Goal: Task Accomplishment & Management: Use online tool/utility

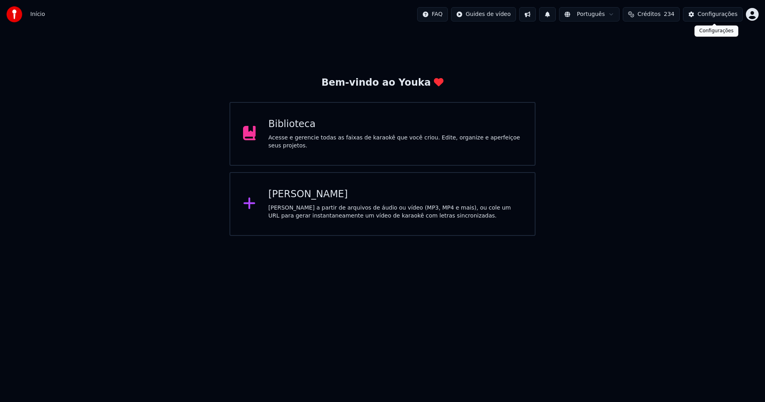
click at [727, 15] on div "Configurações" at bounding box center [717, 14] width 40 height 8
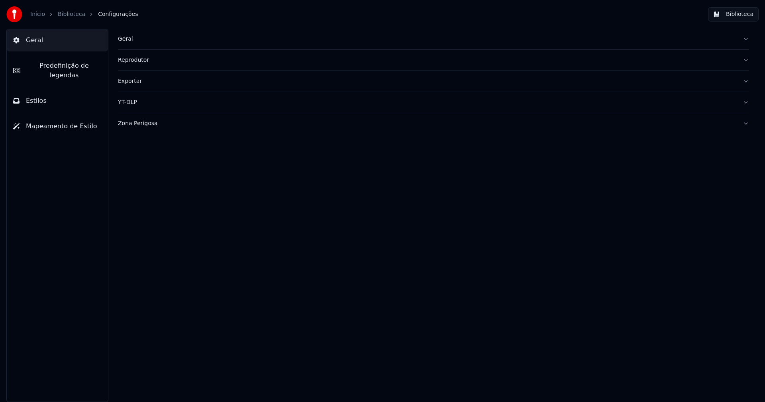
click at [125, 39] on div "Geral" at bounding box center [427, 39] width 618 height 8
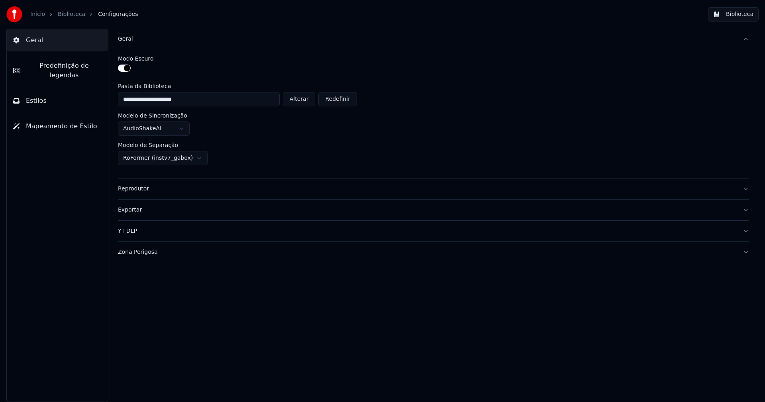
click at [298, 102] on button "Alterar" at bounding box center [299, 99] width 33 height 14
type input "**********"
click at [743, 15] on button "Biblioteca" at bounding box center [733, 14] width 51 height 14
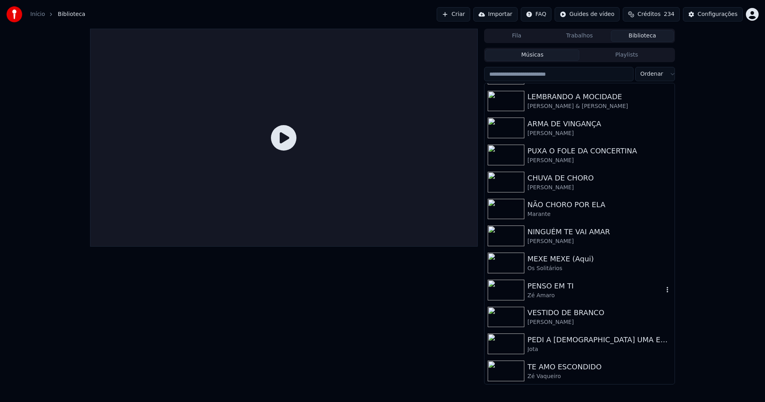
scroll to position [131, 0]
click at [726, 13] on div "Configurações" at bounding box center [717, 14] width 40 height 8
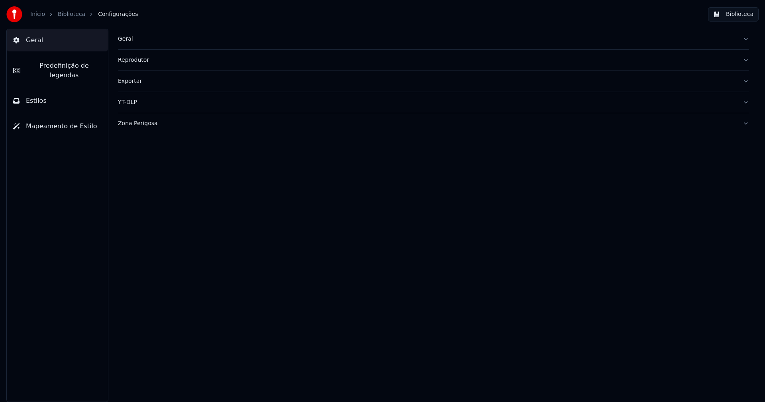
click at [127, 41] on div "Geral" at bounding box center [427, 39] width 618 height 8
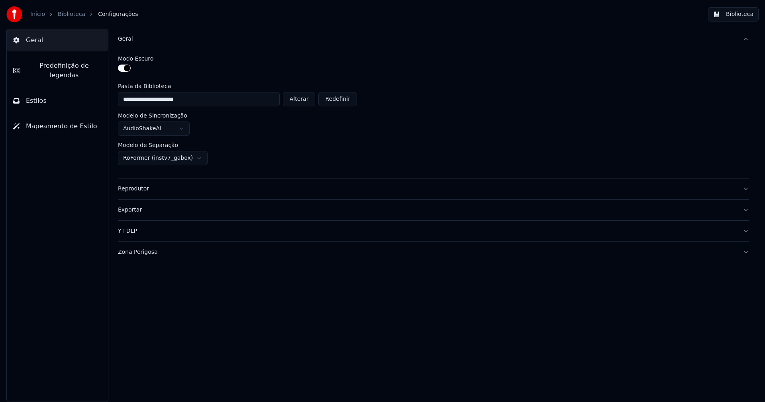
click at [300, 99] on button "Alterar" at bounding box center [299, 99] width 33 height 14
type input "**********"
click at [743, 16] on button "Biblioteca" at bounding box center [733, 14] width 51 height 14
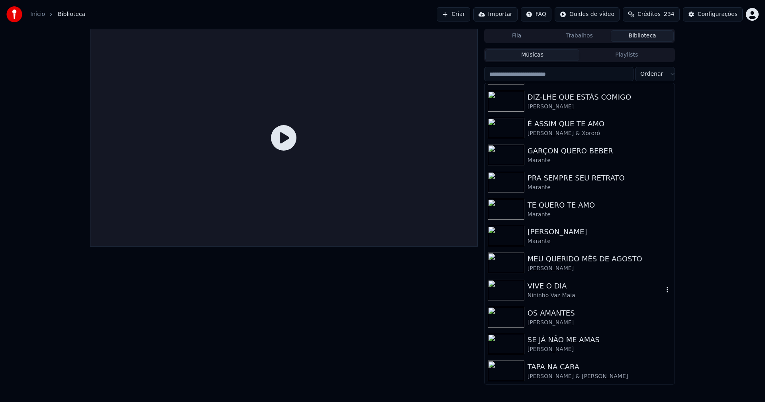
scroll to position [131, 0]
click at [722, 14] on div "Configurações" at bounding box center [717, 14] width 40 height 8
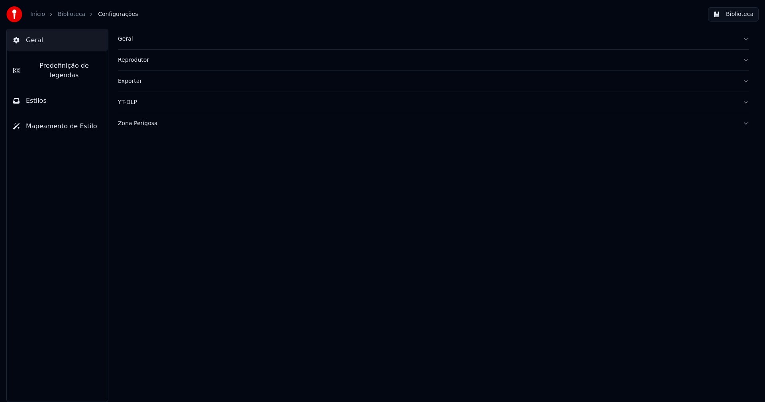
click at [130, 38] on div "Geral" at bounding box center [427, 39] width 618 height 8
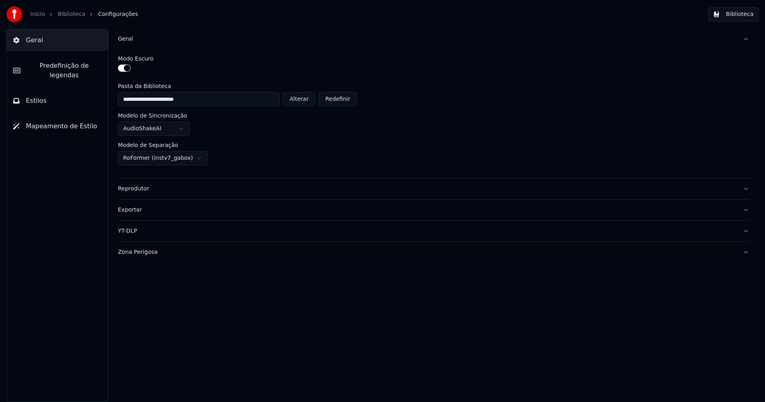
click at [300, 101] on button "Alterar" at bounding box center [299, 99] width 33 height 14
type input "**********"
click at [741, 15] on button "Biblioteca" at bounding box center [733, 14] width 51 height 14
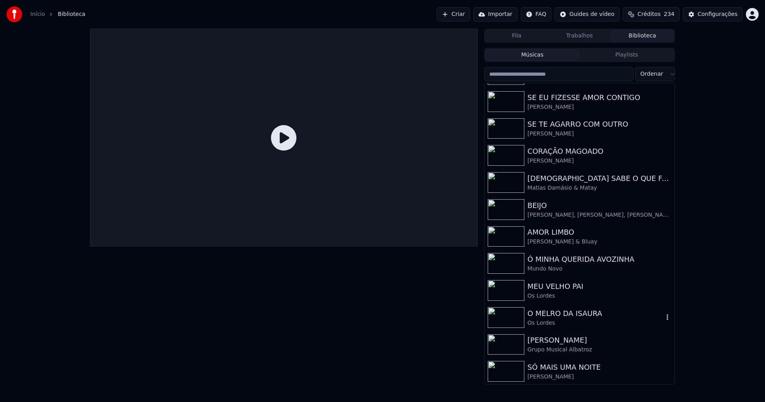
scroll to position [240, 0]
click at [727, 16] on div "Configurações" at bounding box center [717, 14] width 40 height 8
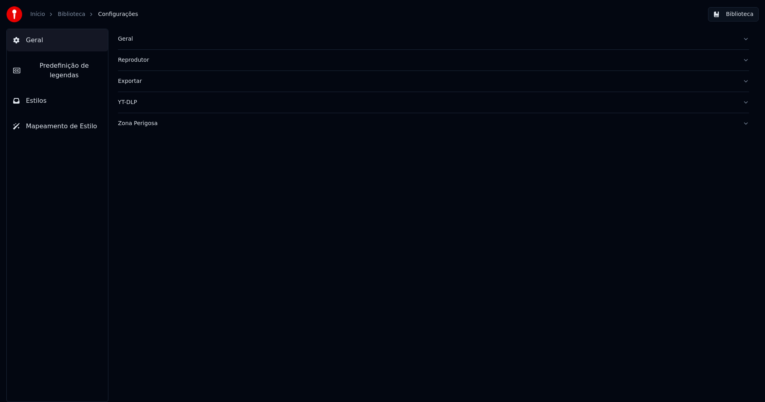
click at [130, 40] on div "Geral" at bounding box center [427, 39] width 618 height 8
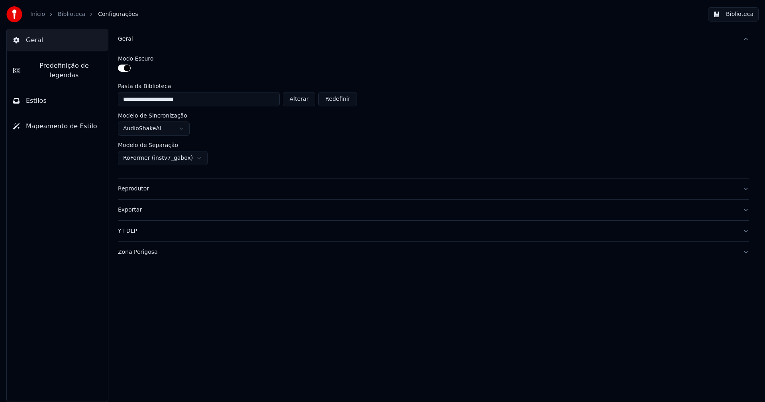
click at [299, 102] on button "Alterar" at bounding box center [299, 99] width 33 height 14
type input "**********"
click at [741, 14] on button "Biblioteca" at bounding box center [733, 14] width 51 height 14
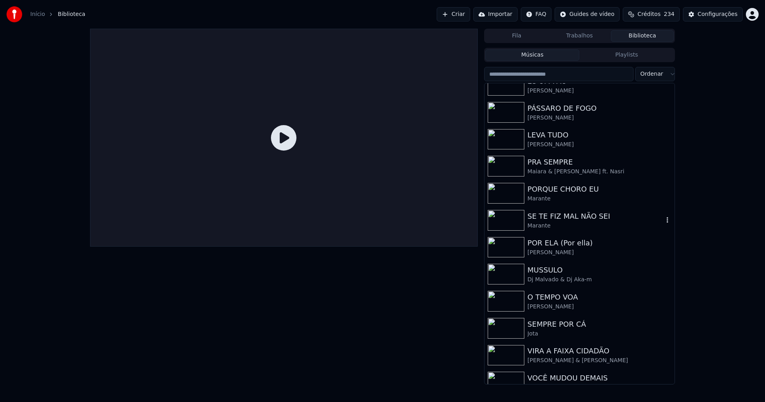
scroll to position [131, 0]
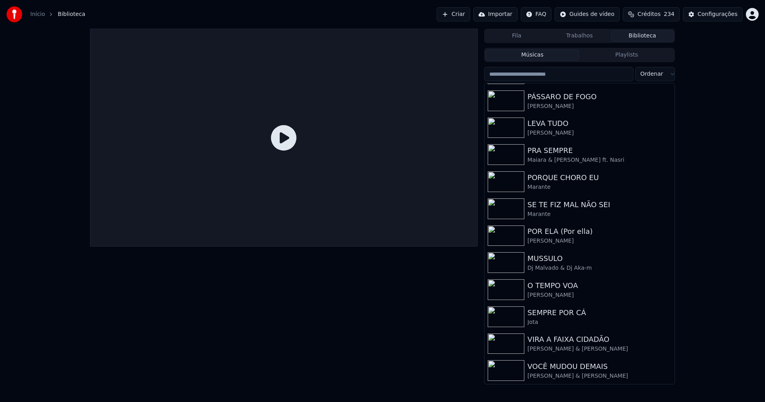
click at [654, 35] on button "Biblioteca" at bounding box center [642, 36] width 63 height 12
click at [724, 14] on div "Configurações" at bounding box center [717, 14] width 40 height 8
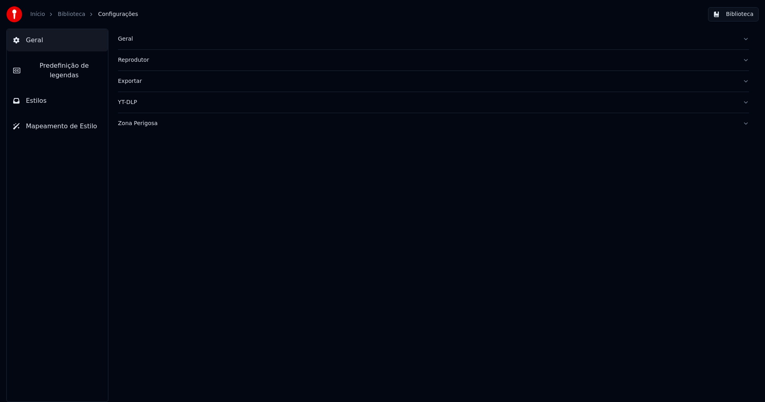
click at [127, 41] on div "Geral" at bounding box center [427, 39] width 618 height 8
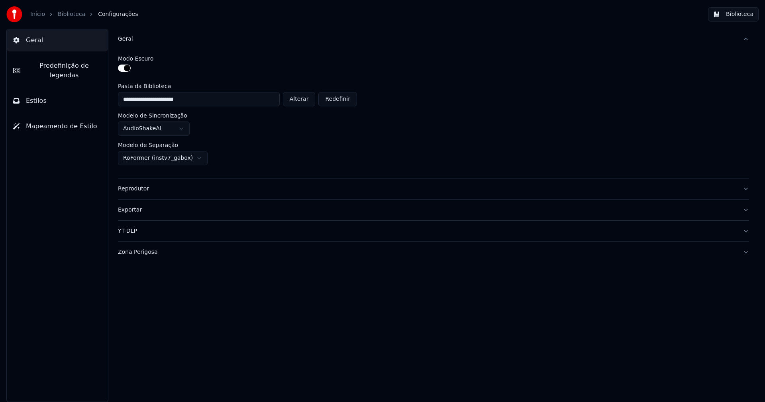
click at [300, 100] on button "Alterar" at bounding box center [299, 99] width 33 height 14
type input "**********"
click at [740, 13] on button "Biblioteca" at bounding box center [733, 14] width 51 height 14
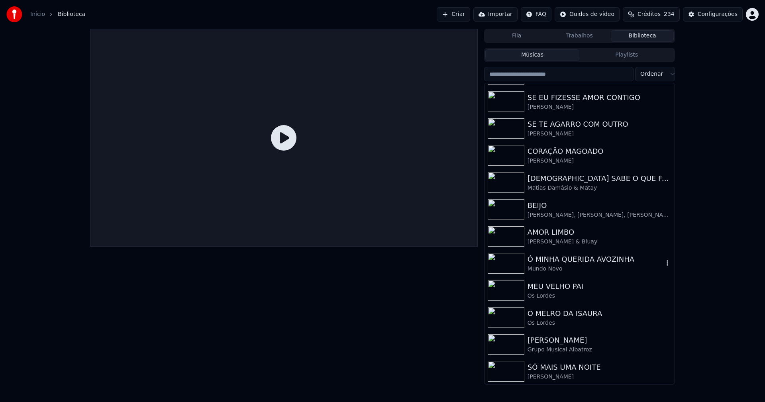
scroll to position [240, 0]
click at [719, 13] on div "Configurações" at bounding box center [717, 14] width 40 height 8
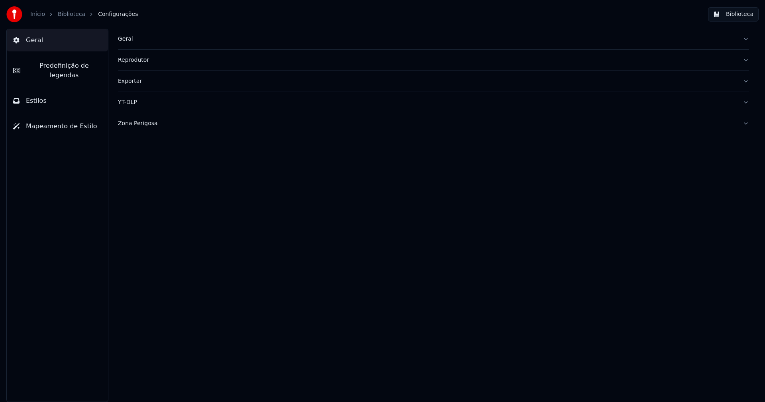
click at [125, 35] on div "Geral" at bounding box center [427, 39] width 618 height 8
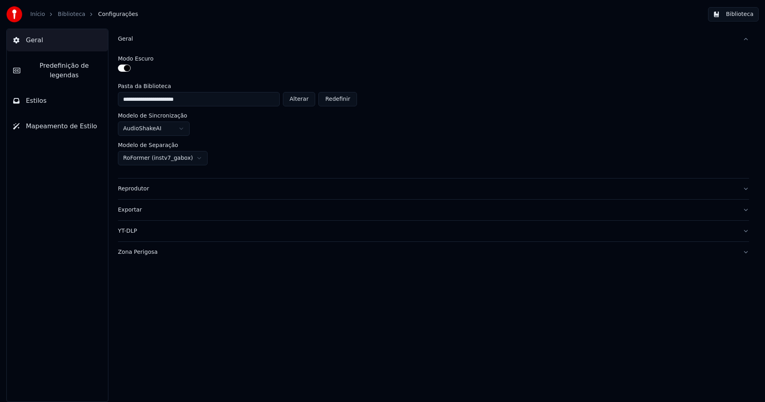
click at [305, 98] on button "Alterar" at bounding box center [299, 99] width 33 height 14
type input "**********"
click at [741, 16] on button "Biblioteca" at bounding box center [733, 14] width 51 height 14
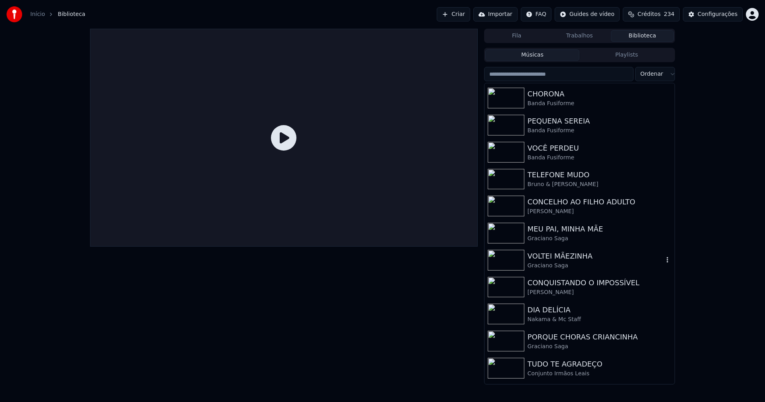
scroll to position [104, 0]
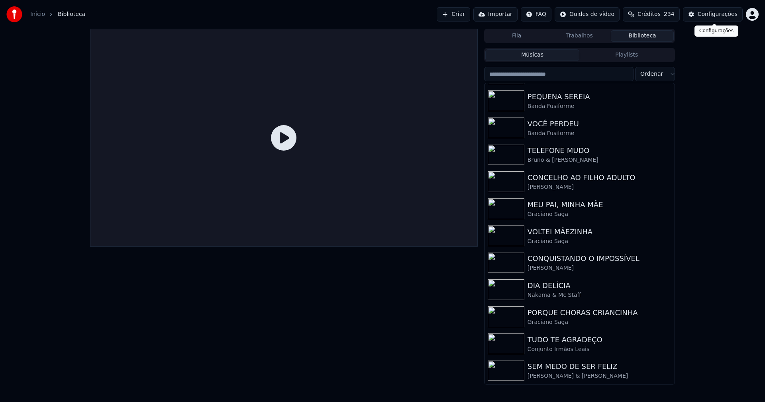
click at [714, 13] on div "Configurações" at bounding box center [717, 14] width 40 height 8
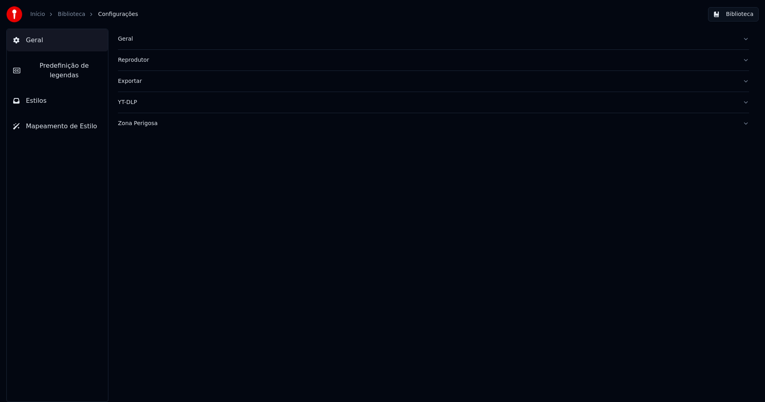
click at [128, 40] on div "Geral" at bounding box center [427, 39] width 618 height 8
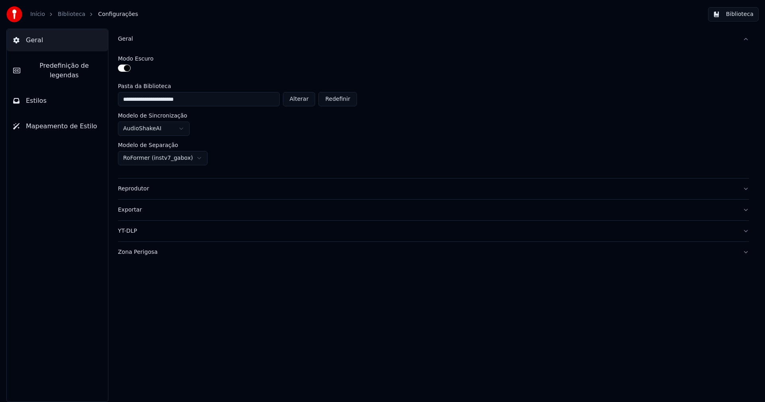
click at [309, 104] on button "Alterar" at bounding box center [299, 99] width 33 height 14
type input "**********"
click at [748, 16] on button "Biblioteca" at bounding box center [733, 14] width 51 height 14
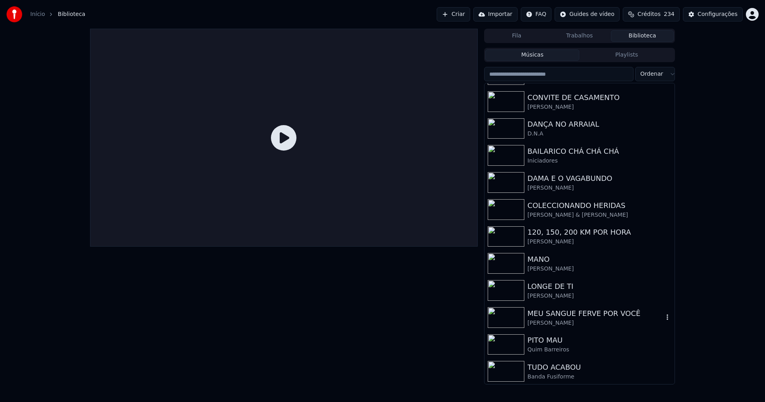
scroll to position [240, 0]
click at [718, 18] on div "Configurações" at bounding box center [717, 14] width 40 height 8
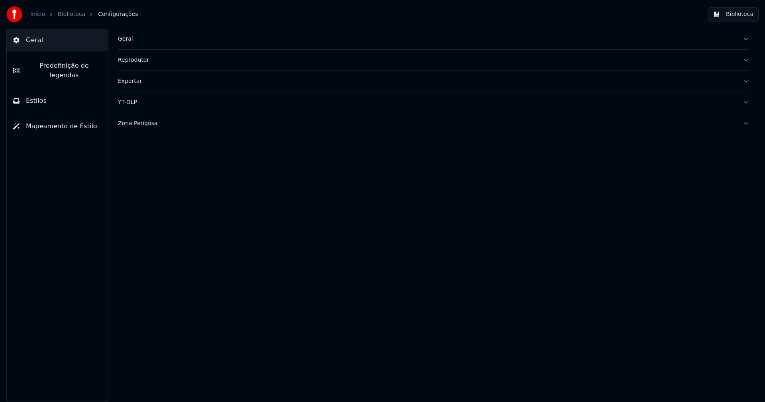
click at [120, 42] on div "Geral" at bounding box center [427, 39] width 618 height 8
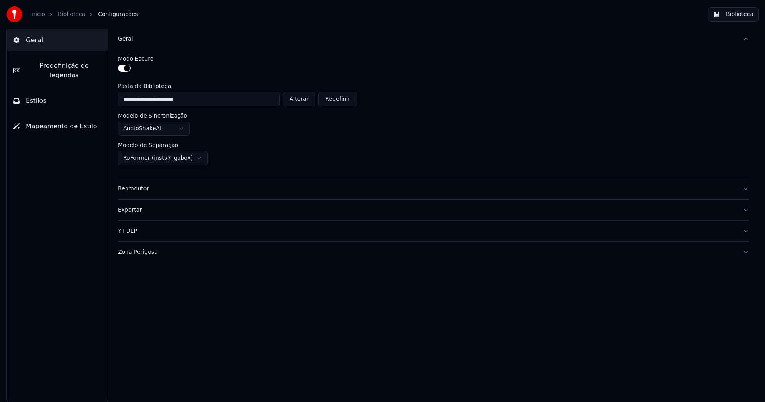
click at [303, 103] on button "Alterar" at bounding box center [299, 99] width 33 height 14
type input "**********"
click at [745, 13] on button "Biblioteca" at bounding box center [733, 14] width 51 height 14
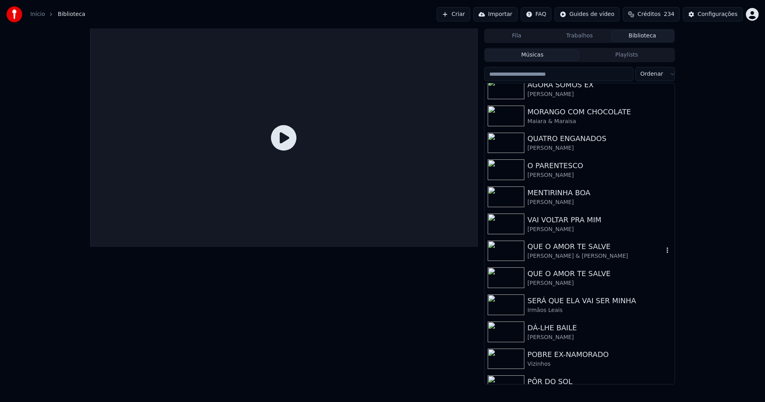
scroll to position [240, 0]
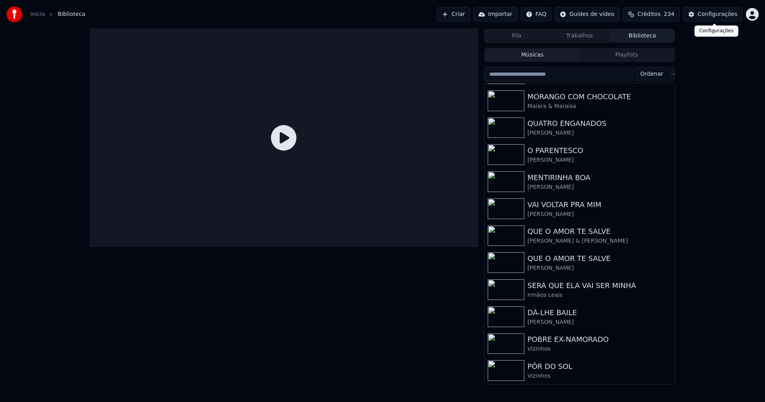
click at [722, 16] on div "Configurações" at bounding box center [717, 14] width 40 height 8
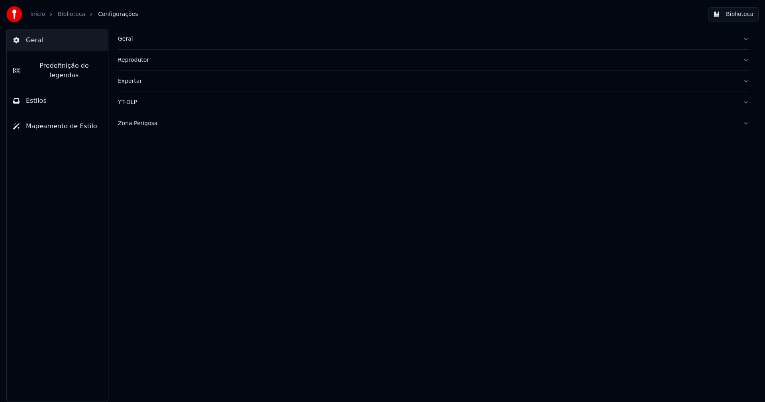
click at [129, 39] on div "Geral" at bounding box center [427, 39] width 618 height 8
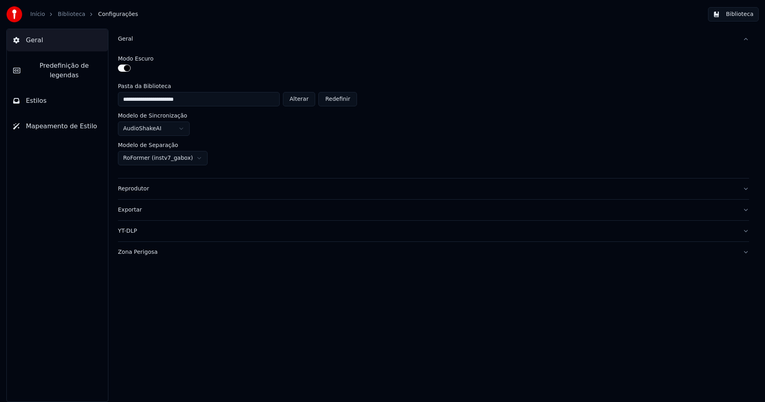
click at [303, 99] on button "Alterar" at bounding box center [299, 99] width 33 height 14
type input "**********"
click at [739, 13] on button "Biblioteca" at bounding box center [733, 14] width 51 height 14
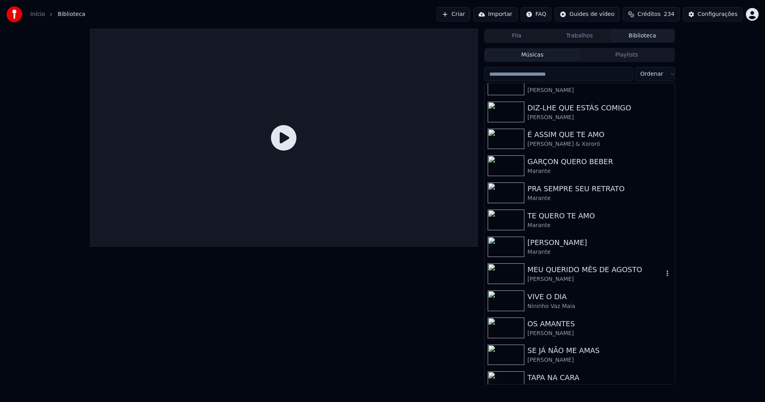
scroll to position [131, 0]
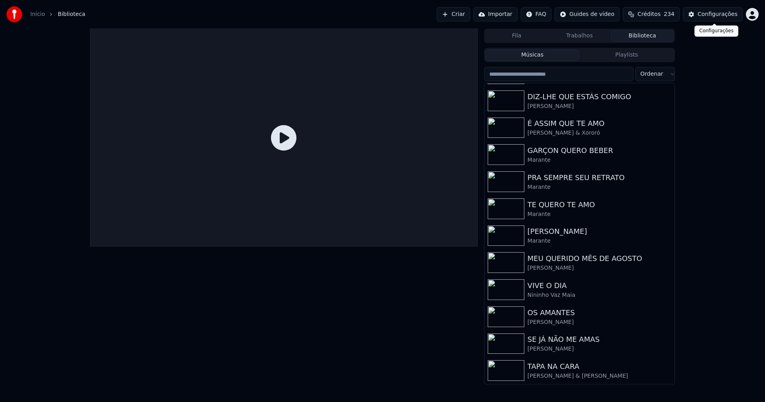
click at [715, 16] on div "Configurações" at bounding box center [717, 14] width 40 height 8
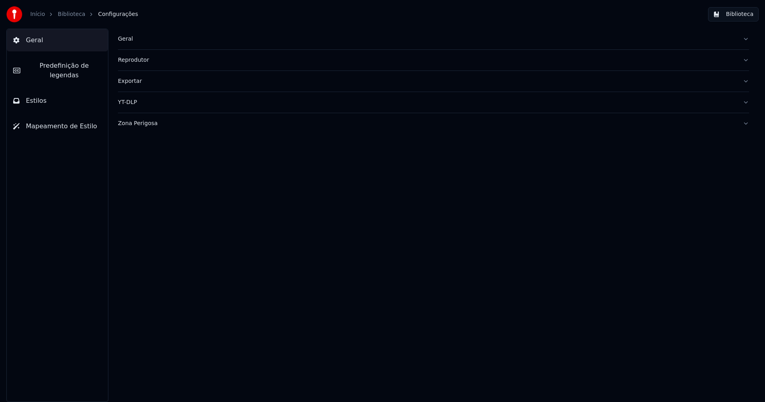
click at [126, 40] on div "Geral" at bounding box center [427, 39] width 618 height 8
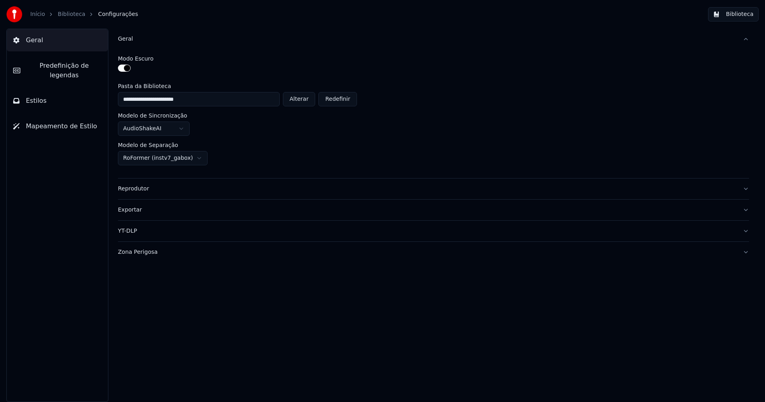
click at [305, 99] on button "Alterar" at bounding box center [299, 99] width 33 height 14
type input "**********"
click at [740, 14] on button "Biblioteca" at bounding box center [733, 14] width 51 height 14
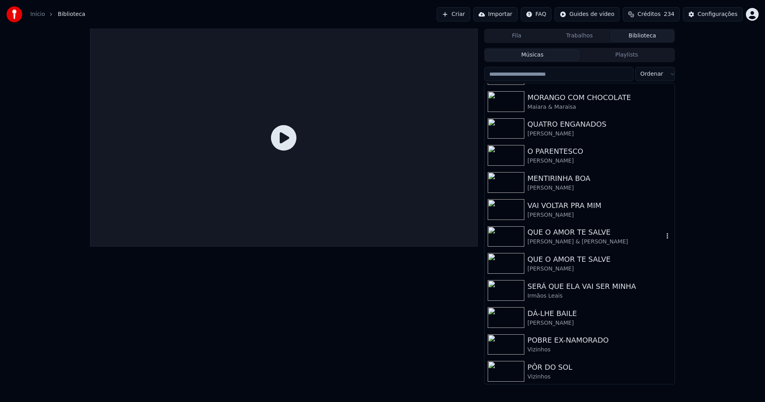
scroll to position [240, 0]
click at [736, 13] on div "Configurações" at bounding box center [717, 14] width 40 height 8
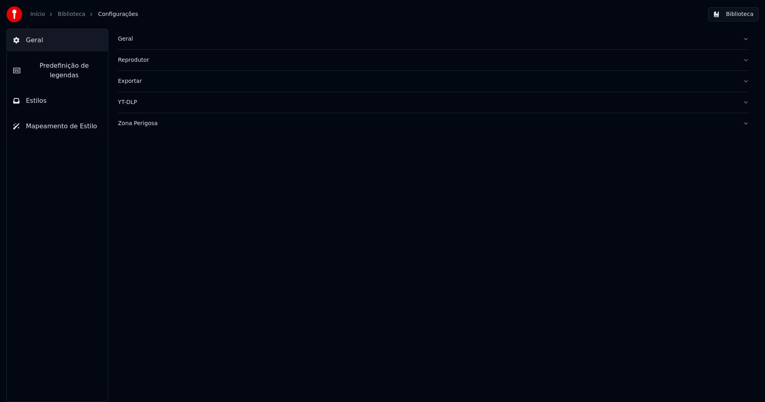
click at [132, 41] on div "Geral" at bounding box center [427, 39] width 618 height 8
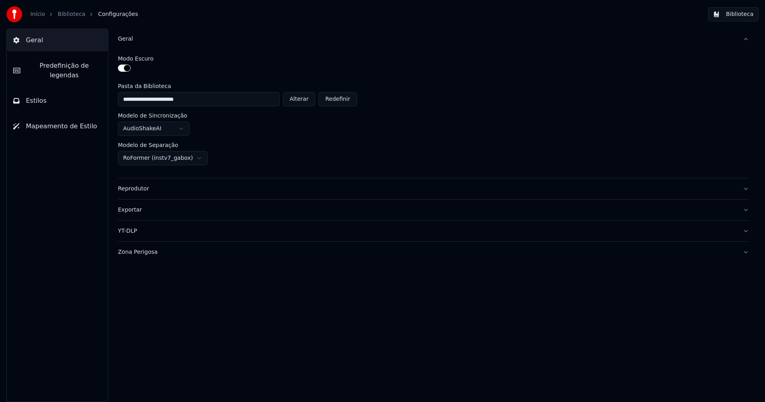
click at [306, 100] on button "Alterar" at bounding box center [299, 99] width 33 height 14
type input "**********"
click at [737, 18] on button "Biblioteca" at bounding box center [733, 14] width 51 height 14
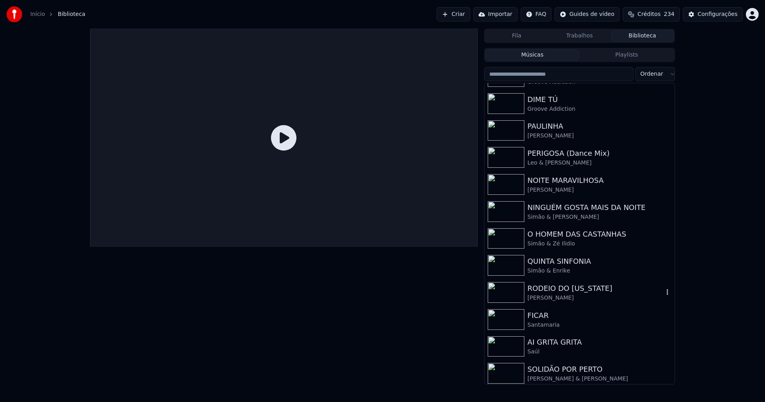
scroll to position [131, 0]
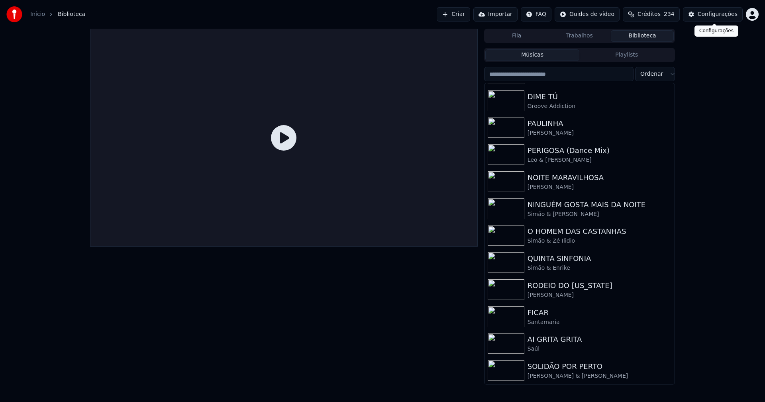
click at [719, 18] on div "Configurações" at bounding box center [717, 14] width 40 height 8
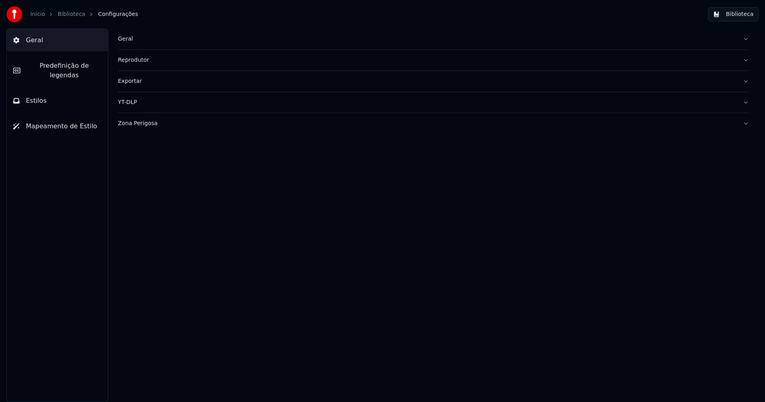
click at [128, 41] on div "Geral" at bounding box center [427, 39] width 618 height 8
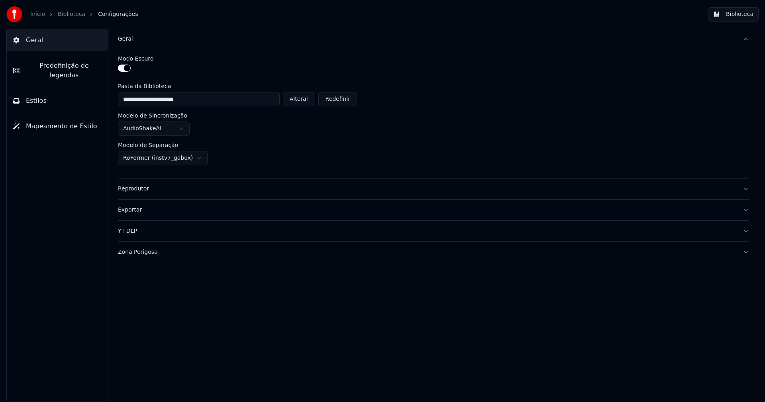
click at [304, 98] on button "Alterar" at bounding box center [299, 99] width 33 height 14
type input "**********"
click at [748, 16] on button "Biblioteca" at bounding box center [733, 14] width 51 height 14
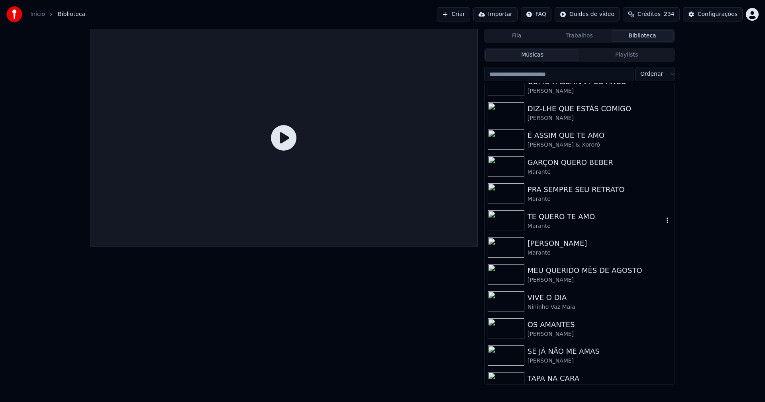
scroll to position [131, 0]
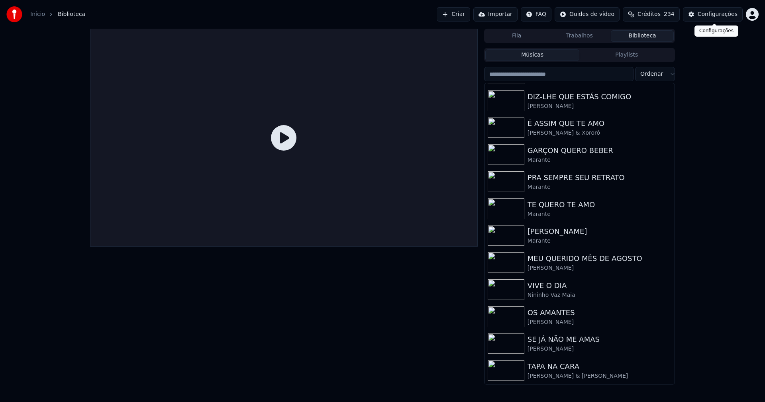
click at [726, 16] on div "Configurações" at bounding box center [717, 14] width 40 height 8
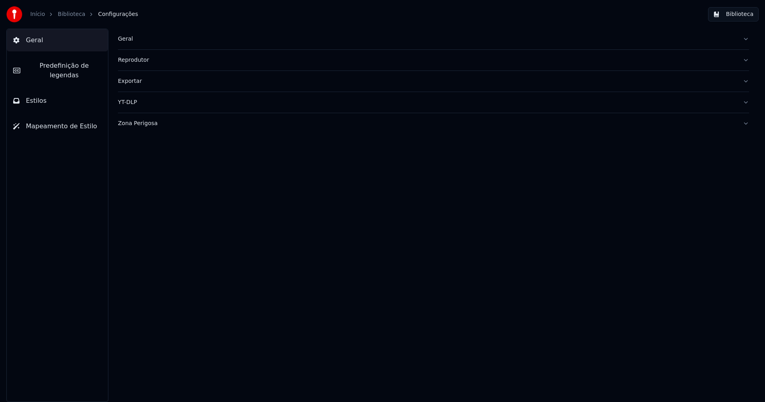
click at [131, 39] on div "Geral" at bounding box center [427, 39] width 618 height 8
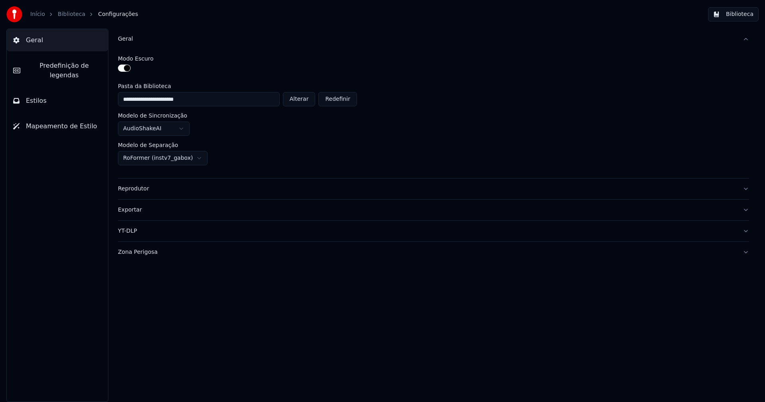
drag, startPoint x: 304, startPoint y: 102, endPoint x: 322, endPoint y: 101, distance: 18.4
click at [305, 102] on button "Alterar" at bounding box center [299, 99] width 33 height 14
type input "**********"
click at [743, 14] on button "Biblioteca" at bounding box center [733, 14] width 51 height 14
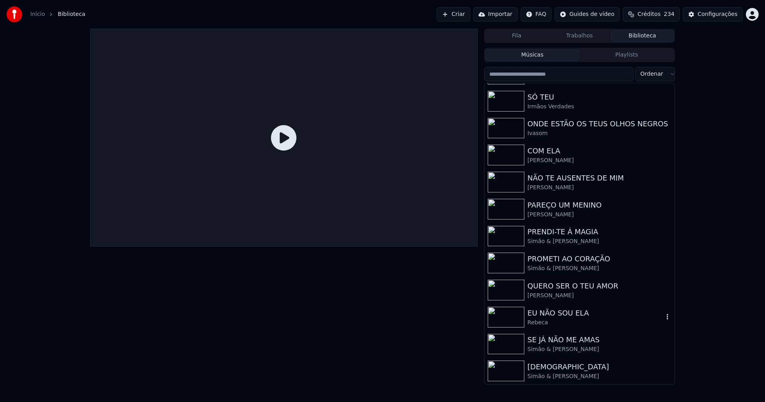
scroll to position [240, 0]
click at [722, 17] on div "Configurações" at bounding box center [717, 14] width 40 height 8
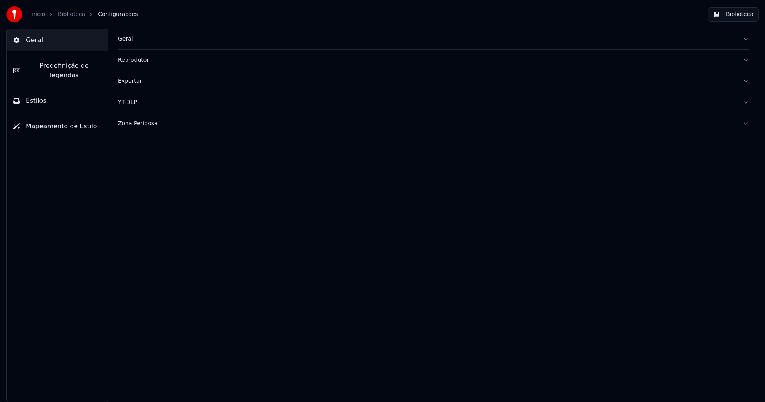
click at [126, 33] on button "Geral" at bounding box center [433, 39] width 631 height 21
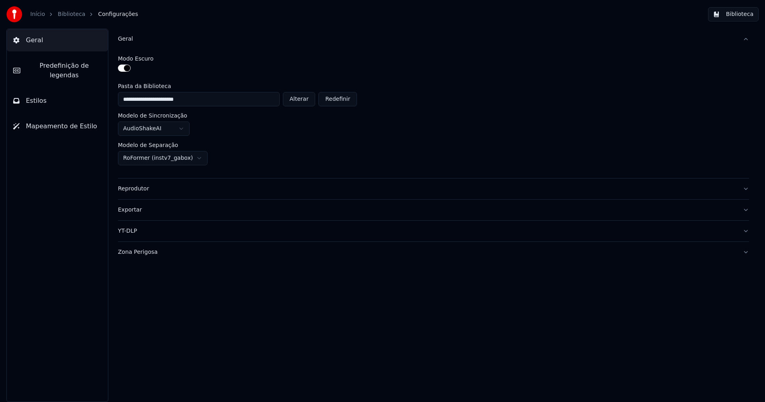
click at [303, 98] on button "Alterar" at bounding box center [299, 99] width 33 height 14
type input "**********"
click at [751, 12] on button "Biblioteca" at bounding box center [733, 14] width 51 height 14
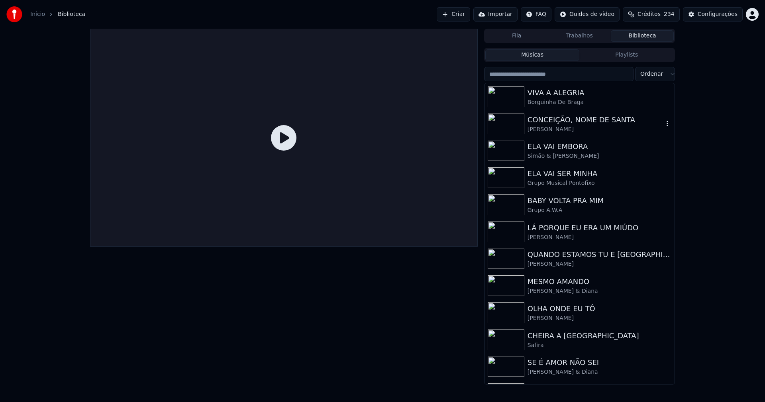
click at [573, 126] on div "[PERSON_NAME]" at bounding box center [595, 129] width 136 height 8
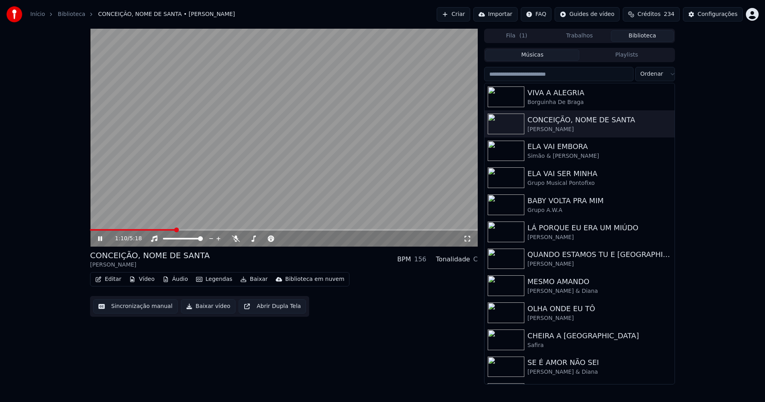
click at [175, 229] on span at bounding box center [284, 230] width 388 height 2
click at [100, 240] on icon at bounding box center [105, 238] width 19 height 6
click at [113, 280] on button "Editar" at bounding box center [108, 279] width 32 height 11
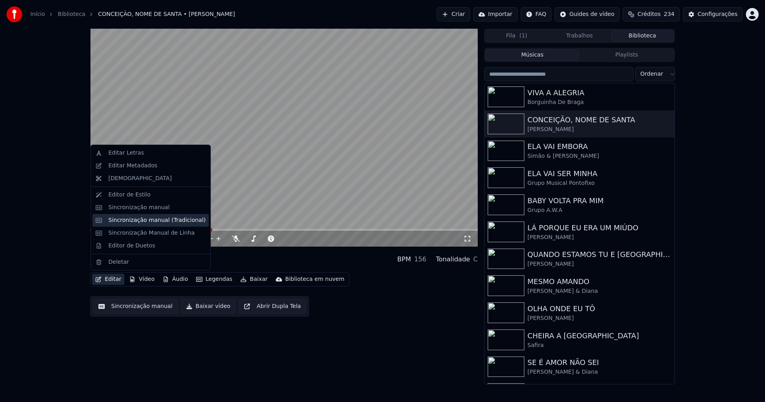
click at [133, 222] on div "Sincronização manual (Tradicional)" at bounding box center [156, 220] width 97 height 8
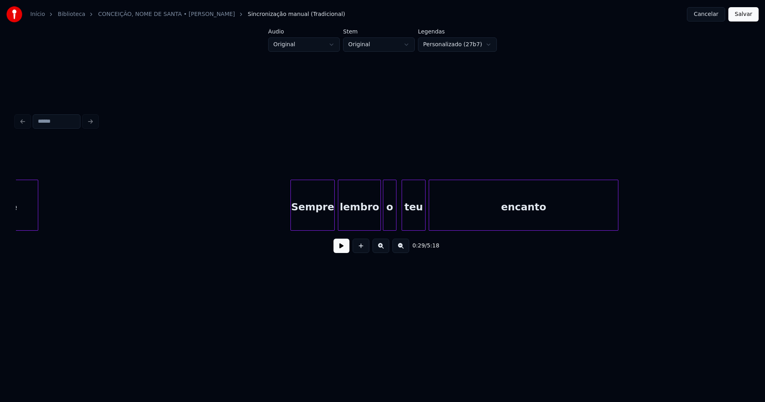
scroll to position [0, 7567]
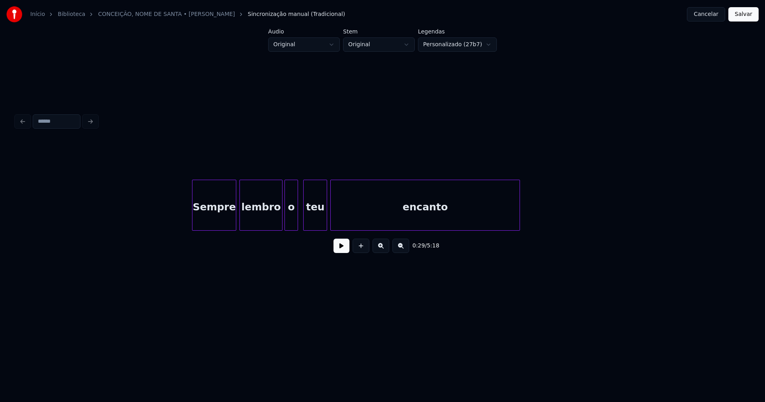
drag, startPoint x: 247, startPoint y: 234, endPoint x: 234, endPoint y: 237, distance: 13.9
click at [234, 237] on div "0:29 / 5:18" at bounding box center [382, 200] width 733 height 121
click at [292, 220] on div "o" at bounding box center [291, 207] width 13 height 54
click at [749, 16] on button "Salvar" at bounding box center [743, 14] width 30 height 14
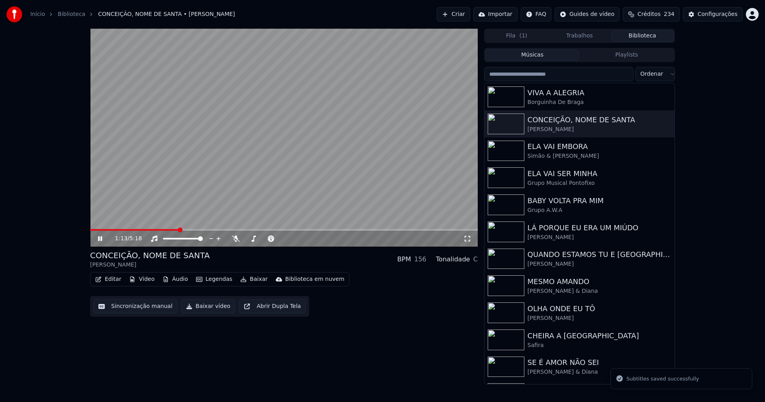
click at [179, 231] on span at bounding box center [284, 230] width 388 height 2
click at [100, 237] on icon at bounding box center [105, 238] width 19 height 6
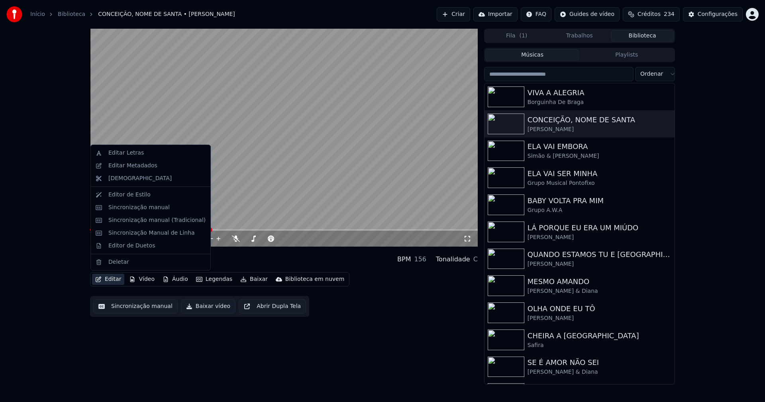
click at [109, 279] on button "Editar" at bounding box center [108, 279] width 32 height 11
click at [125, 151] on div "Editar Letras" at bounding box center [125, 153] width 35 height 8
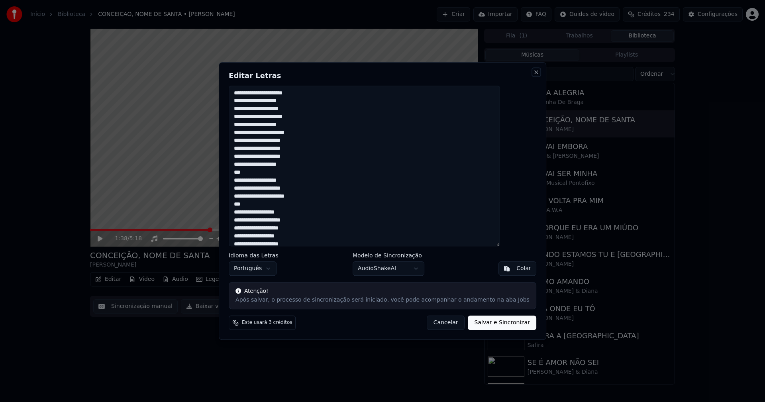
click at [533, 72] on button "Close" at bounding box center [536, 72] width 6 height 6
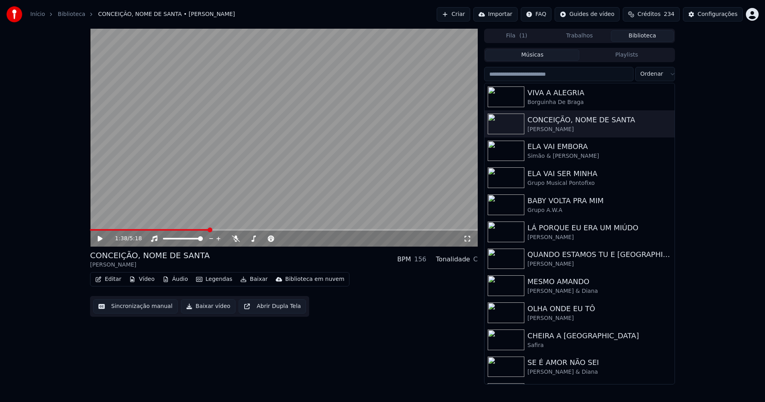
click at [117, 280] on button "Editar" at bounding box center [108, 279] width 32 height 11
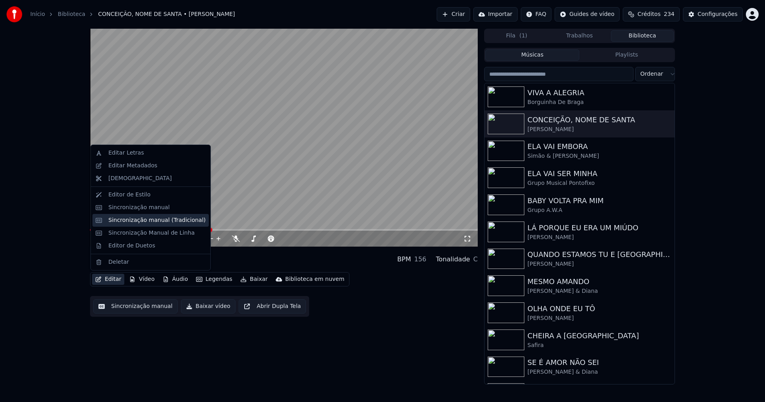
click at [136, 219] on div "Sincronização manual (Tradicional)" at bounding box center [156, 220] width 97 height 8
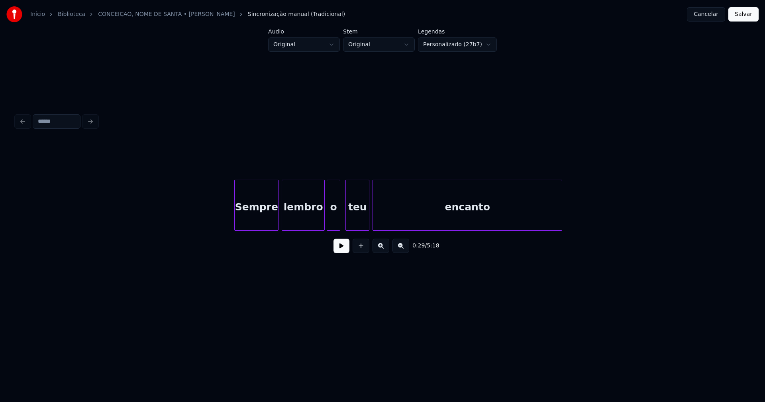
scroll to position [0, 7567]
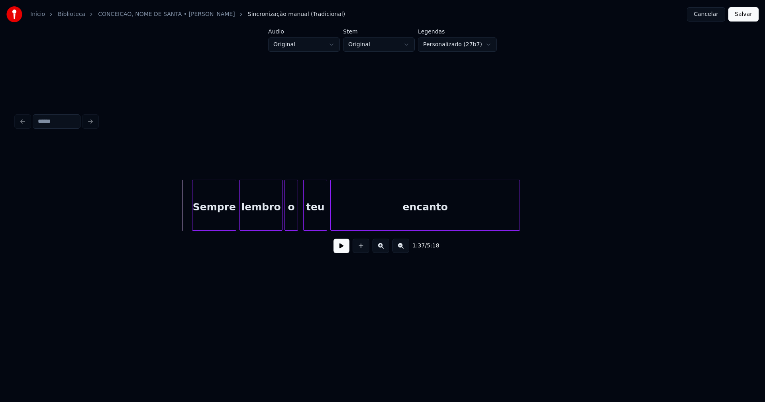
click at [339, 253] on button at bounding box center [341, 246] width 16 height 14
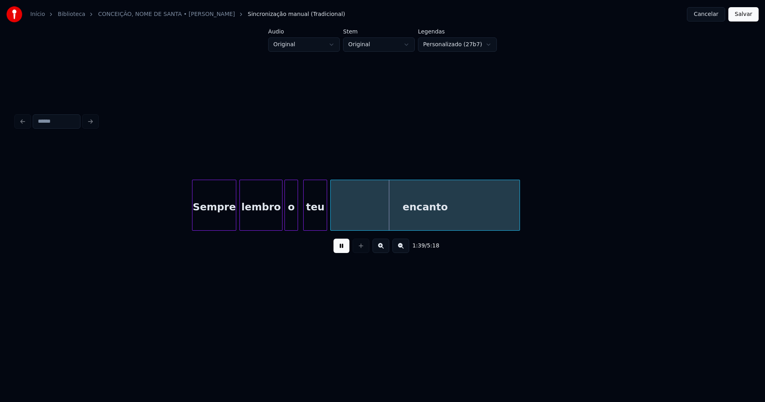
click at [344, 251] on button at bounding box center [341, 246] width 16 height 14
click at [293, 216] on div "o" at bounding box center [291, 207] width 13 height 54
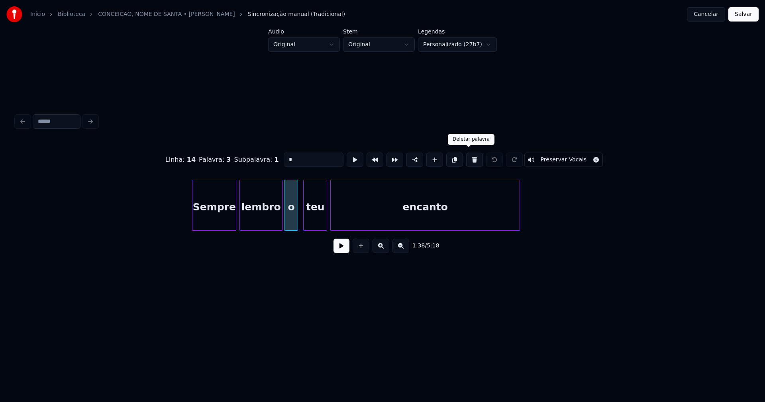
click at [467, 157] on button at bounding box center [474, 160] width 17 height 14
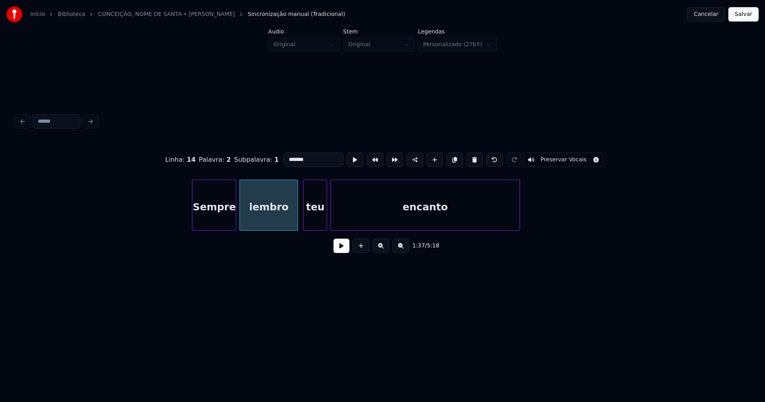
click at [297, 223] on div at bounding box center [296, 205] width 2 height 50
click at [307, 160] on input "******" at bounding box center [314, 160] width 60 height 14
type input "*********"
click at [738, 14] on button "Salvar" at bounding box center [743, 14] width 30 height 14
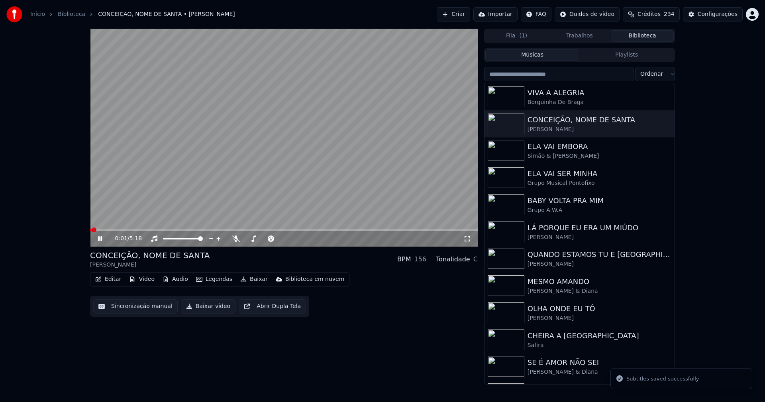
click at [190, 230] on span at bounding box center [284, 230] width 388 height 2
click at [207, 229] on span at bounding box center [284, 230] width 388 height 2
click at [248, 229] on span at bounding box center [284, 230] width 388 height 2
click at [242, 230] on span at bounding box center [170, 230] width 161 height 2
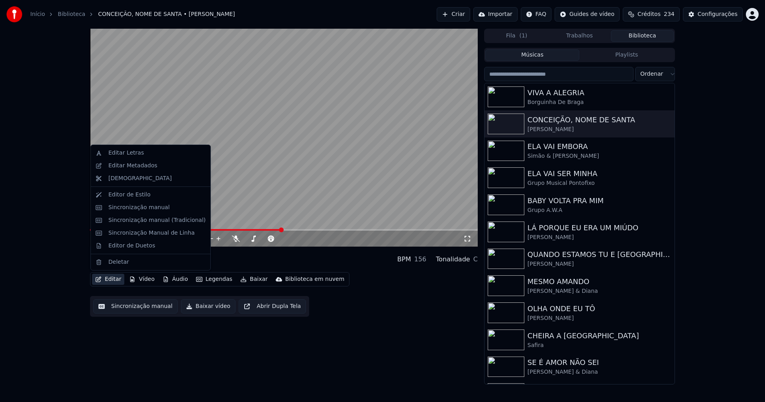
click at [112, 278] on button "Editar" at bounding box center [108, 279] width 32 height 11
click at [167, 221] on div "Sincronização manual (Tradicional)" at bounding box center [156, 220] width 97 height 8
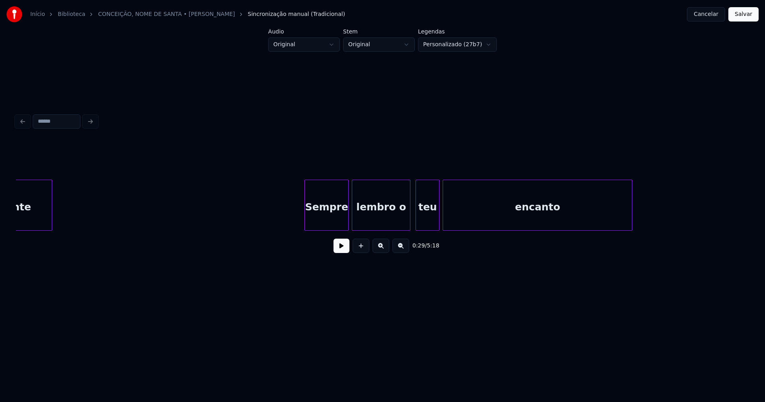
scroll to position [0, 7637]
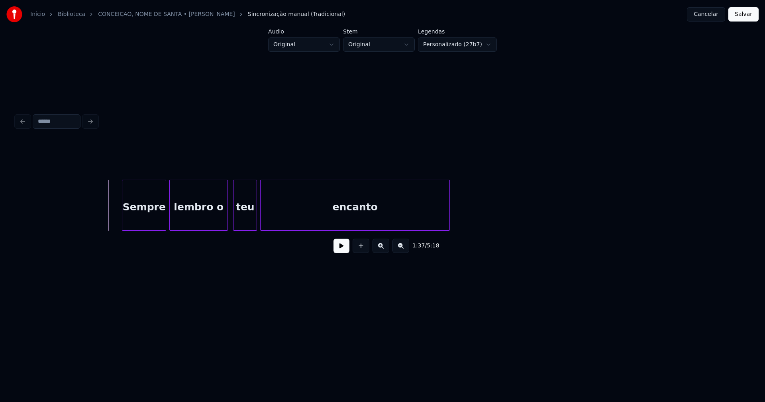
click at [343, 252] on button at bounding box center [341, 246] width 16 height 14
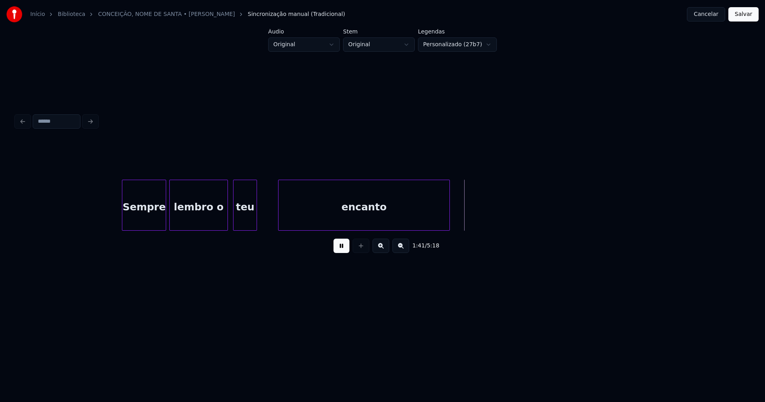
click at [278, 221] on div at bounding box center [279, 205] width 2 height 50
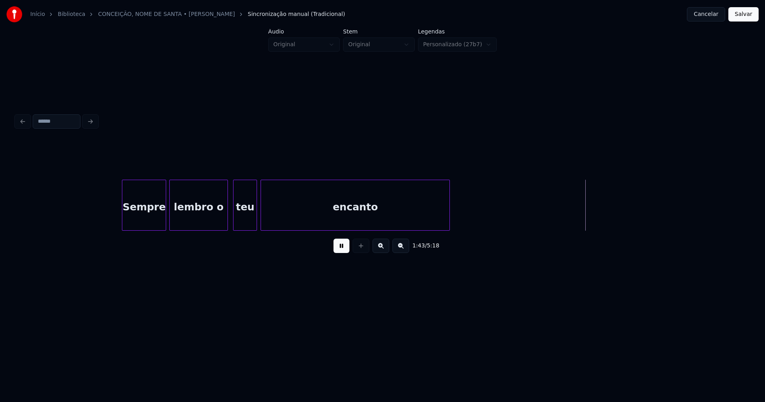
click at [263, 223] on div at bounding box center [262, 205] width 2 height 50
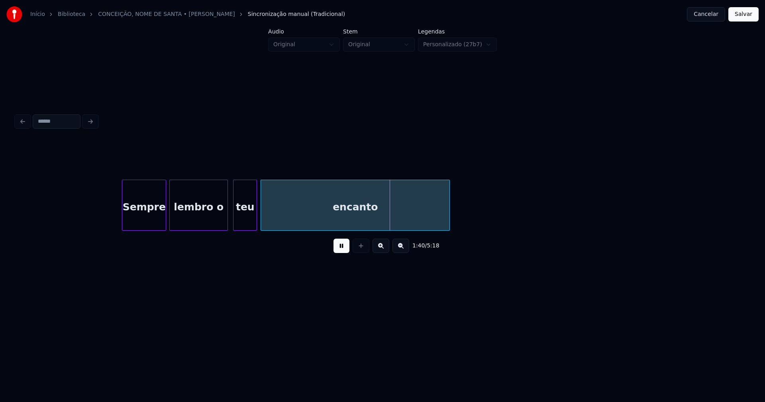
click at [347, 249] on button at bounding box center [341, 246] width 16 height 14
click at [214, 222] on div "lembro o" at bounding box center [199, 207] width 58 height 54
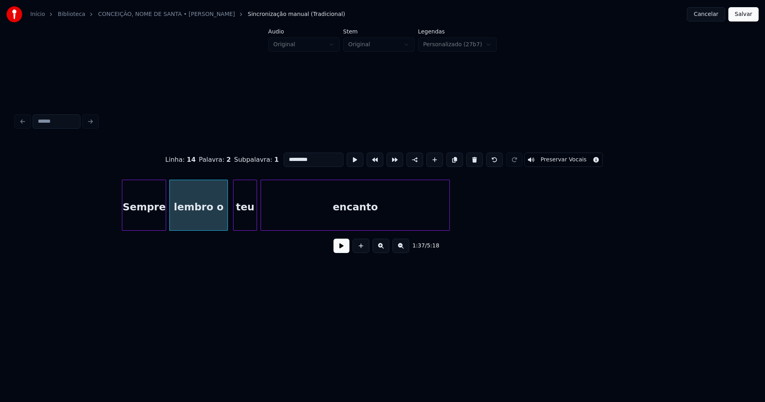
click at [316, 158] on input "*********" at bounding box center [314, 160] width 60 height 14
click at [234, 218] on div at bounding box center [233, 205] width 2 height 50
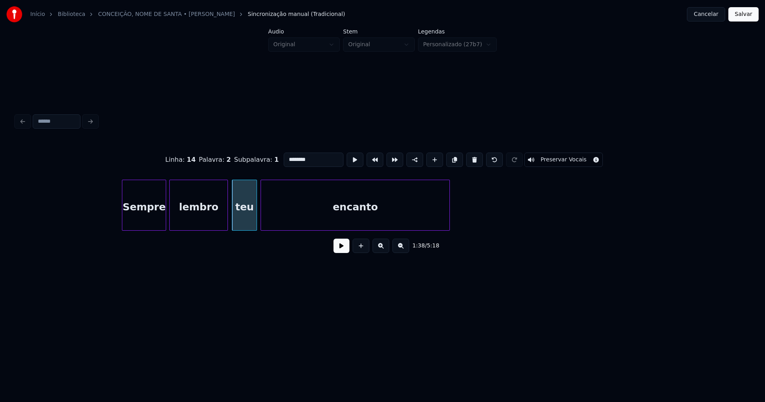
click at [251, 210] on div "teu" at bounding box center [244, 207] width 24 height 54
click at [284, 155] on input "***" at bounding box center [314, 160] width 60 height 14
type input "*****"
click at [748, 16] on button "Salvar" at bounding box center [743, 14] width 30 height 14
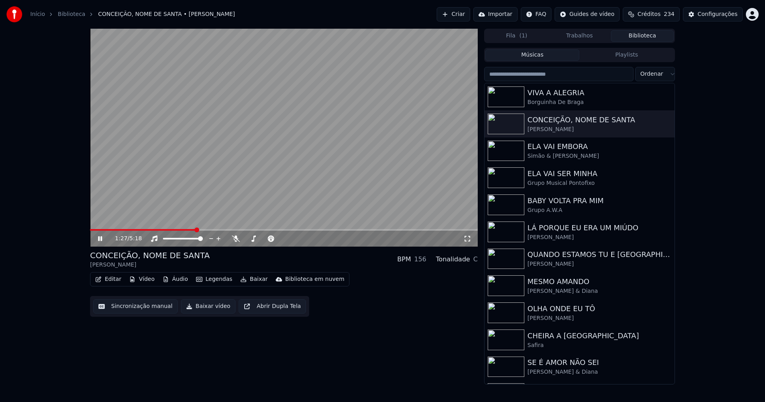
click at [195, 230] on span at bounding box center [284, 230] width 388 height 2
click at [100, 237] on icon at bounding box center [105, 238] width 19 height 6
click at [112, 278] on button "Editar" at bounding box center [108, 279] width 32 height 11
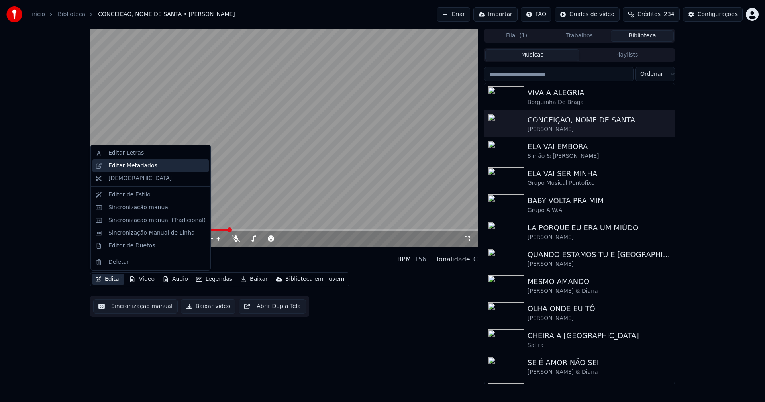
click at [131, 168] on div "Editar Metadados" at bounding box center [132, 166] width 49 height 8
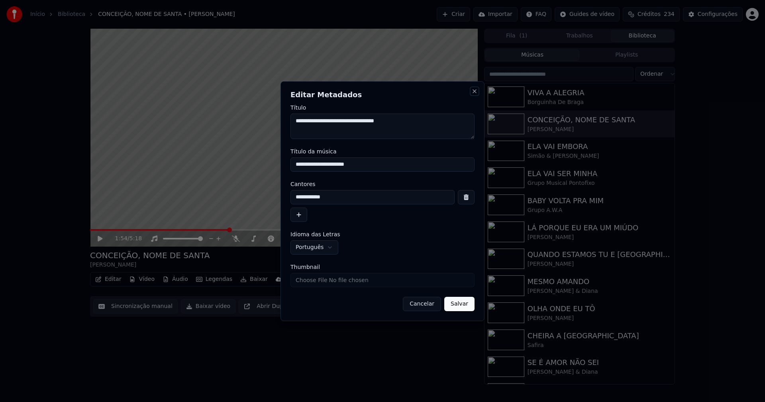
click at [475, 88] on button "Close" at bounding box center [474, 91] width 6 height 6
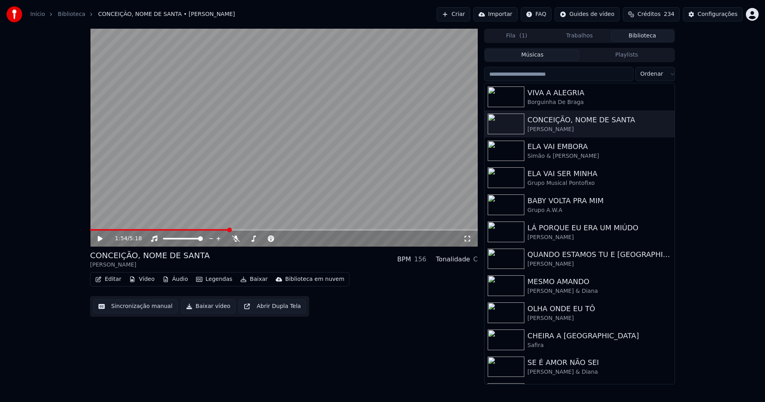
click at [115, 277] on button "Editar" at bounding box center [108, 279] width 32 height 11
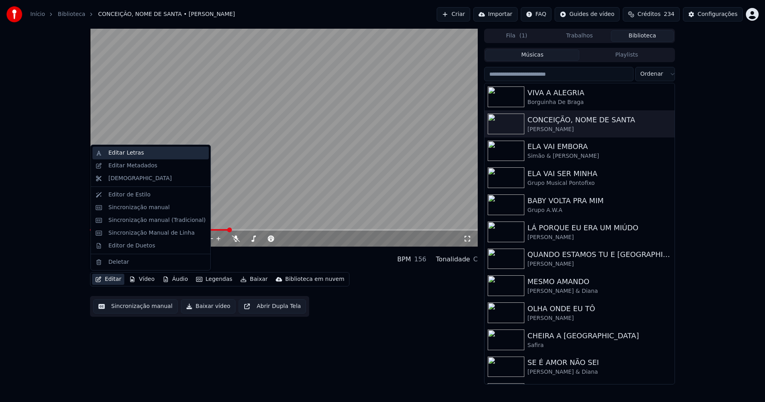
click at [134, 153] on div "Editar Letras" at bounding box center [125, 153] width 35 height 8
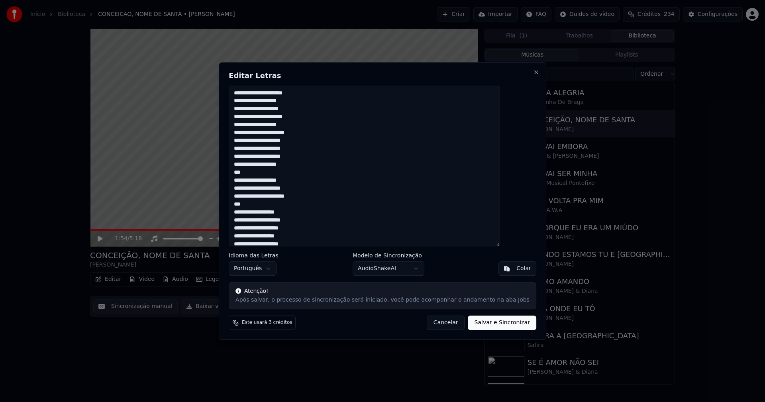
click at [290, 195] on textarea "**********" at bounding box center [364, 166] width 271 height 161
click at [292, 220] on textarea "**********" at bounding box center [364, 166] width 271 height 161
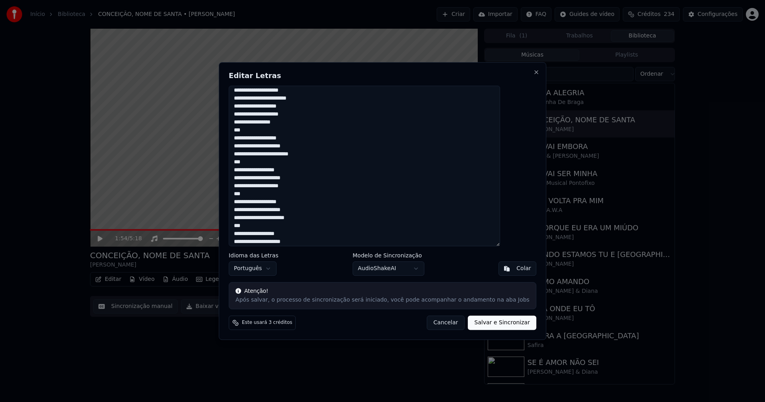
scroll to position [199, 0]
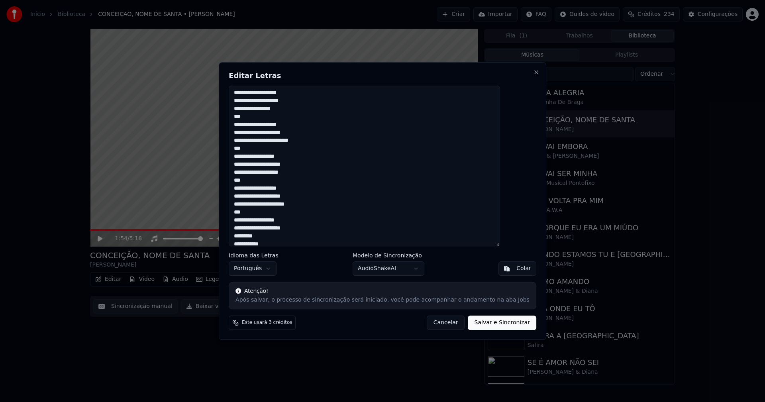
click at [290, 205] on textarea "**********" at bounding box center [364, 166] width 271 height 161
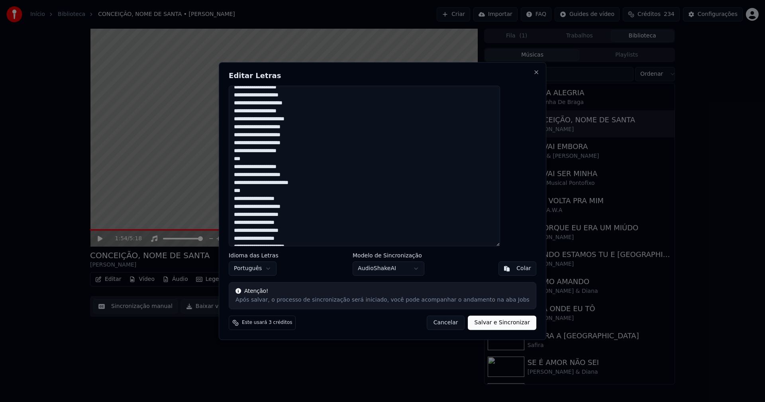
click at [257, 150] on textarea "**********" at bounding box center [364, 166] width 271 height 161
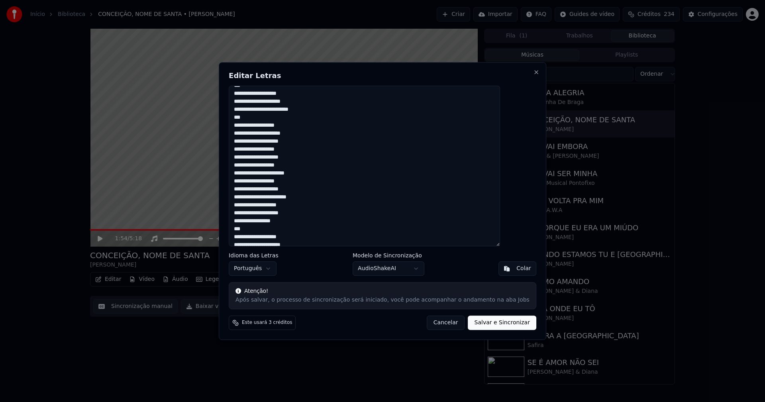
scroll to position [119, 0]
click at [256, 162] on textarea "**********" at bounding box center [364, 166] width 271 height 161
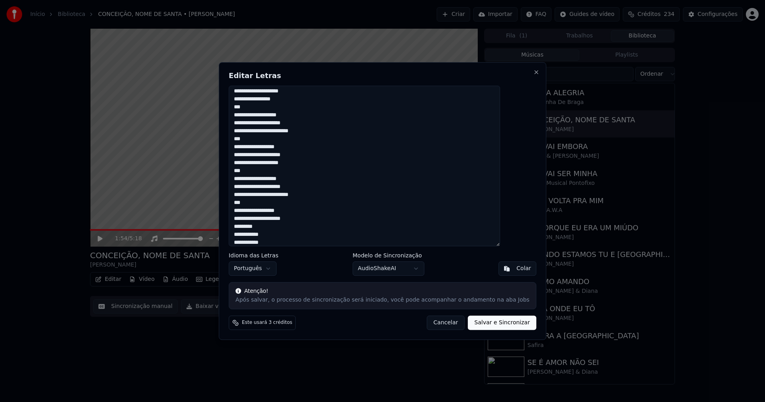
scroll to position [212, 0]
type textarea "**********"
click at [483, 323] on button "Salvar e Sincronizar" at bounding box center [502, 322] width 68 height 14
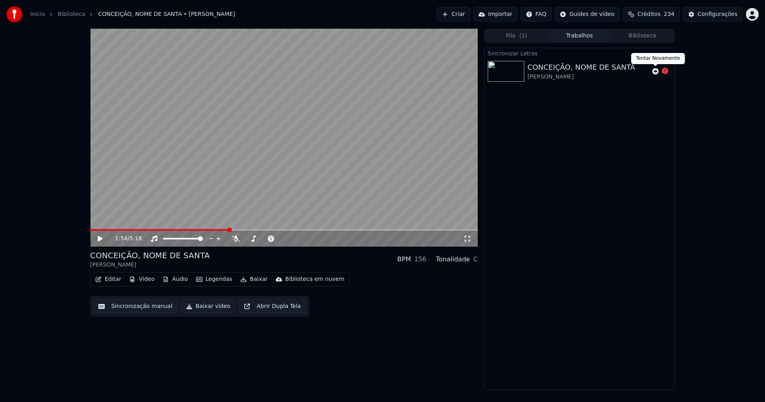
click at [656, 69] on icon at bounding box center [655, 71] width 6 height 6
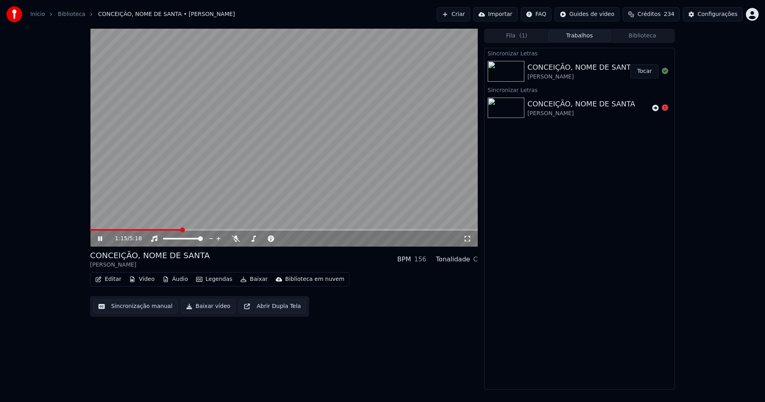
click at [181, 230] on span at bounding box center [135, 230] width 91 height 2
click at [117, 282] on button "Editar" at bounding box center [108, 279] width 32 height 11
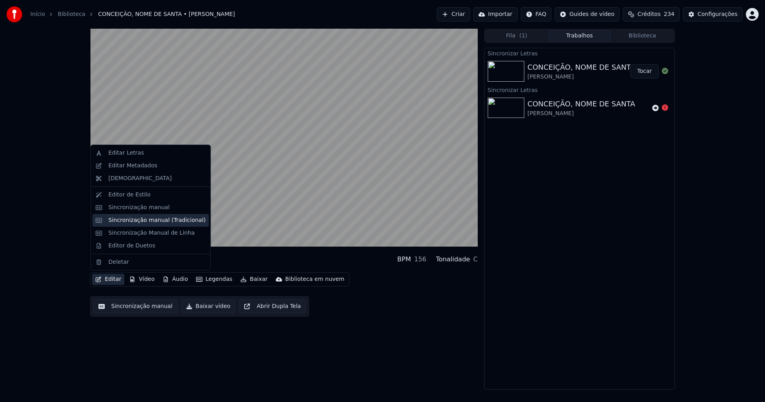
click at [133, 219] on div "Sincronização manual (Tradicional)" at bounding box center [156, 220] width 97 height 8
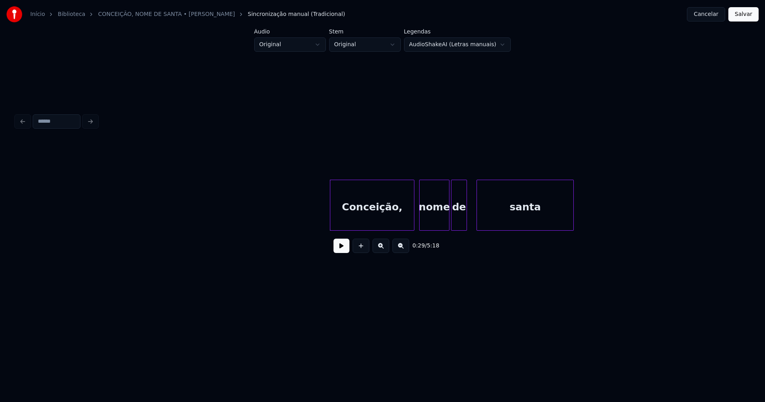
scroll to position [0, 2124]
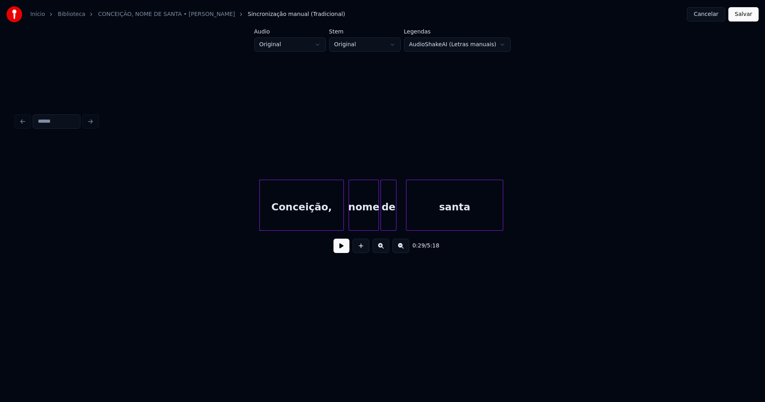
click at [341, 251] on button at bounding box center [341, 246] width 16 height 14
click at [401, 228] on div "Conceição, nome de santa" at bounding box center [382, 205] width 733 height 51
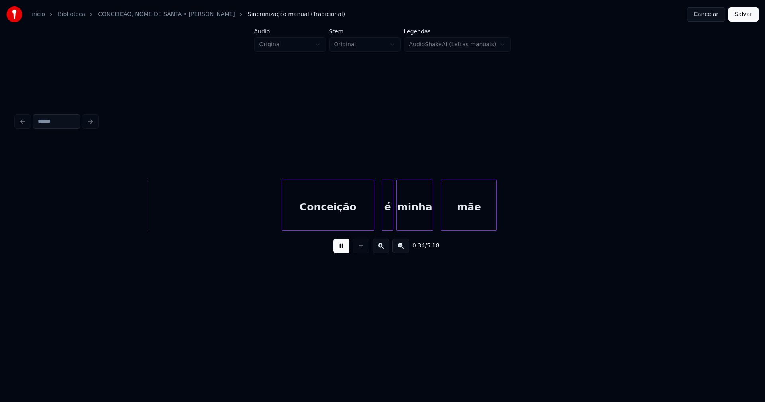
scroll to position [0, 2658]
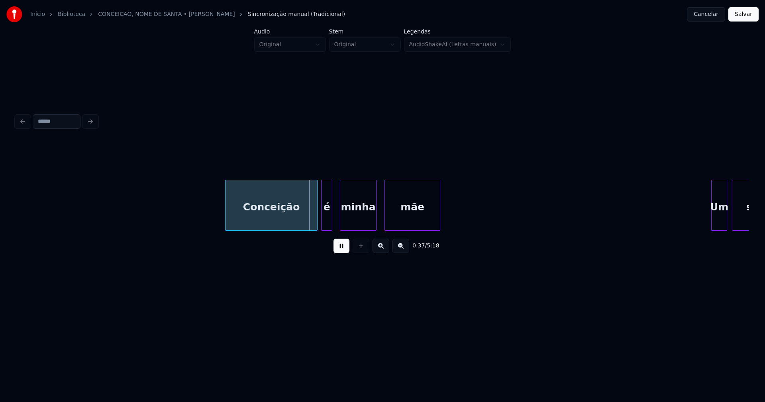
click at [328, 225] on div "é" at bounding box center [326, 207] width 10 height 54
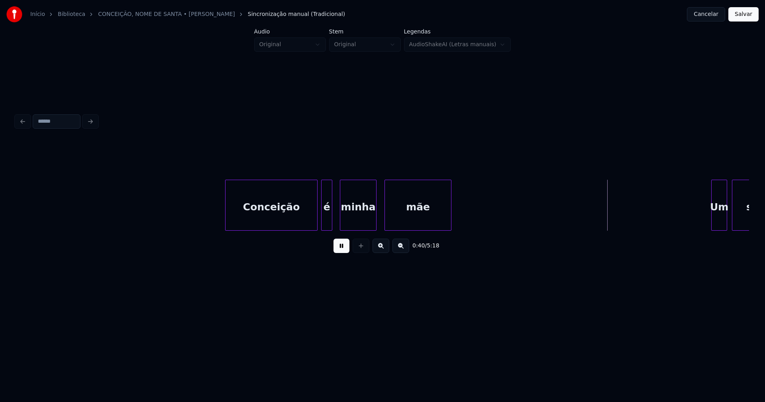
click at [450, 217] on div at bounding box center [449, 205] width 2 height 50
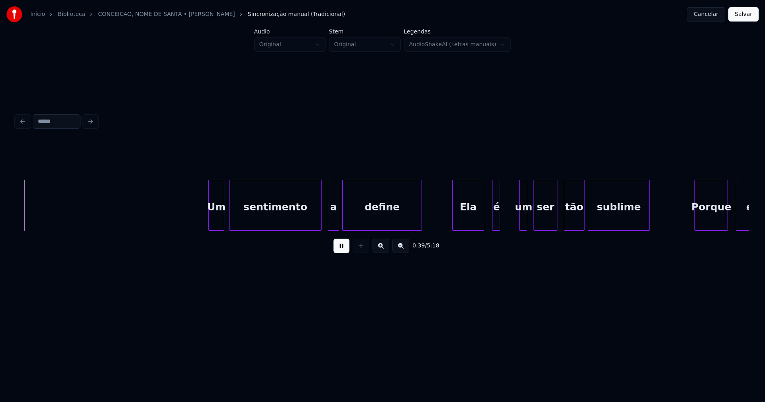
scroll to position [0, 3165]
click at [211, 224] on div "Um" at bounding box center [210, 207] width 15 height 54
click at [222, 223] on div at bounding box center [221, 205] width 2 height 50
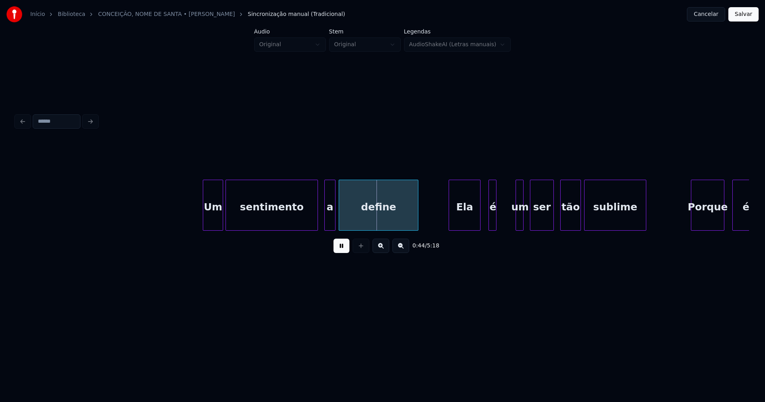
click at [344, 248] on button at bounding box center [341, 246] width 16 height 14
click at [298, 227] on div "Um sentimento a define Ela é um ser tão sublime Porque é" at bounding box center [382, 205] width 733 height 51
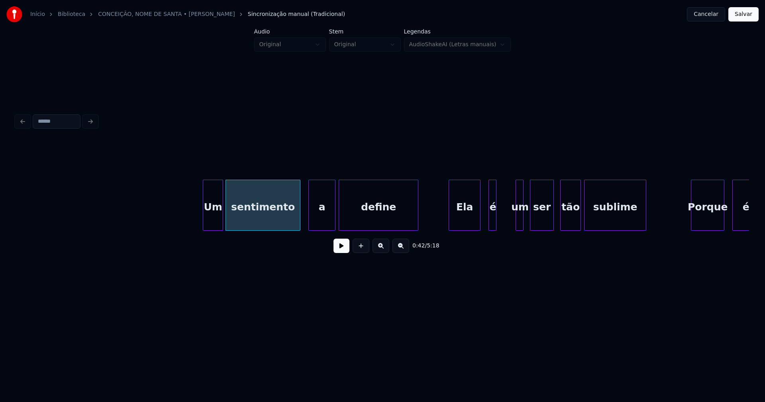
click at [310, 223] on div at bounding box center [310, 205] width 2 height 50
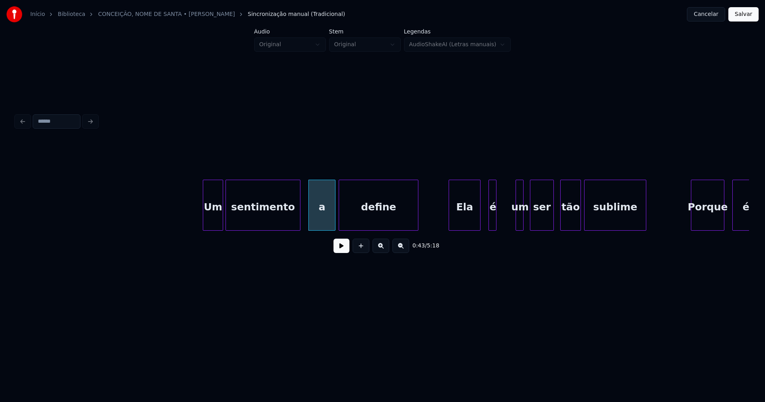
click at [344, 253] on button at bounding box center [341, 246] width 16 height 14
click at [471, 225] on div "Ela" at bounding box center [461, 207] width 31 height 54
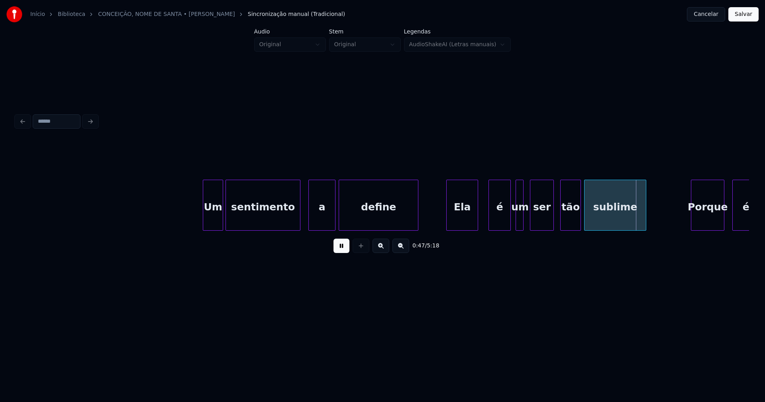
click at [509, 217] on div at bounding box center [509, 205] width 2 height 50
click at [526, 220] on div at bounding box center [525, 205] width 2 height 50
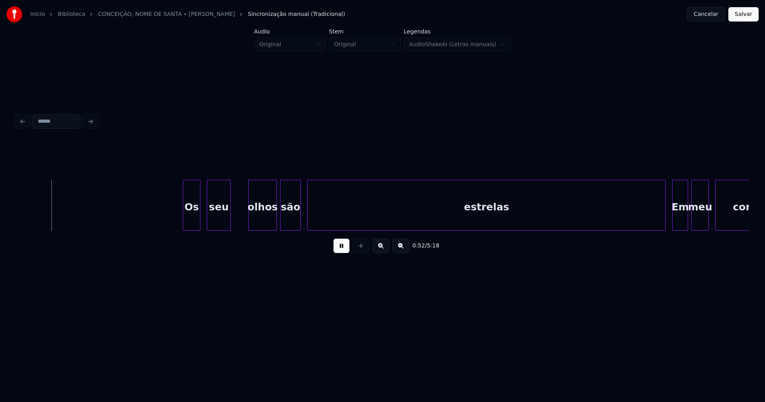
scroll to position [0, 4178]
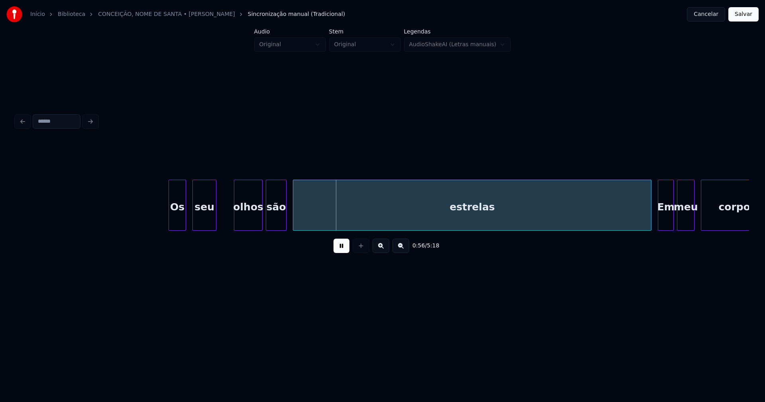
click at [221, 220] on div at bounding box center [220, 205] width 2 height 50
click at [241, 219] on div "olhos" at bounding box center [244, 207] width 28 height 54
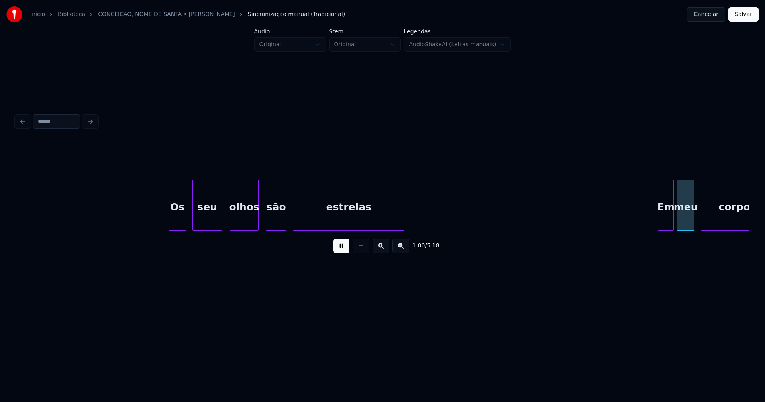
click at [402, 241] on div "1:00 / 5:18" at bounding box center [382, 200] width 733 height 121
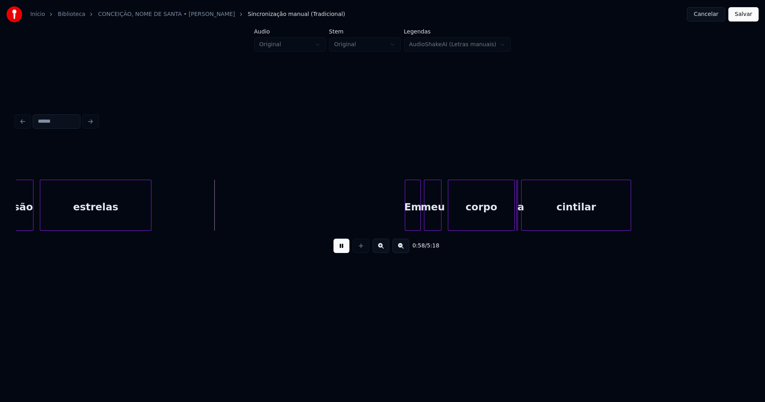
scroll to position [0, 4571]
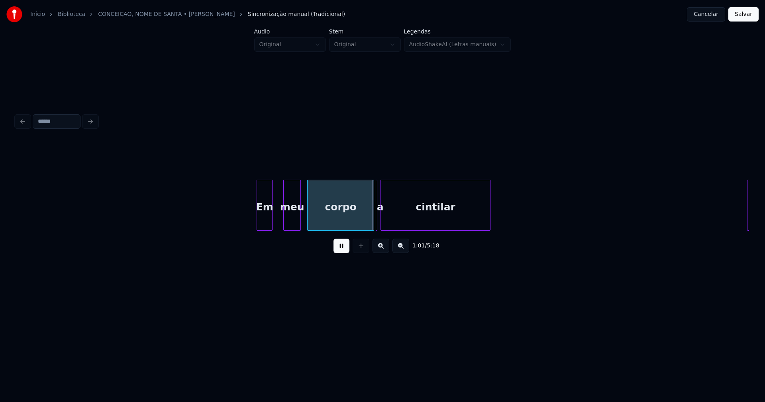
click at [261, 223] on div "Em" at bounding box center [264, 207] width 15 height 54
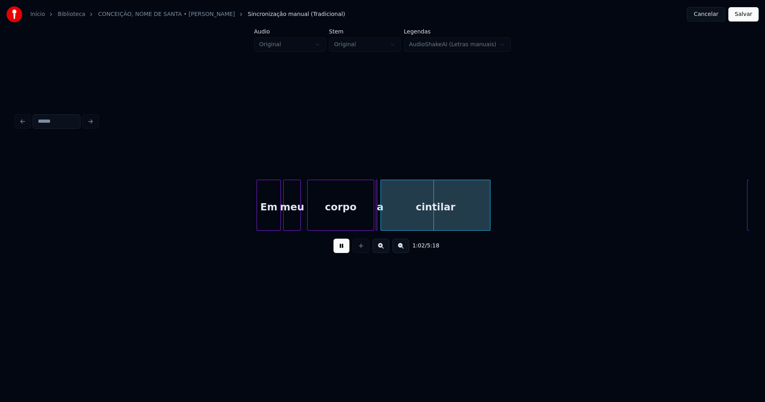
click at [280, 221] on div at bounding box center [279, 205] width 2 height 50
drag, startPoint x: 346, startPoint y: 250, endPoint x: 358, endPoint y: 243, distance: 14.3
click at [346, 249] on button at bounding box center [341, 246] width 16 height 14
click at [349, 227] on div "corpo" at bounding box center [329, 205] width 44 height 51
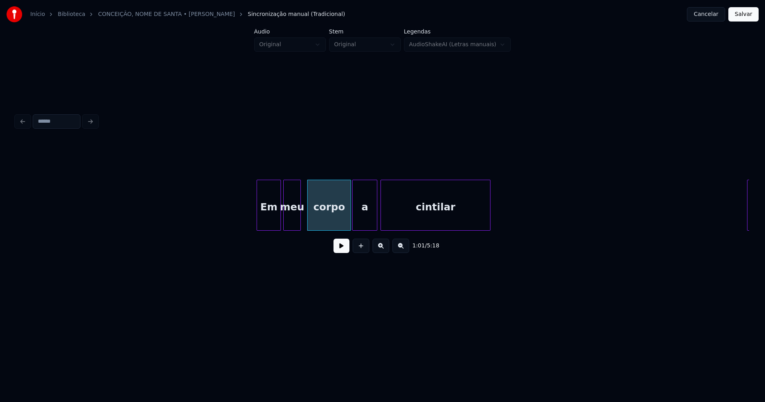
click at [358, 228] on div "Em meu corpo a cintilar Duas" at bounding box center [382, 205] width 733 height 51
drag, startPoint x: 206, startPoint y: 213, endPoint x: 383, endPoint y: 264, distance: 184.3
click at [342, 253] on button at bounding box center [341, 246] width 16 height 14
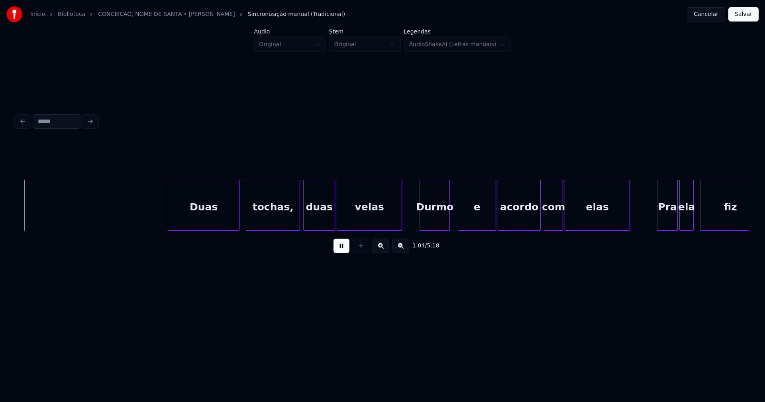
scroll to position [0, 5166]
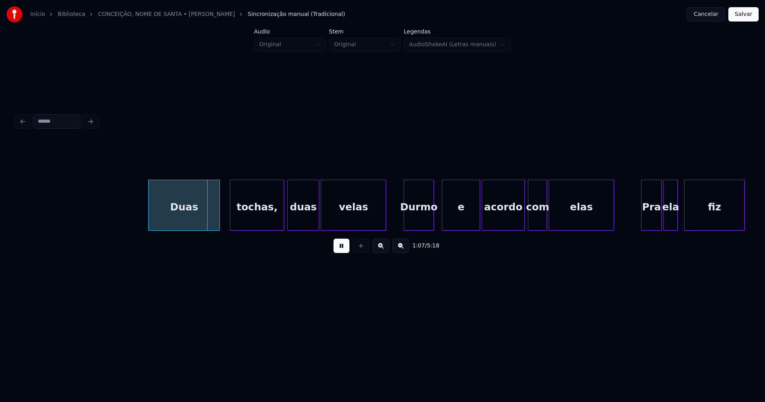
click at [201, 223] on div "Duas" at bounding box center [184, 207] width 71 height 54
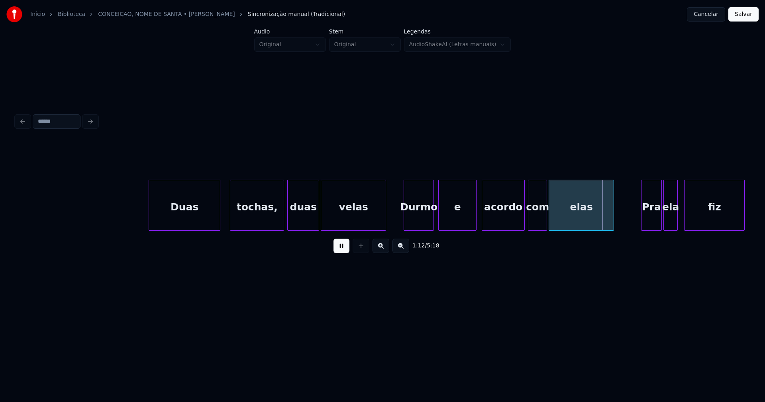
click at [456, 222] on div "e" at bounding box center [457, 207] width 37 height 54
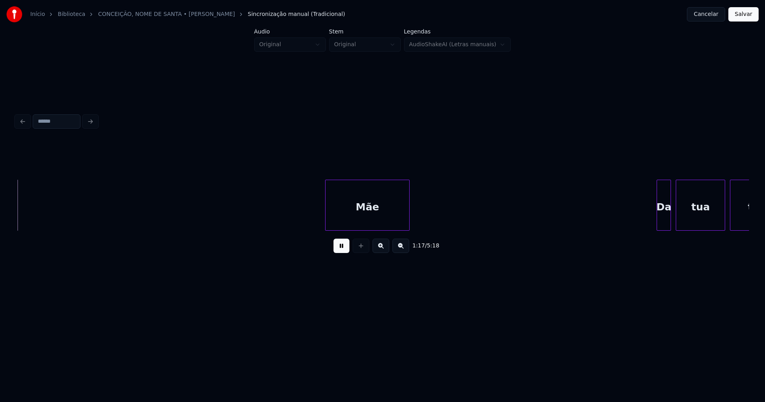
scroll to position [0, 6144]
click at [369, 223] on div "Mãe" at bounding box center [363, 207] width 84 height 54
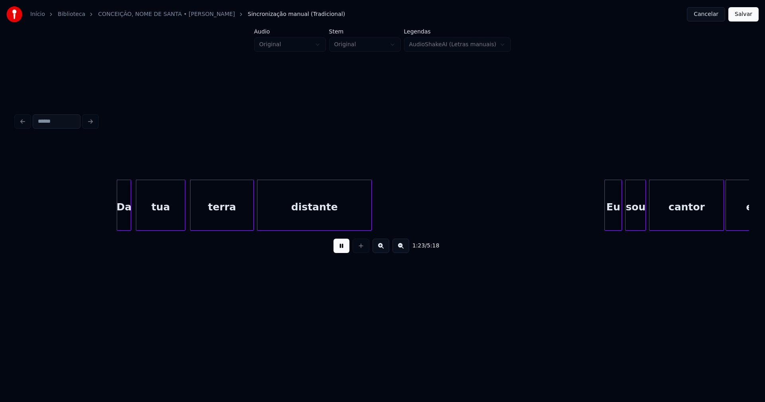
scroll to position [0, 6687]
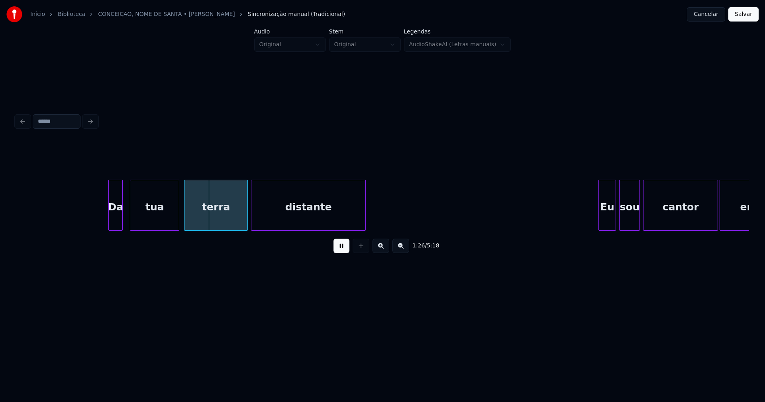
click at [115, 220] on div "Da" at bounding box center [116, 207] width 14 height 54
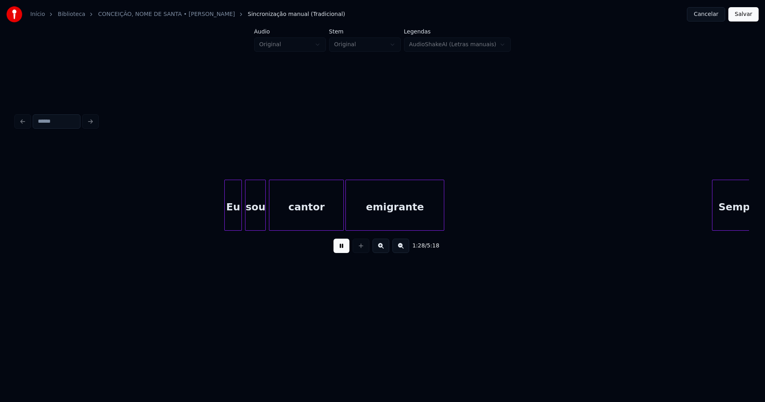
scroll to position [0, 7063]
click at [225, 223] on div "Eu" at bounding box center [225, 207] width 17 height 54
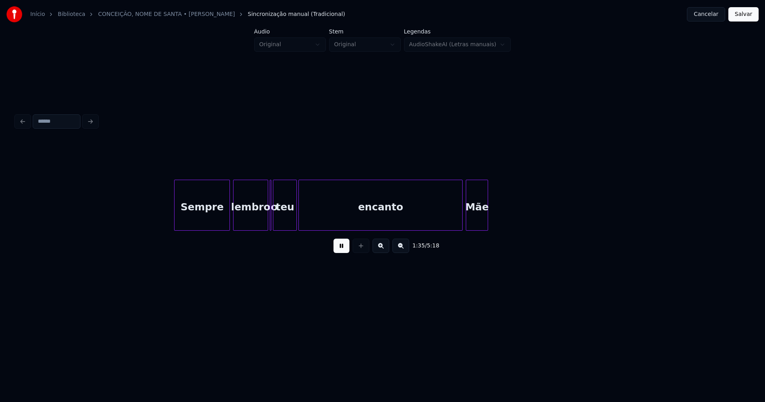
scroll to position [0, 7600]
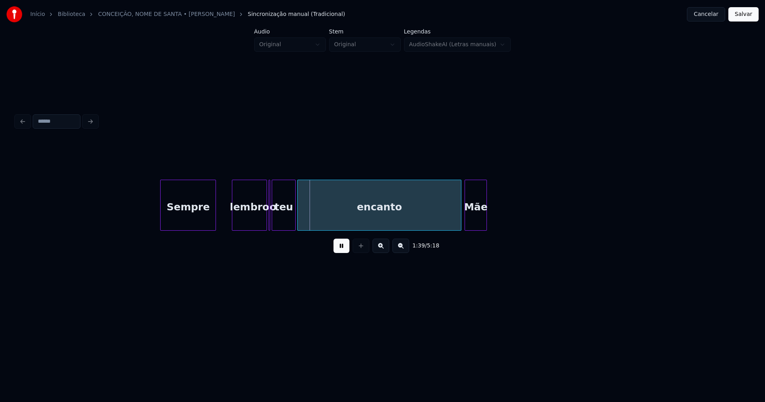
click at [188, 223] on div "Sempre" at bounding box center [188, 207] width 55 height 54
click at [225, 215] on div at bounding box center [225, 205] width 2 height 50
click at [342, 252] on button at bounding box center [341, 246] width 16 height 14
click at [270, 221] on div "o" at bounding box center [268, 205] width 3 height 51
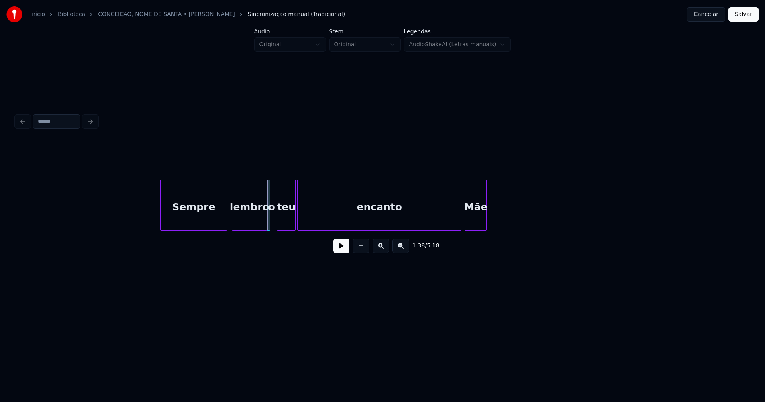
click at [278, 221] on div at bounding box center [278, 205] width 2 height 50
click at [272, 222] on div at bounding box center [271, 205] width 2 height 50
click at [340, 253] on button at bounding box center [341, 246] width 16 height 14
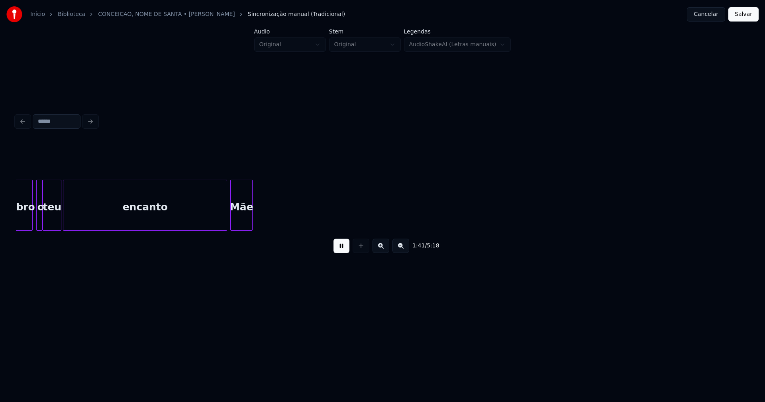
scroll to position [0, 7890]
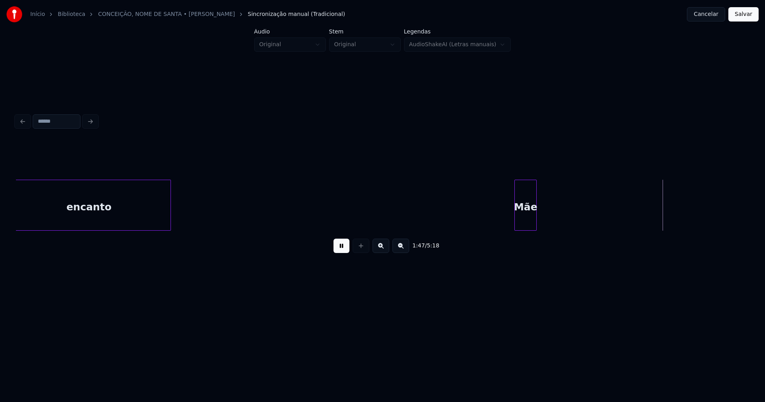
click at [523, 217] on div "Mãe" at bounding box center [526, 207] width 22 height 54
click at [628, 211] on div at bounding box center [628, 205] width 2 height 50
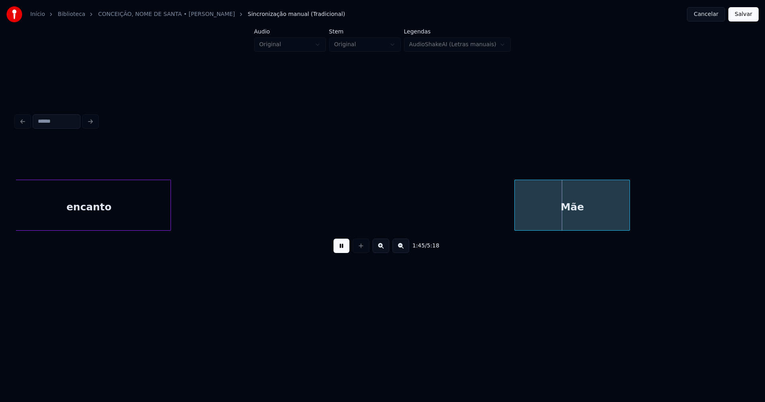
drag, startPoint x: 416, startPoint y: 203, endPoint x: 403, endPoint y: 203, distance: 13.1
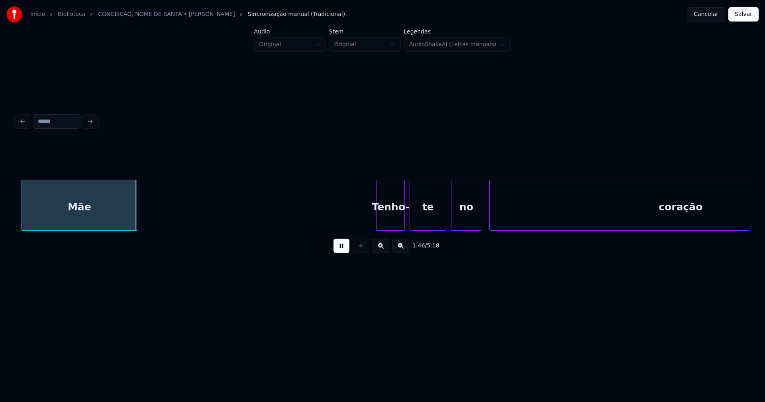
scroll to position [0, 8172]
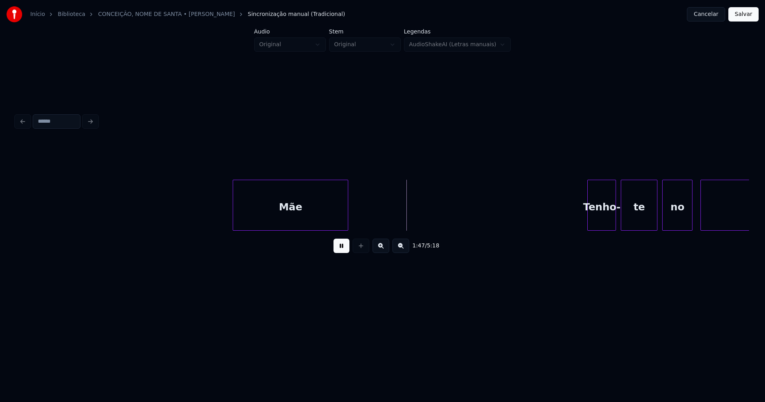
click at [243, 208] on div at bounding box center [244, 205] width 2 height 50
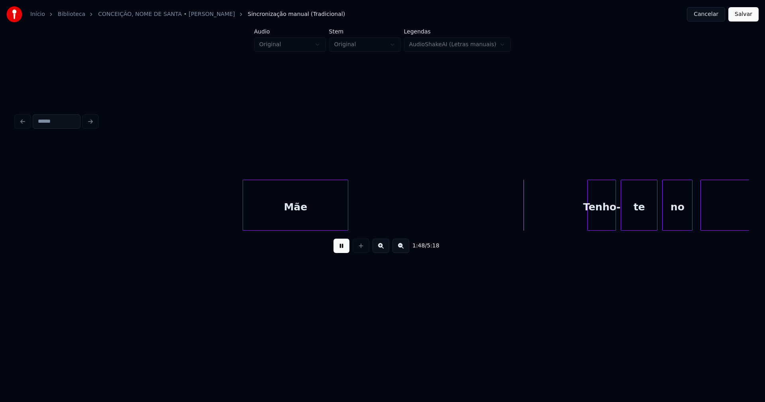
drag, startPoint x: 268, startPoint y: 235, endPoint x: 279, endPoint y: 234, distance: 11.2
click at [278, 235] on div "1:48 / 5:18" at bounding box center [382, 246] width 733 height 30
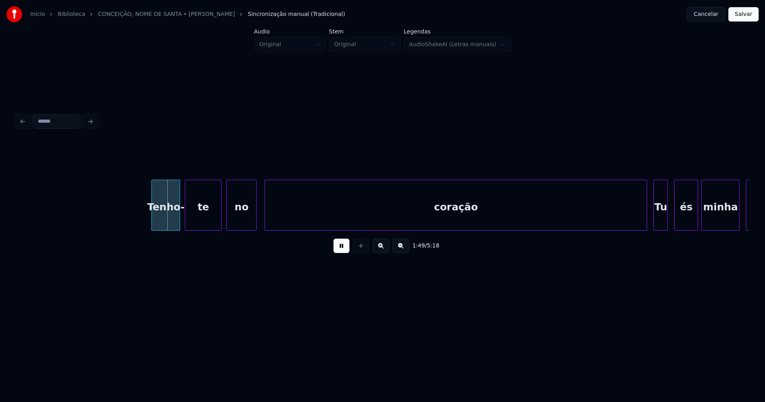
scroll to position [0, 8636]
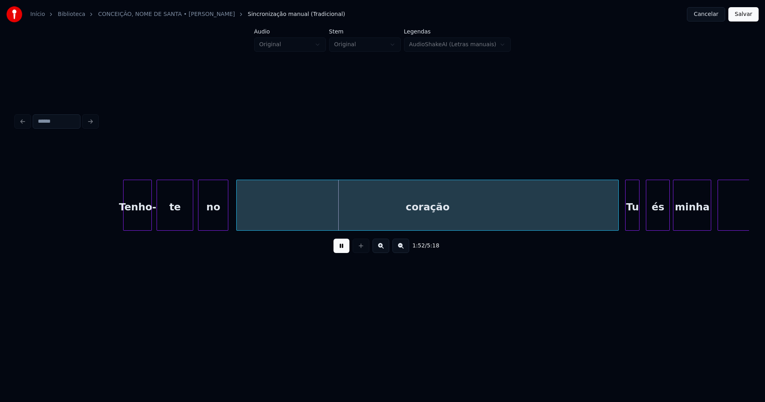
click at [136, 223] on div "Tenho-" at bounding box center [137, 207] width 28 height 54
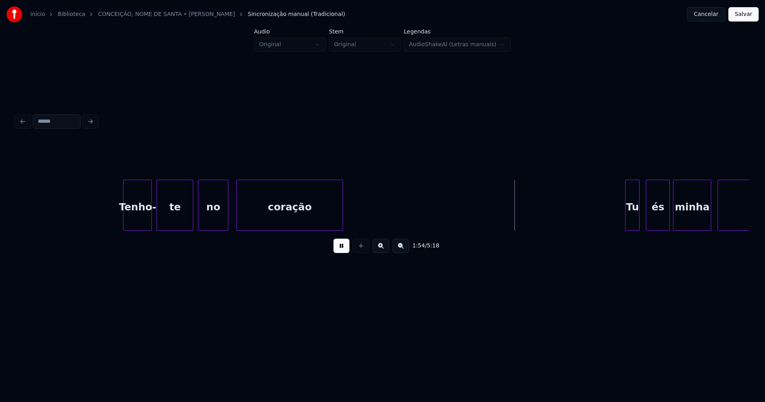
click at [341, 236] on div "1:54 / 5:18" at bounding box center [382, 200] width 733 height 121
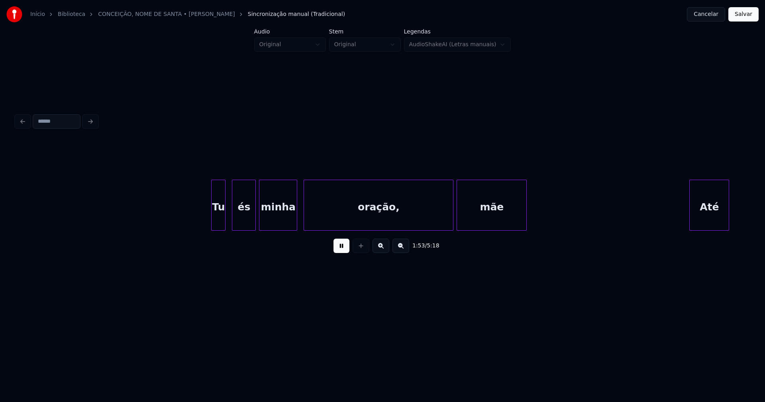
scroll to position [0, 9051]
click at [209, 225] on div at bounding box center [209, 205] width 2 height 50
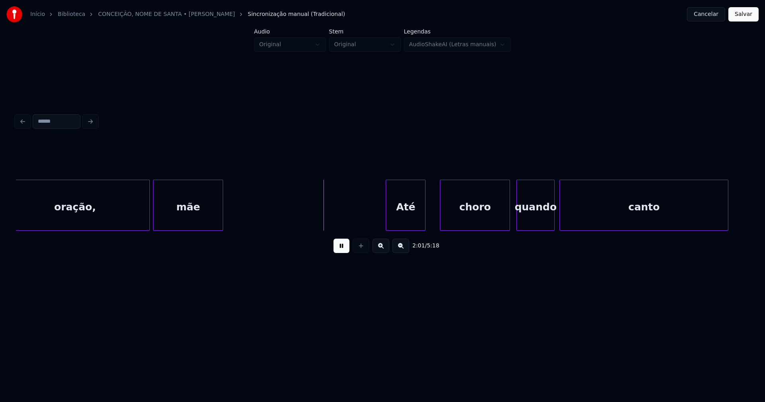
scroll to position [0, 9438]
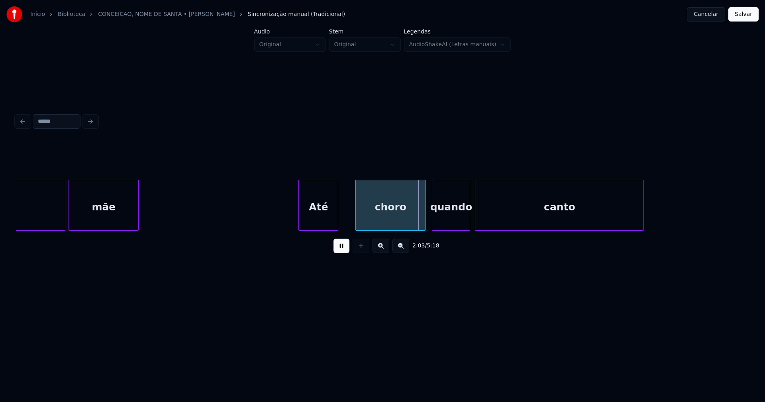
click at [310, 220] on div "Até" at bounding box center [318, 207] width 39 height 54
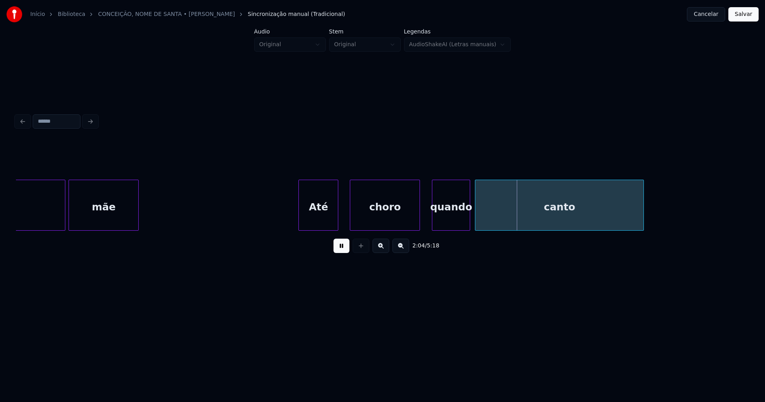
click at [377, 225] on div "choro" at bounding box center [384, 207] width 69 height 54
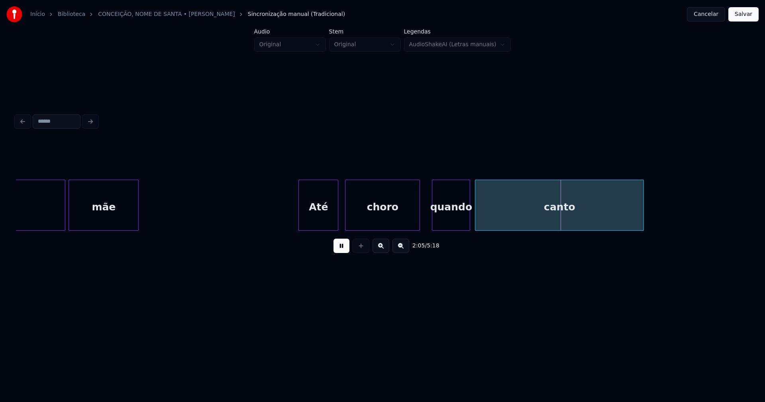
click at [345, 218] on div at bounding box center [346, 205] width 2 height 50
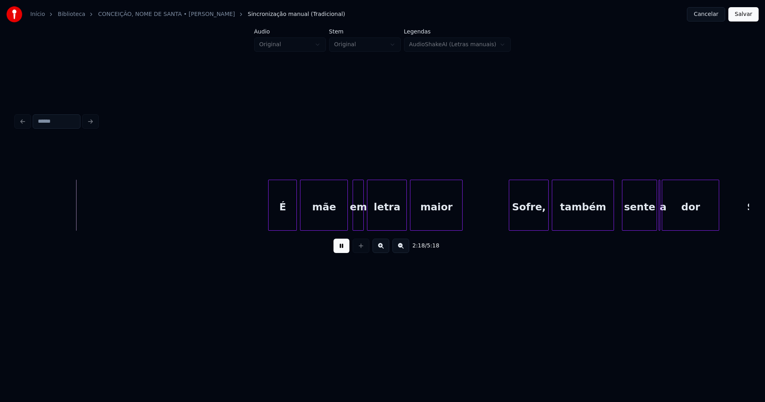
scroll to position [0, 10984]
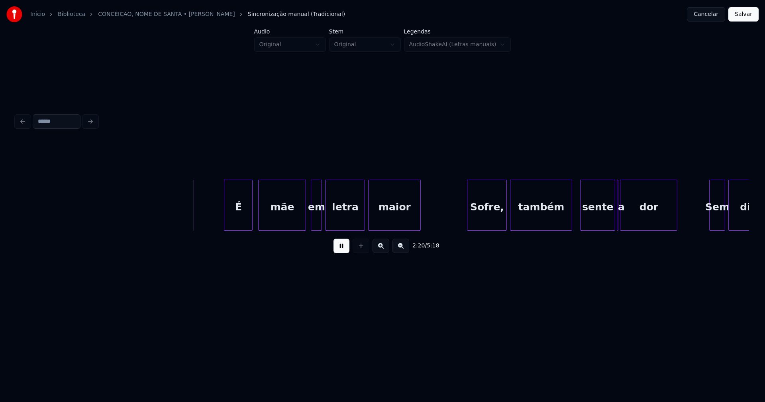
click at [239, 221] on div "É" at bounding box center [238, 207] width 28 height 54
click at [313, 224] on div "em" at bounding box center [313, 207] width 10 height 54
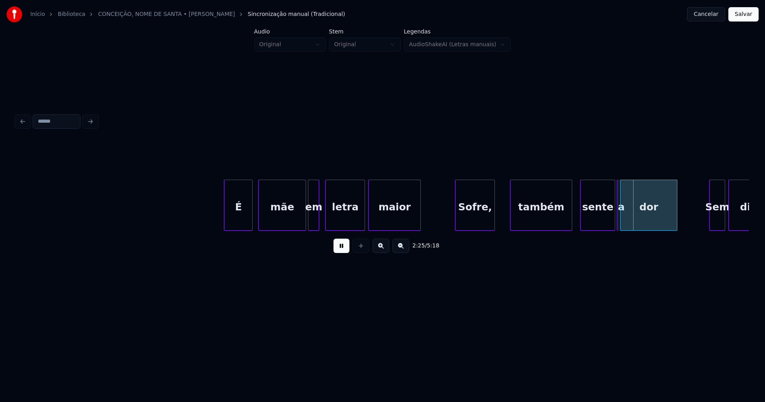
click at [472, 229] on div "É mãe em letra maior Sofre, também sente a dor Sem dizer" at bounding box center [382, 205] width 733 height 51
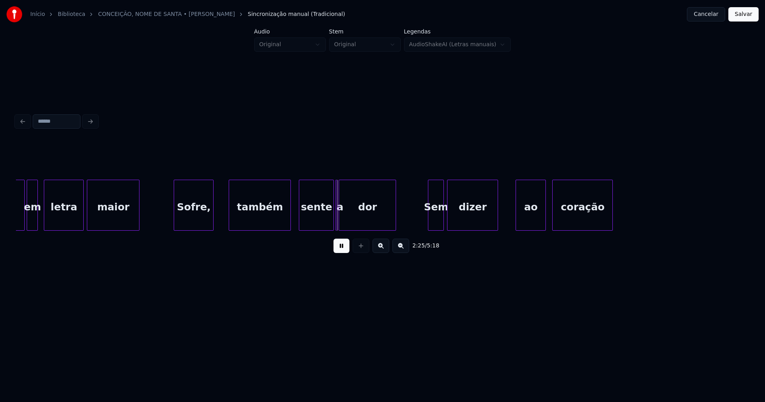
scroll to position [0, 11364]
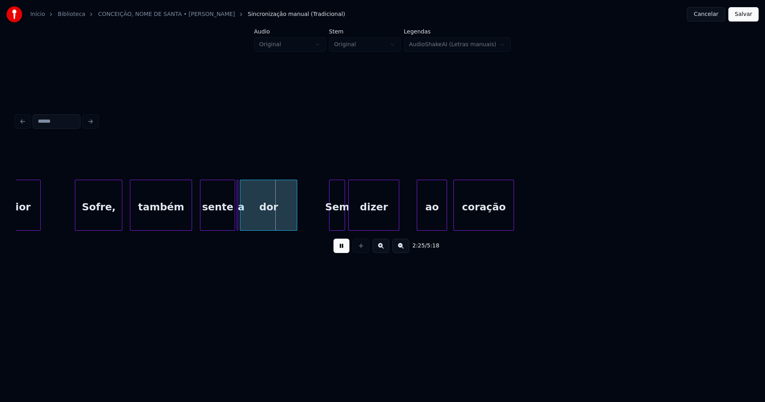
click at [121, 219] on div at bounding box center [120, 205] width 2 height 50
click at [186, 219] on div at bounding box center [185, 205] width 2 height 50
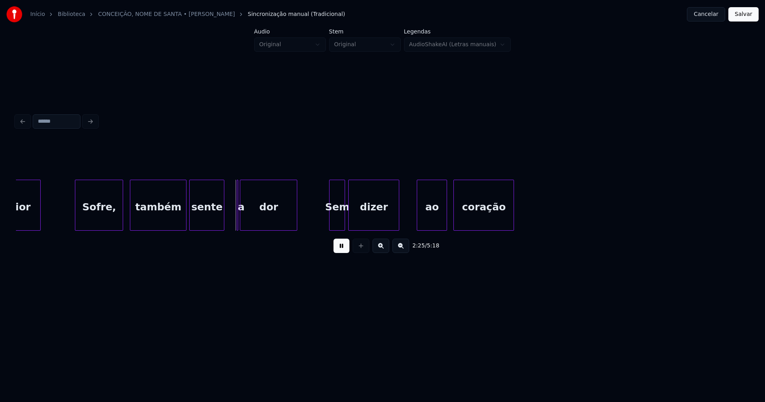
click at [198, 220] on div "sente" at bounding box center [207, 207] width 34 height 54
click at [218, 216] on div at bounding box center [218, 205] width 2 height 50
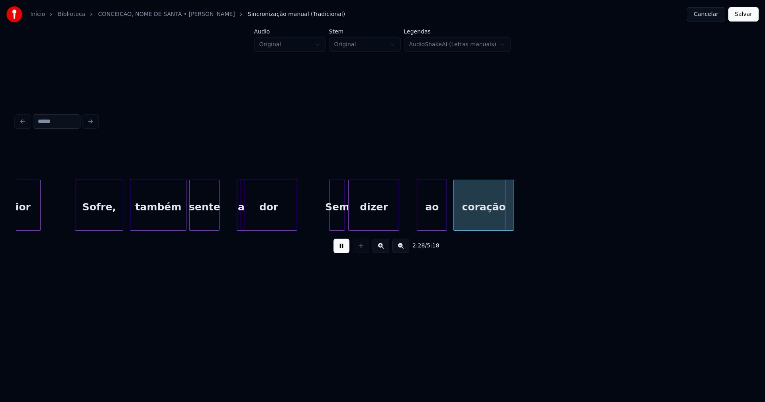
click at [237, 184] on div "a" at bounding box center [241, 205] width 8 height 51
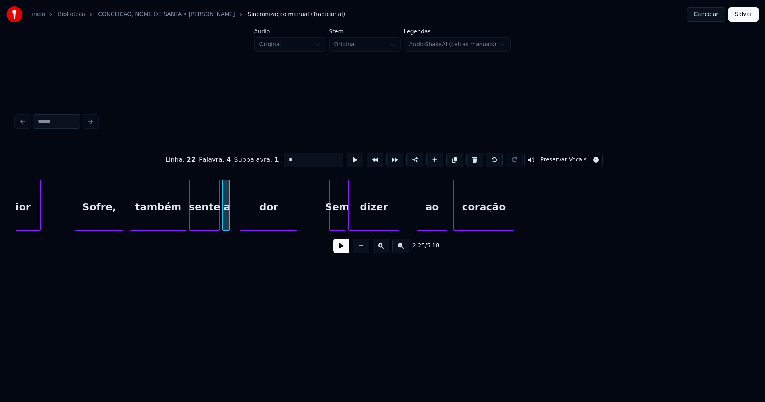
click at [222, 194] on div "a" at bounding box center [226, 205] width 8 height 51
click at [227, 219] on div "a" at bounding box center [227, 207] width 8 height 54
click at [232, 219] on div at bounding box center [232, 205] width 2 height 50
click at [344, 249] on button at bounding box center [341, 246] width 16 height 14
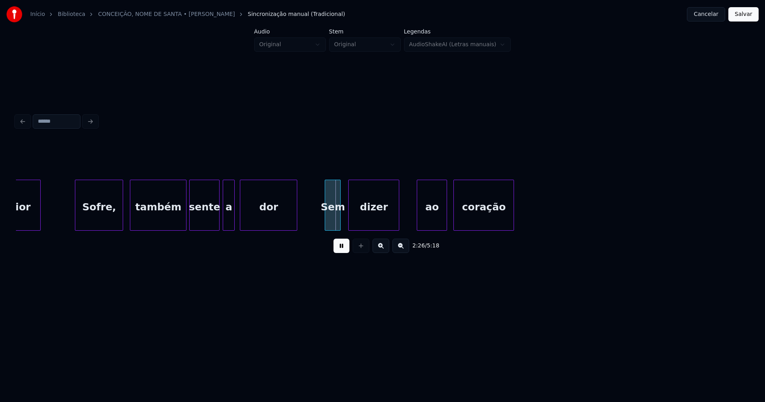
click at [330, 223] on div "Sem" at bounding box center [332, 207] width 15 height 54
click at [343, 221] on div at bounding box center [343, 205] width 2 height 50
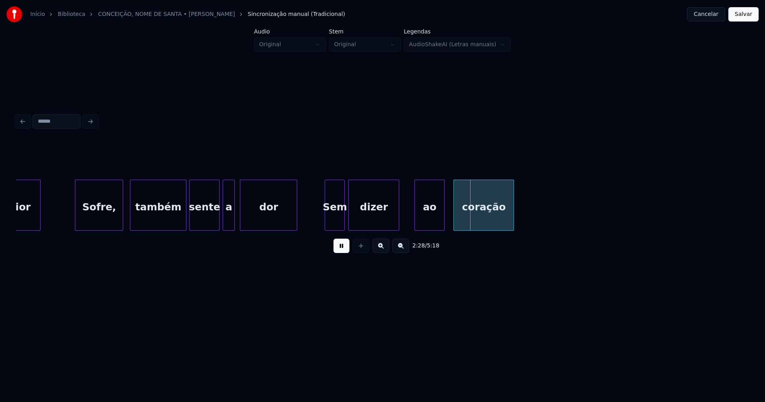
click at [426, 224] on div "ao" at bounding box center [429, 207] width 29 height 54
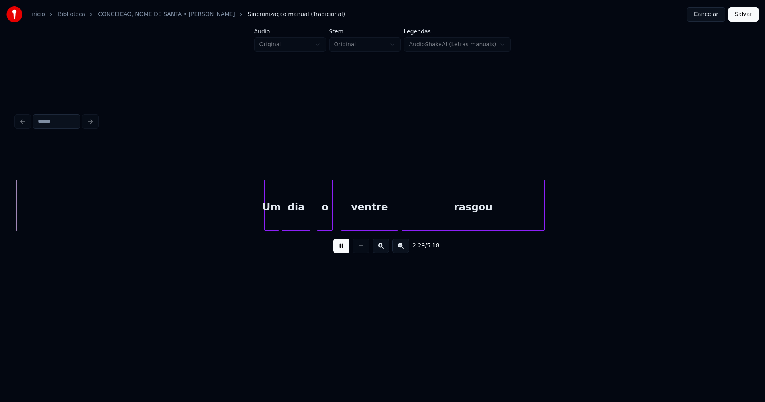
scroll to position [0, 11939]
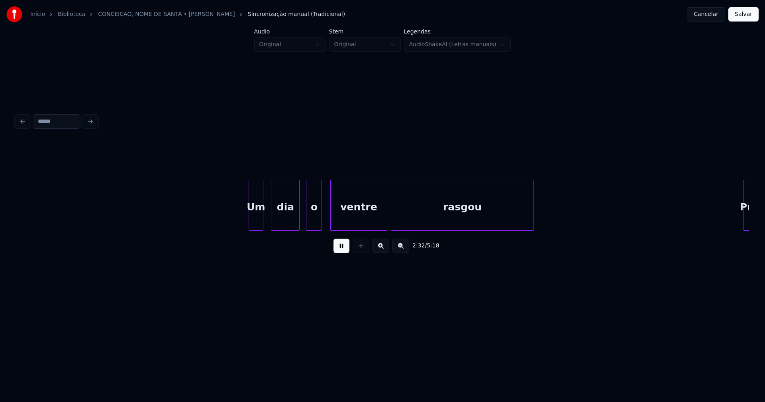
click at [253, 225] on div "Um" at bounding box center [256, 207] width 14 height 54
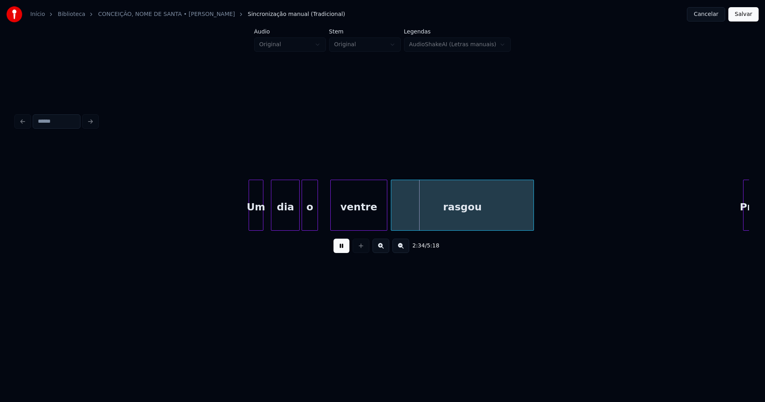
click at [308, 222] on div "o" at bounding box center [309, 207] width 15 height 54
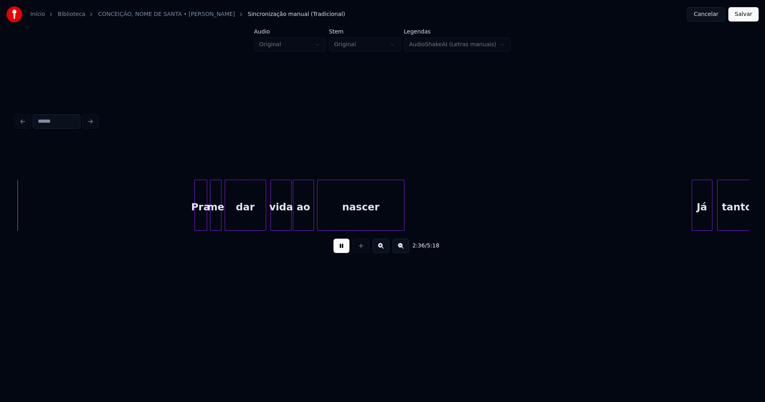
scroll to position [0, 12491]
click at [190, 217] on div at bounding box center [190, 205] width 2 height 50
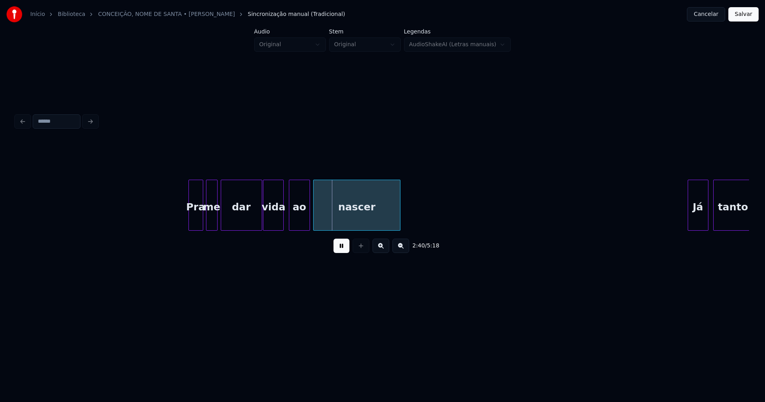
click at [272, 222] on div "vida" at bounding box center [273, 207] width 20 height 54
click at [294, 223] on div "ao" at bounding box center [296, 207] width 20 height 54
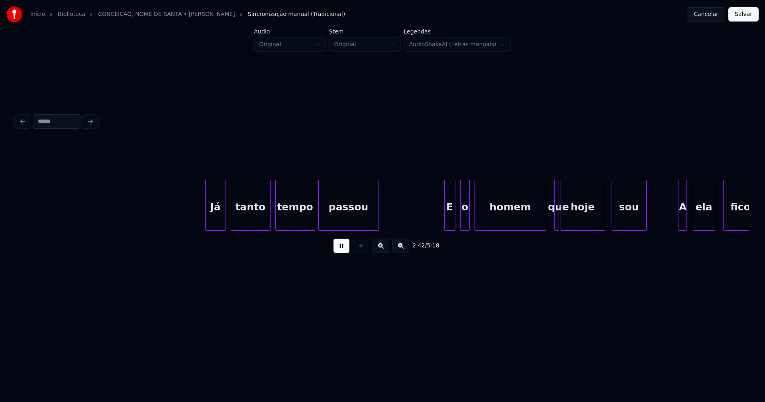
scroll to position [0, 12976]
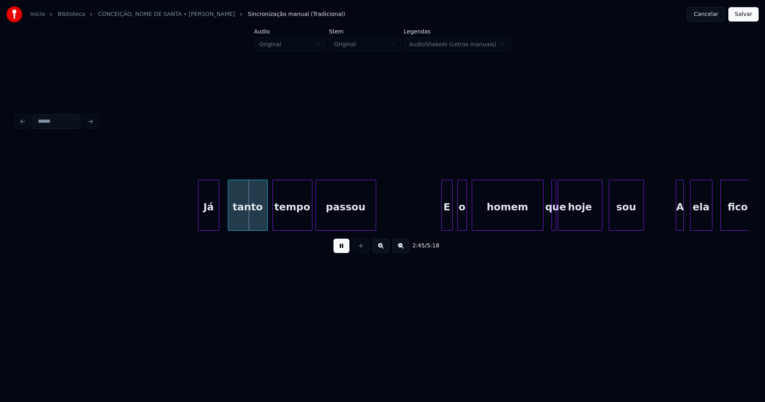
click at [211, 223] on div "Já" at bounding box center [208, 207] width 20 height 54
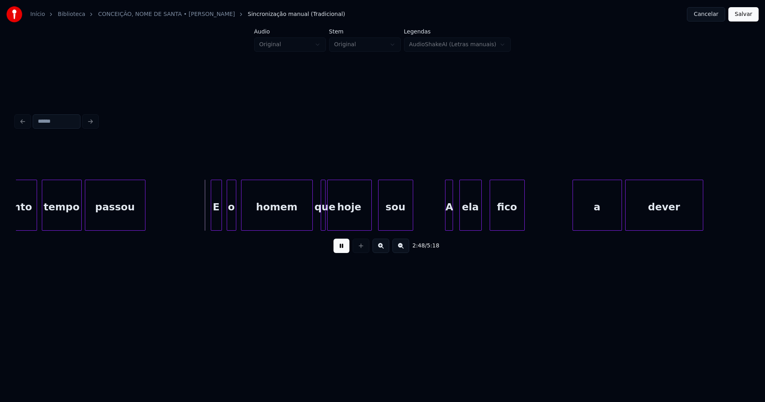
scroll to position [0, 13221]
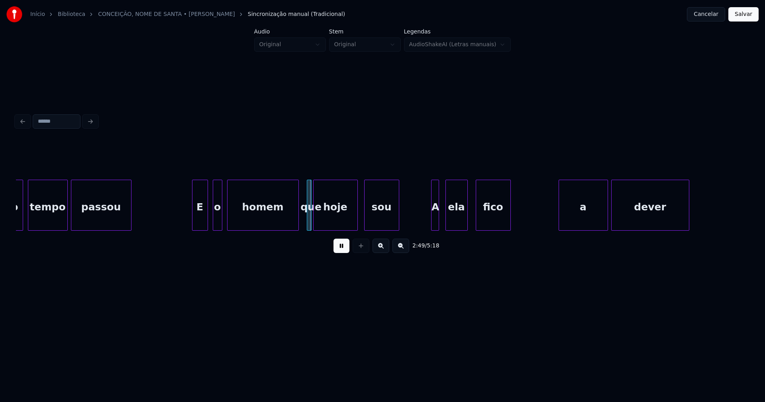
click at [192, 218] on div at bounding box center [193, 205] width 2 height 50
click at [320, 221] on div at bounding box center [320, 205] width 2 height 50
click at [315, 220] on div at bounding box center [316, 205] width 2 height 50
click at [430, 218] on div at bounding box center [430, 205] width 2 height 50
click at [443, 223] on div at bounding box center [442, 205] width 2 height 50
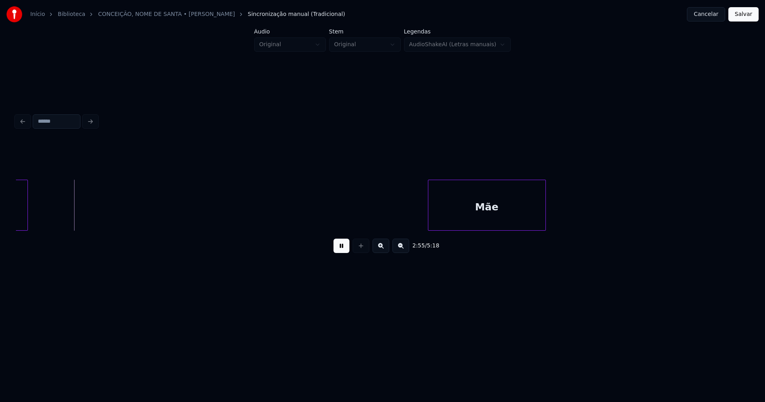
scroll to position [0, 13896]
click at [448, 226] on div "Mãe" at bounding box center [469, 207] width 117 height 54
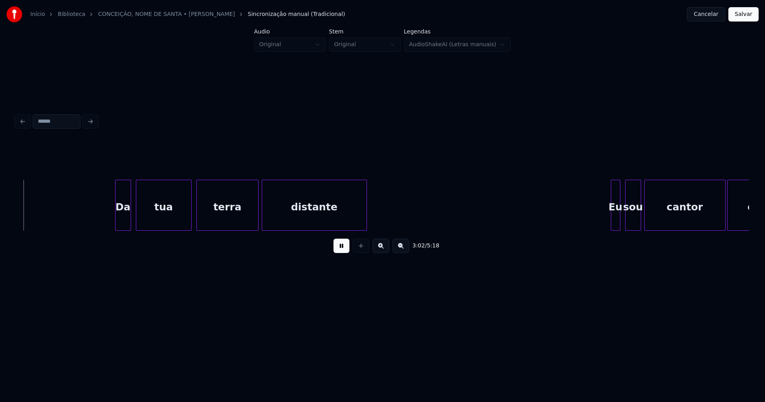
scroll to position [0, 14528]
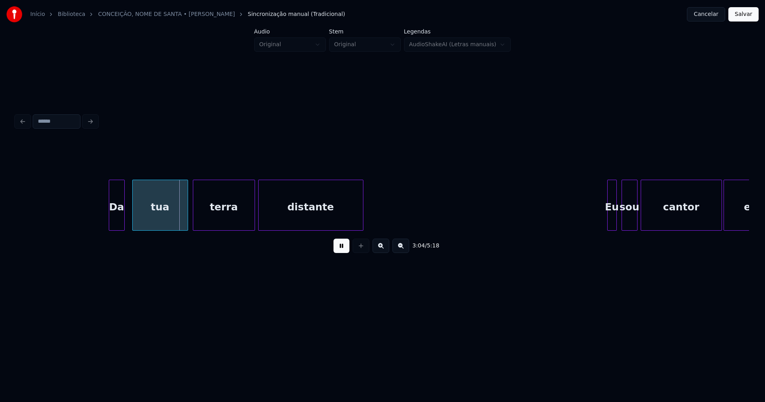
click at [117, 220] on div "Da" at bounding box center [116, 207] width 15 height 54
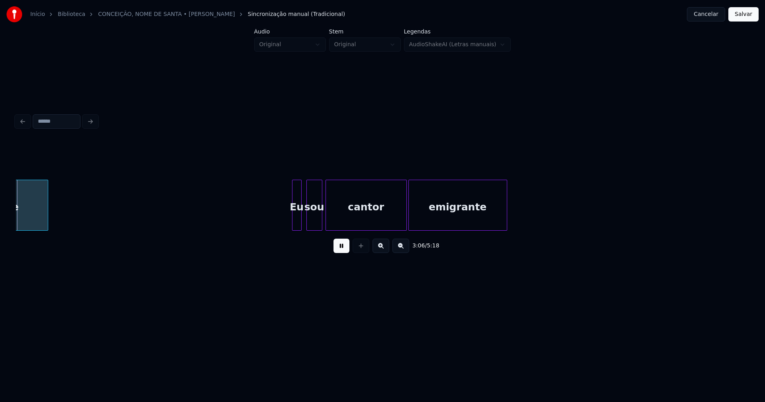
scroll to position [0, 14845]
click at [289, 223] on div "Eu" at bounding box center [288, 207] width 9 height 54
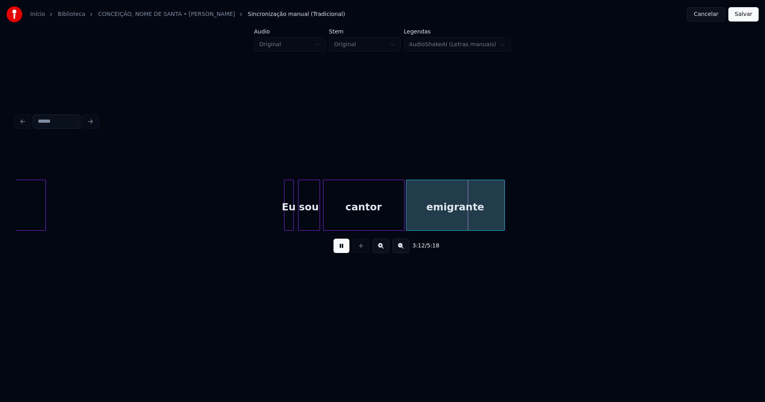
click at [299, 223] on div at bounding box center [299, 205] width 2 height 50
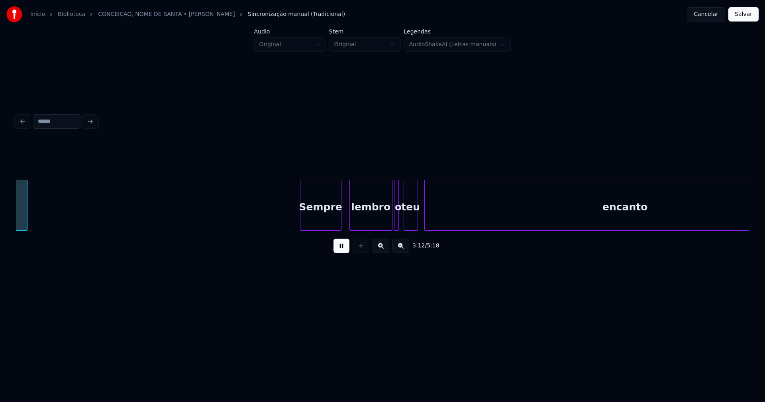
scroll to position [0, 15336]
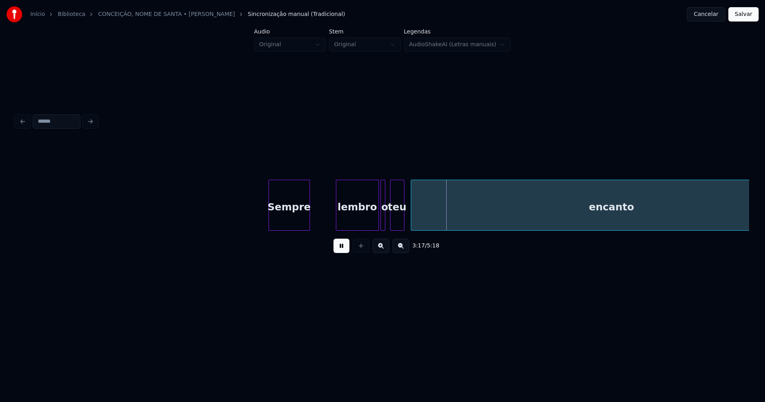
click at [281, 222] on div "Sempre" at bounding box center [289, 207] width 41 height 54
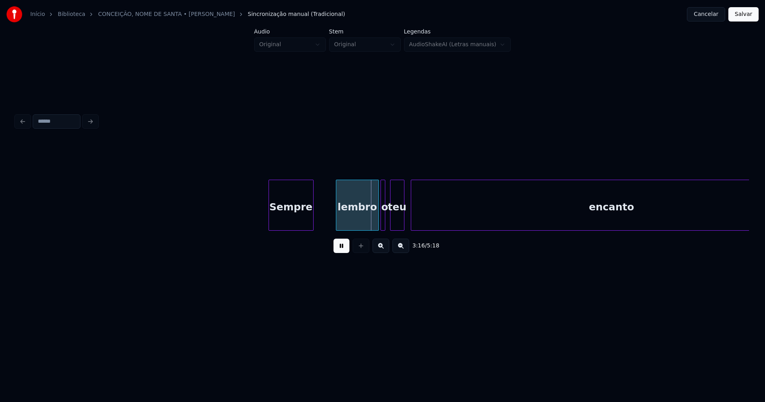
click at [312, 217] on div at bounding box center [312, 205] width 2 height 50
click at [340, 224] on div "lembro" at bounding box center [340, 207] width 42 height 54
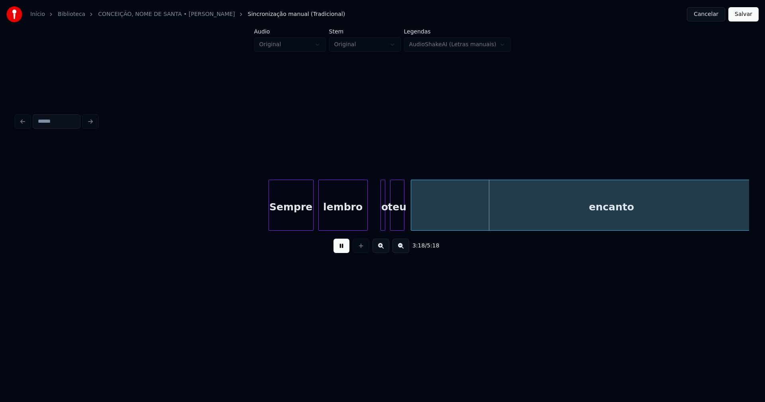
click at [366, 219] on div at bounding box center [366, 205] width 2 height 50
click at [370, 223] on div at bounding box center [371, 205] width 2 height 50
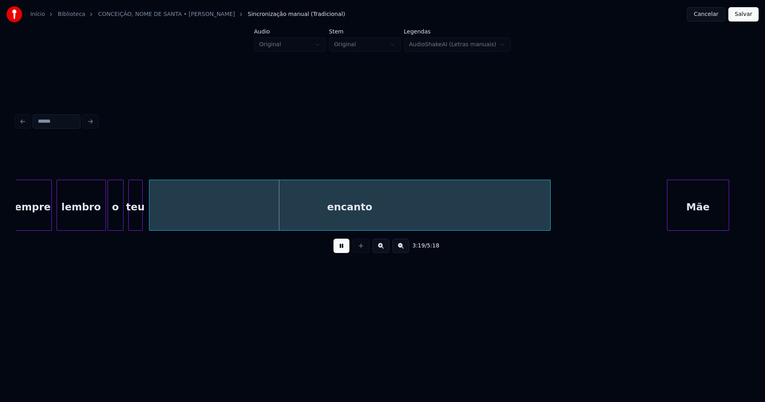
scroll to position [0, 15640]
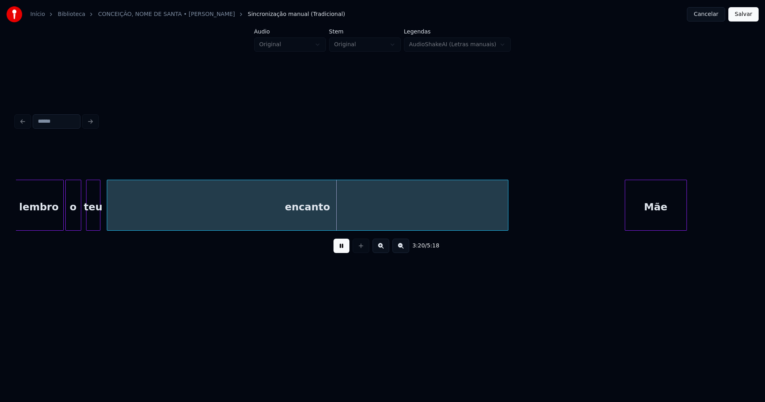
click at [508, 209] on div "encanto" at bounding box center [307, 205] width 401 height 51
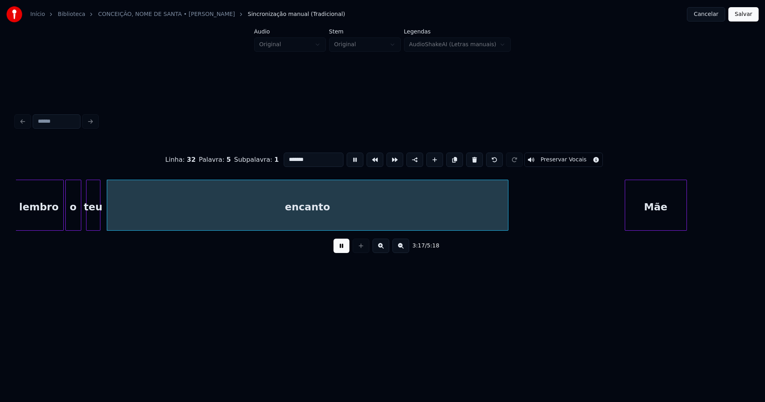
click at [508, 209] on div "encanto" at bounding box center [307, 205] width 401 height 51
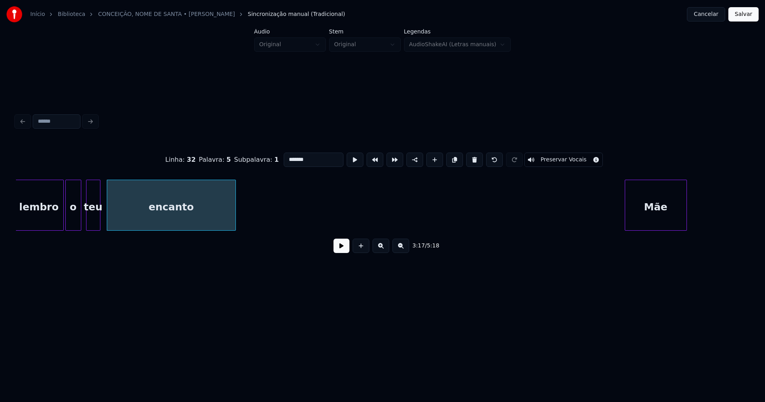
click at [233, 231] on div "lembro o teu encanto Mãe" at bounding box center [382, 205] width 733 height 51
click at [342, 249] on button at bounding box center [341, 246] width 16 height 14
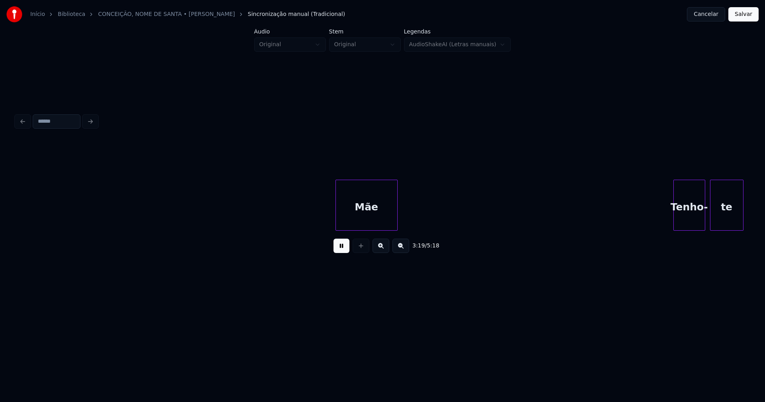
scroll to position [0, 15934]
click at [400, 215] on div at bounding box center [400, 205] width 2 height 50
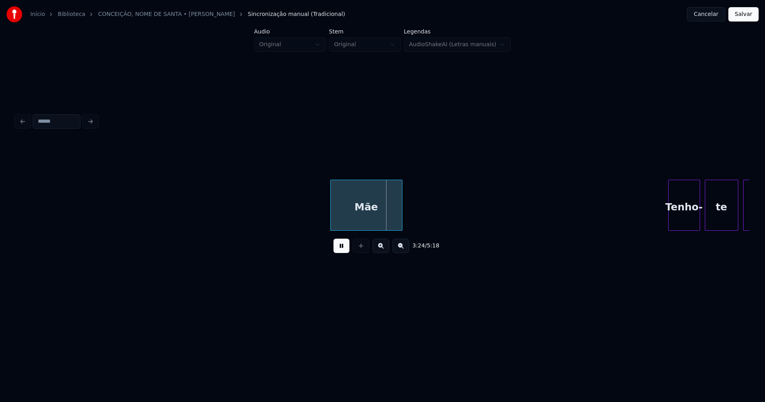
drag, startPoint x: 294, startPoint y: 213, endPoint x: 266, endPoint y: 217, distance: 27.4
click at [345, 214] on div "Mãe" at bounding box center [364, 207] width 71 height 54
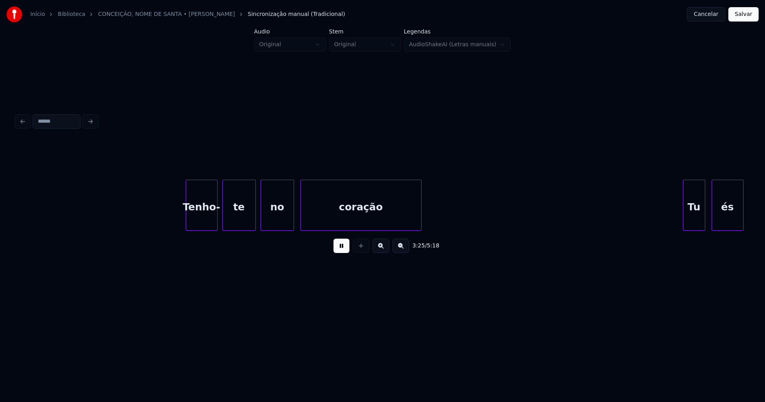
scroll to position [0, 16417]
click at [208, 219] on div "Tenho-" at bounding box center [200, 207] width 31 height 54
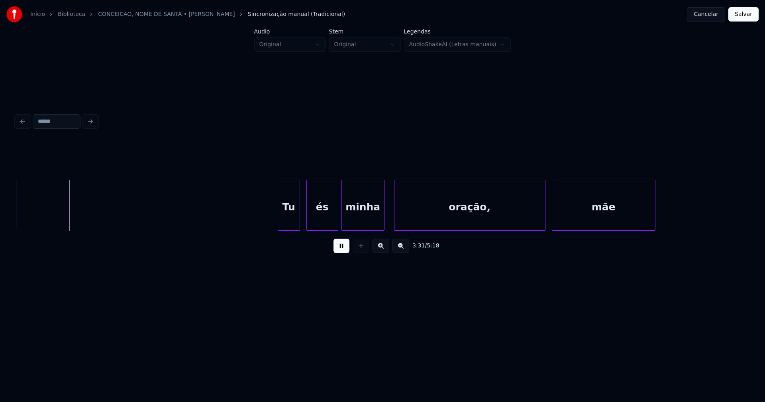
scroll to position [0, 16836]
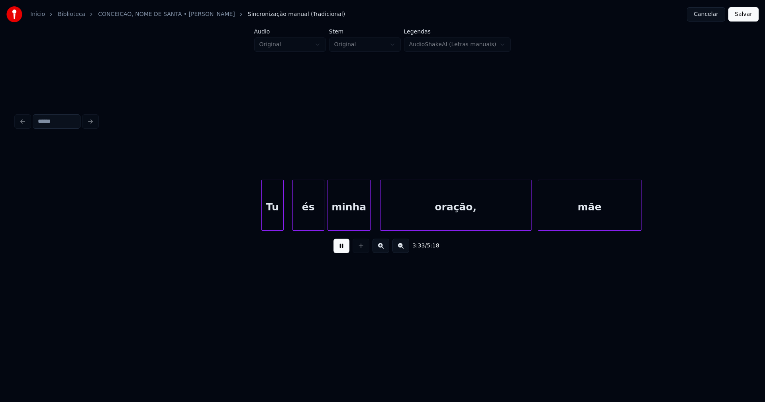
click at [275, 220] on div "Tu" at bounding box center [273, 207] width 22 height 54
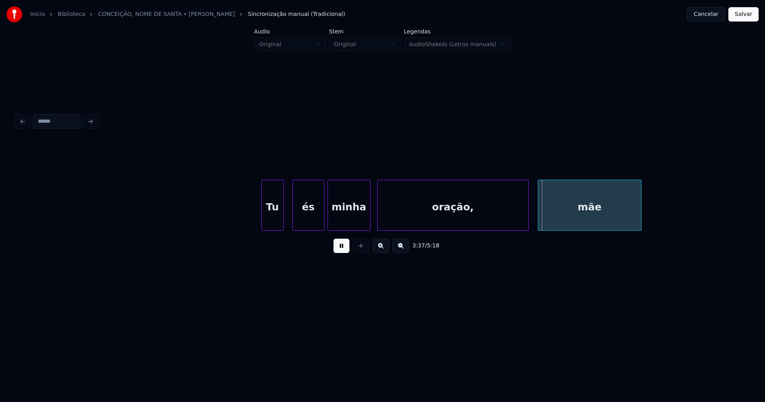
click at [446, 224] on div "oração," at bounding box center [453, 207] width 151 height 54
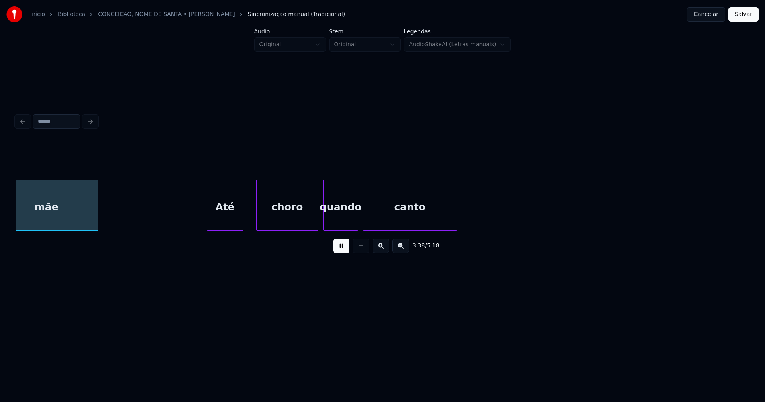
scroll to position [0, 17384]
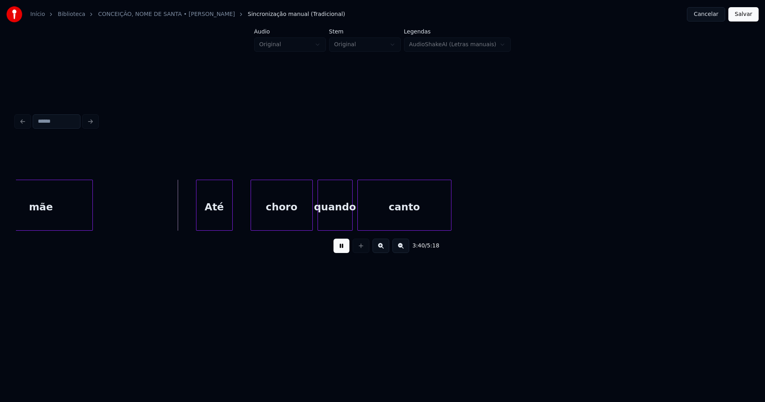
click at [216, 224] on div "Até" at bounding box center [214, 207] width 36 height 54
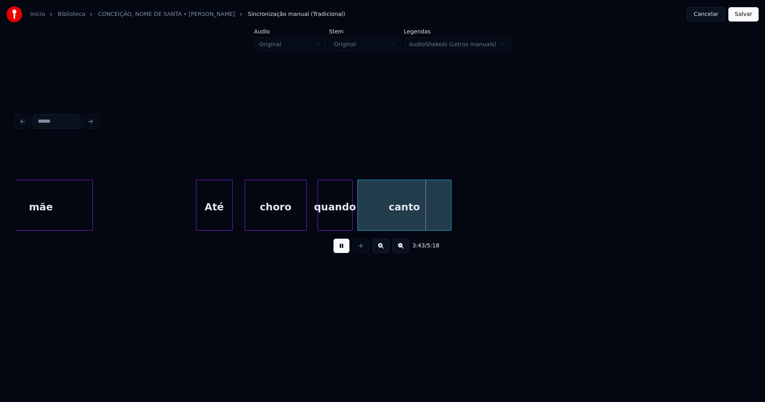
click at [263, 227] on div "choro" at bounding box center [275, 207] width 61 height 54
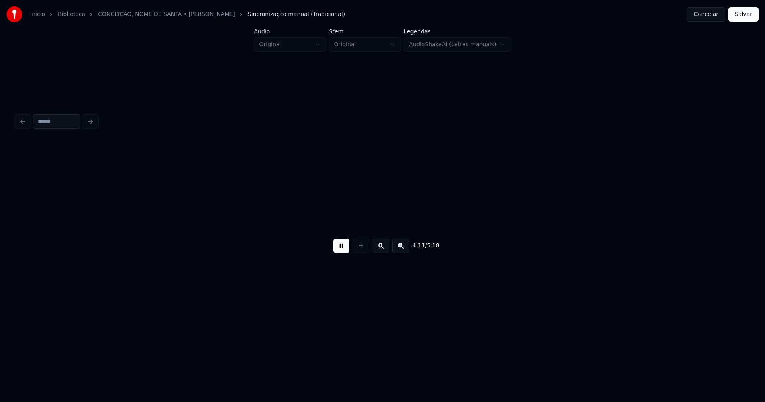
scroll to position [0, 20060]
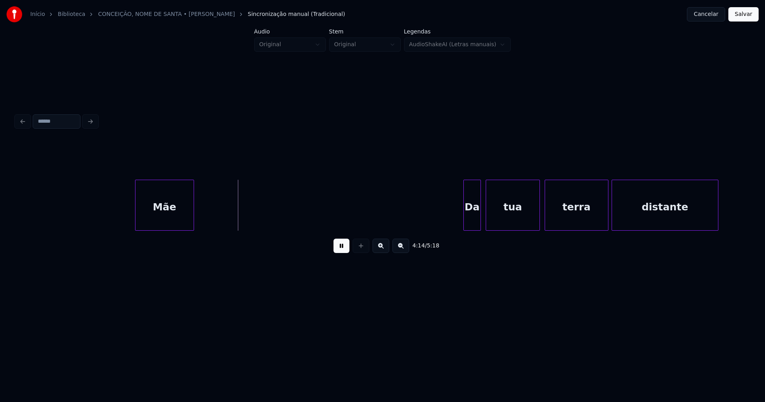
click at [166, 215] on div "Mãe" at bounding box center [164, 207] width 58 height 54
click at [219, 206] on div at bounding box center [219, 205] width 2 height 50
click at [471, 220] on div "Da" at bounding box center [470, 207] width 17 height 54
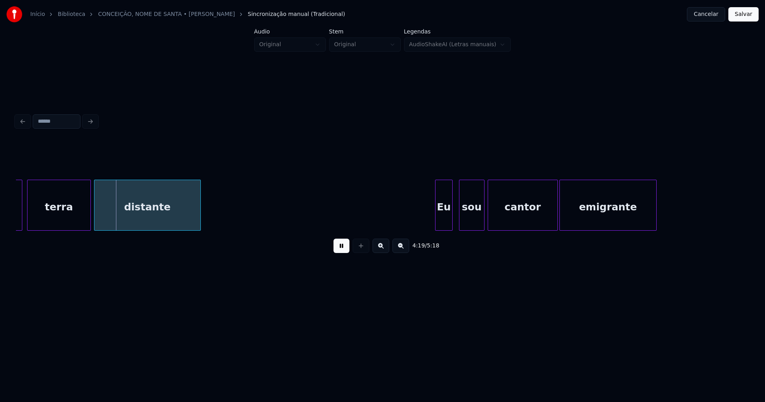
scroll to position [0, 20591]
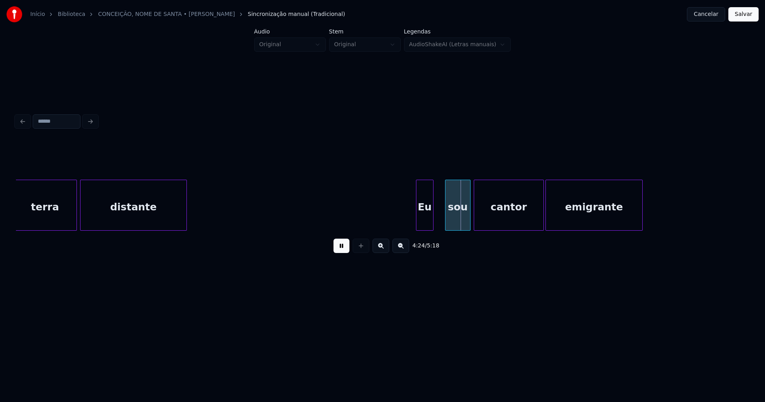
click at [423, 223] on div "Eu" at bounding box center [424, 207] width 17 height 54
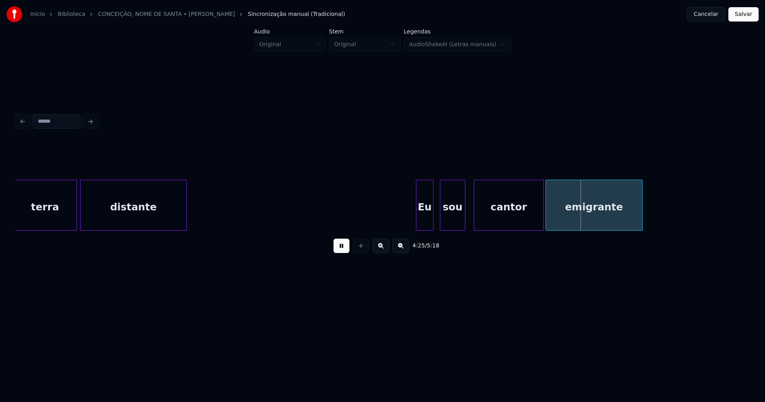
click at [450, 228] on div "terra distante Eu sou cantor emigrante" at bounding box center [382, 205] width 733 height 51
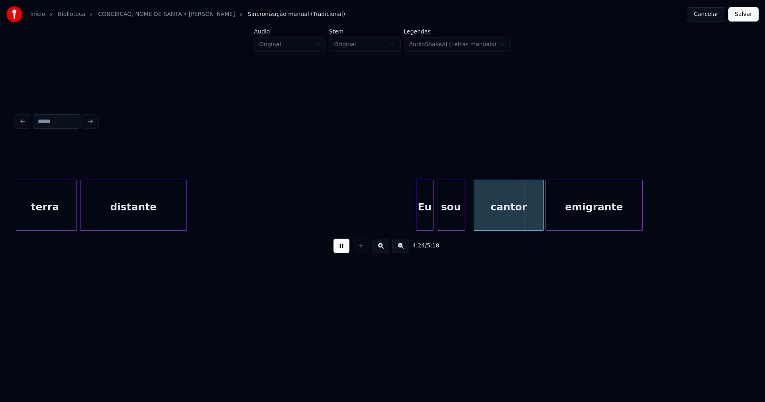
click at [439, 222] on div at bounding box center [438, 205] width 2 height 50
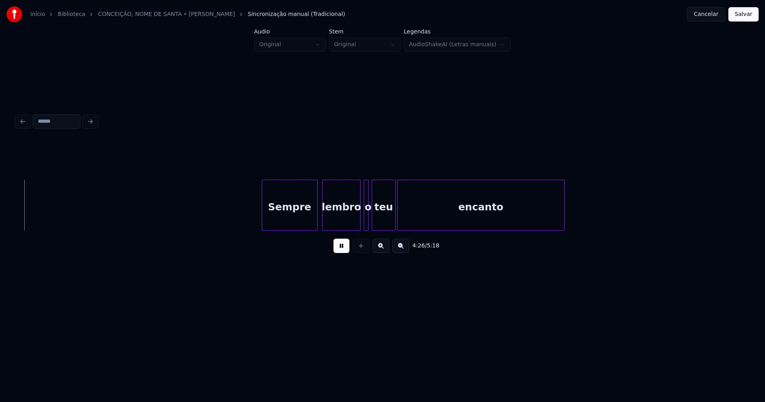
scroll to position [0, 21248]
click at [292, 215] on div "Sempre" at bounding box center [285, 207] width 55 height 54
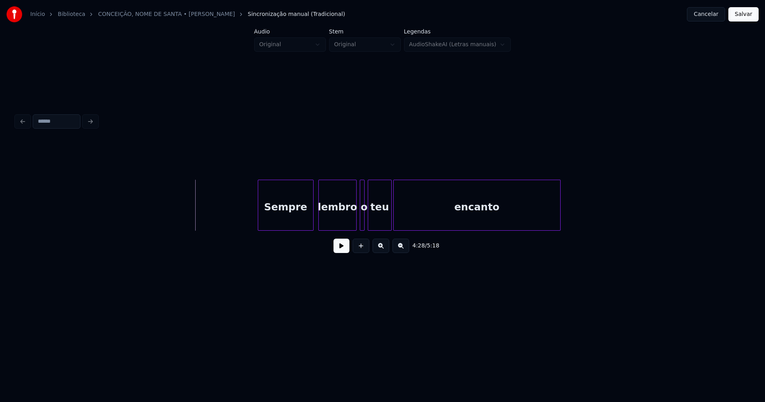
click at [337, 249] on button at bounding box center [341, 246] width 16 height 14
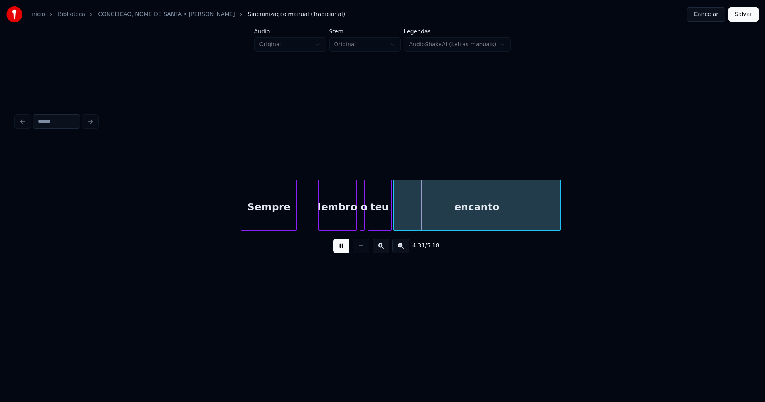
click at [267, 224] on div "Sempre" at bounding box center [268, 207] width 55 height 54
click at [310, 215] on div at bounding box center [309, 205] width 2 height 50
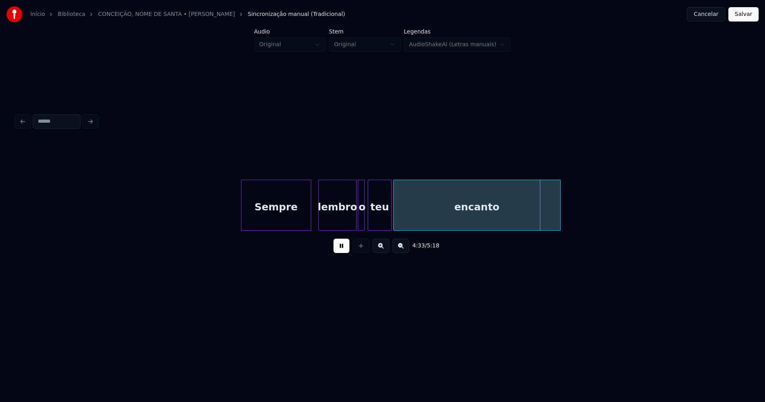
click at [358, 222] on div at bounding box center [359, 205] width 2 height 50
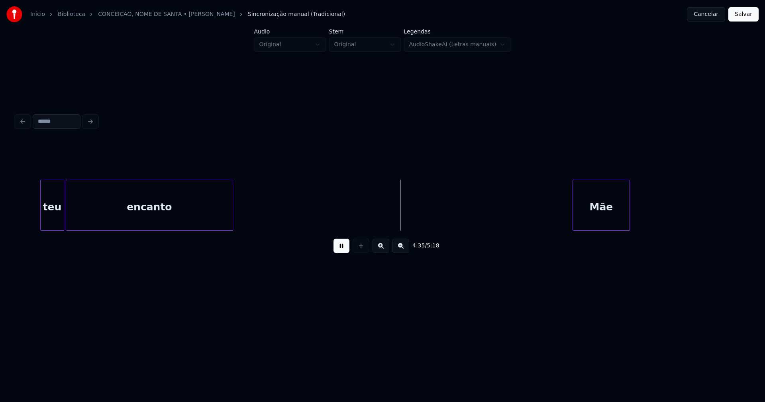
scroll to position [0, 21744]
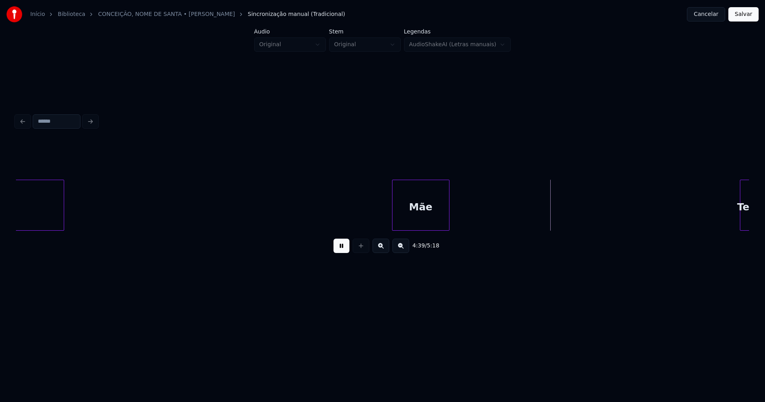
click at [410, 226] on div "Mãe" at bounding box center [420, 207] width 57 height 54
click at [481, 218] on div at bounding box center [481, 205] width 2 height 50
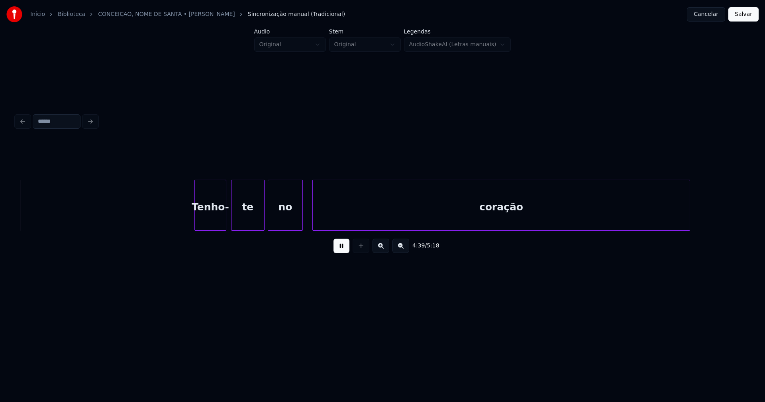
scroll to position [0, 22012]
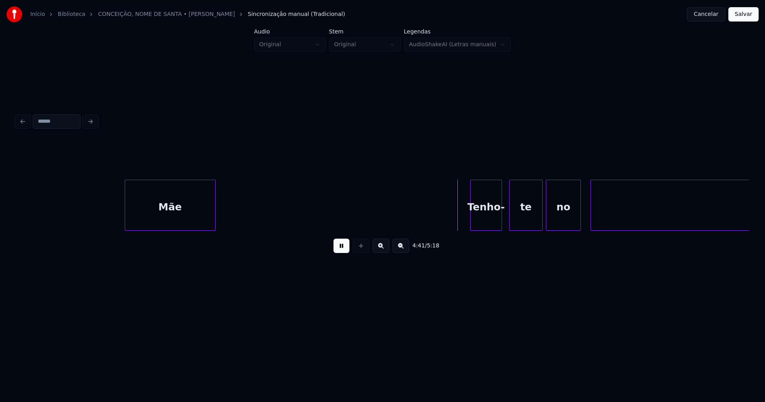
click at [488, 224] on div "Tenho-" at bounding box center [485, 207] width 31 height 54
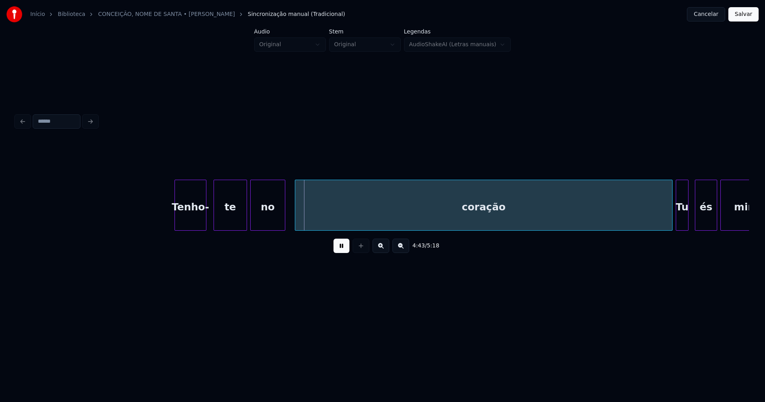
scroll to position [0, 22405]
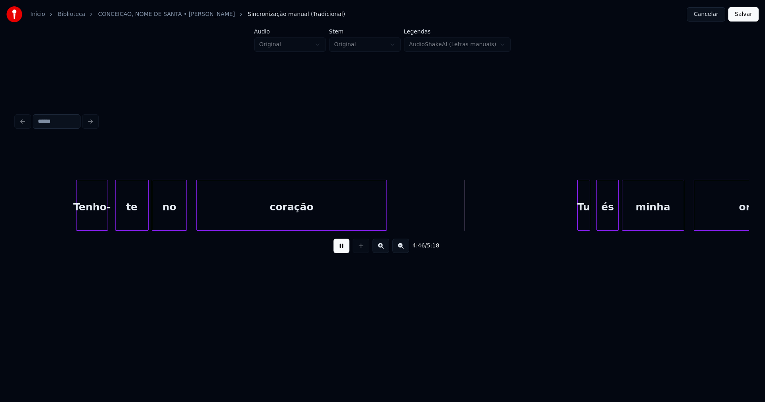
click at [386, 231] on div "Tenho- te no coração Tu és minha oração," at bounding box center [382, 205] width 733 height 51
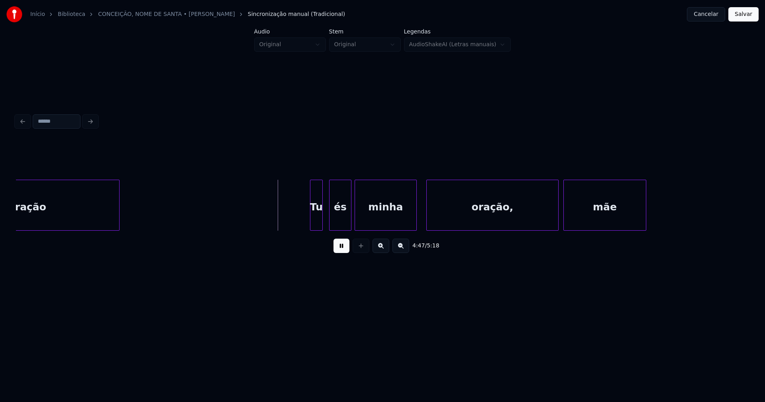
scroll to position [0, 22687]
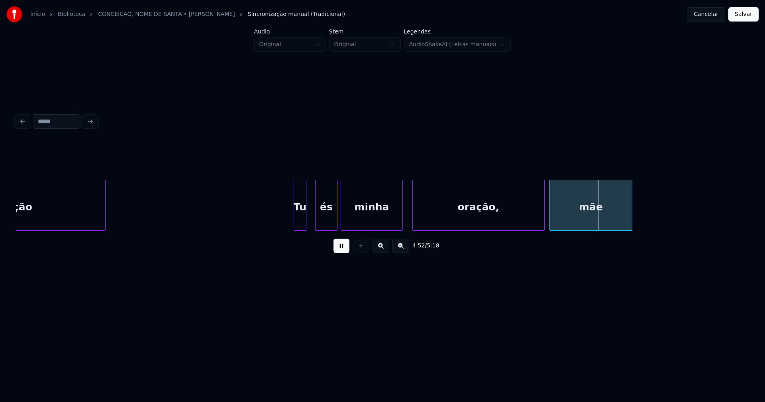
click at [299, 218] on div "Tu" at bounding box center [300, 207] width 12 height 54
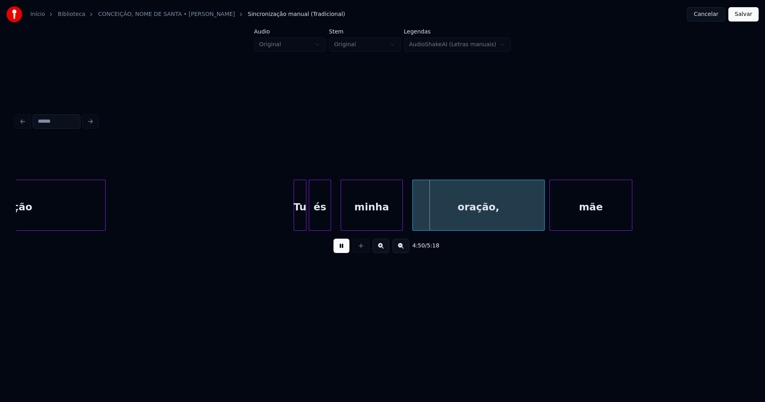
click at [318, 219] on div "és" at bounding box center [320, 207] width 22 height 54
click at [438, 209] on div "oração," at bounding box center [474, 207] width 131 height 54
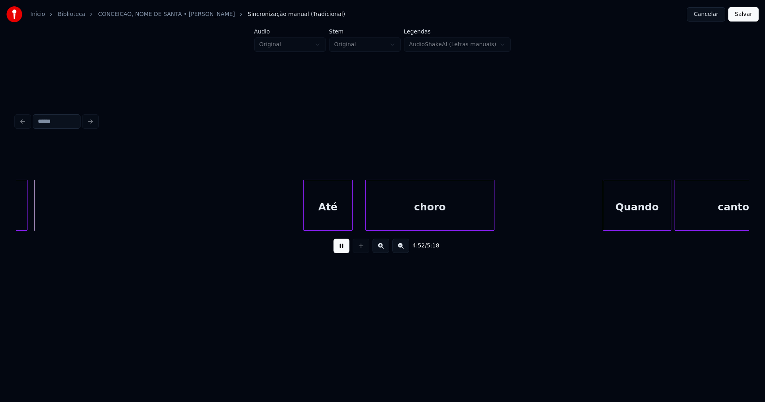
scroll to position [0, 23327]
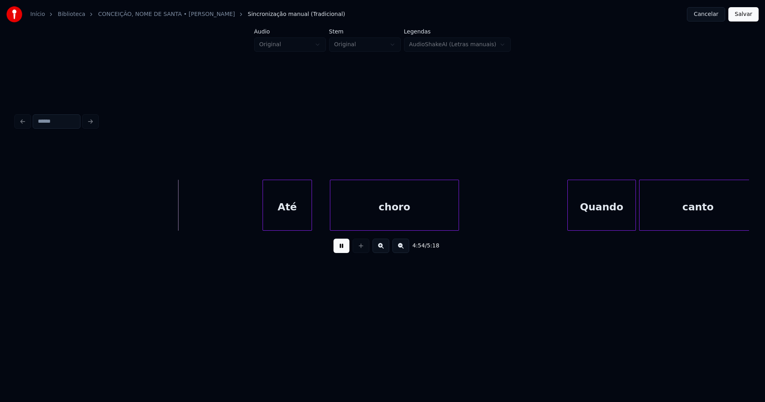
click at [281, 219] on div "Até" at bounding box center [287, 207] width 49 height 54
drag, startPoint x: 696, startPoint y: 234, endPoint x: 706, endPoint y: 229, distance: 10.5
click at [711, 230] on div "Até choro Quando canto" at bounding box center [382, 205] width 733 height 51
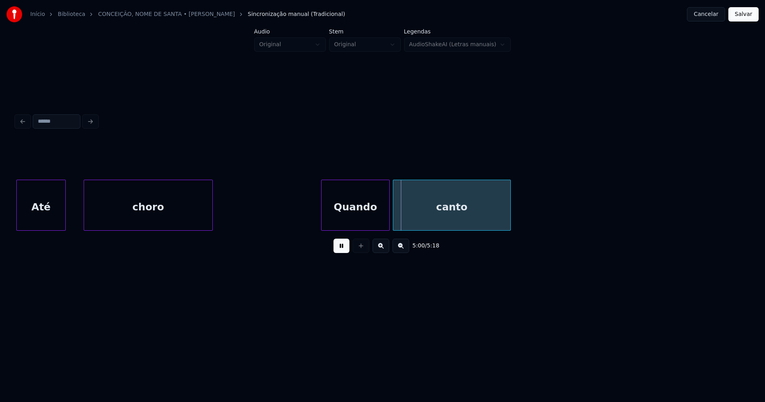
scroll to position [0, 23587]
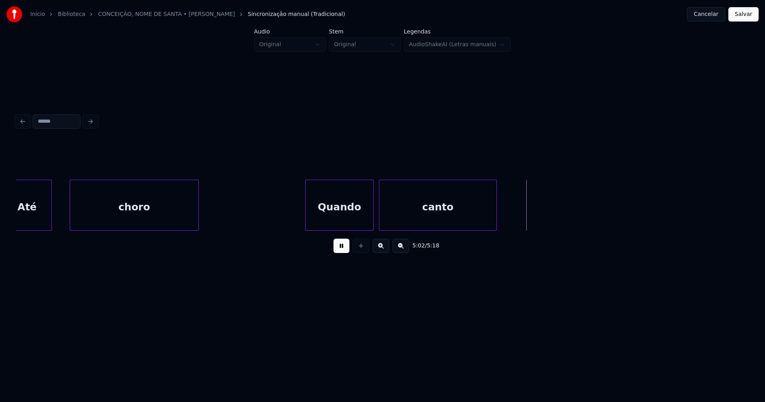
click at [323, 221] on div "Quando" at bounding box center [339, 207] width 68 height 54
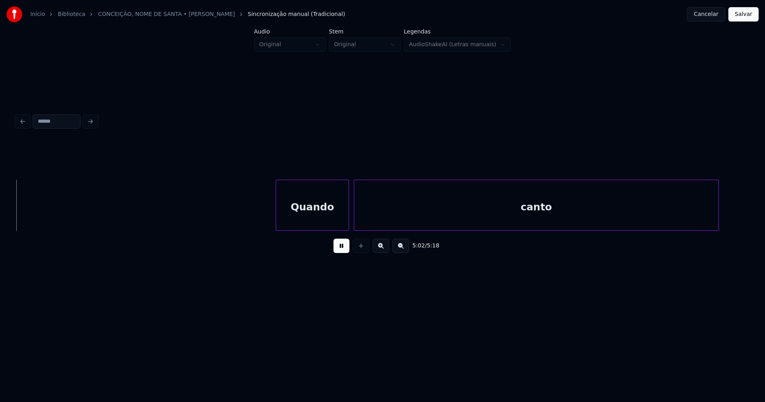
scroll to position [0, 24098]
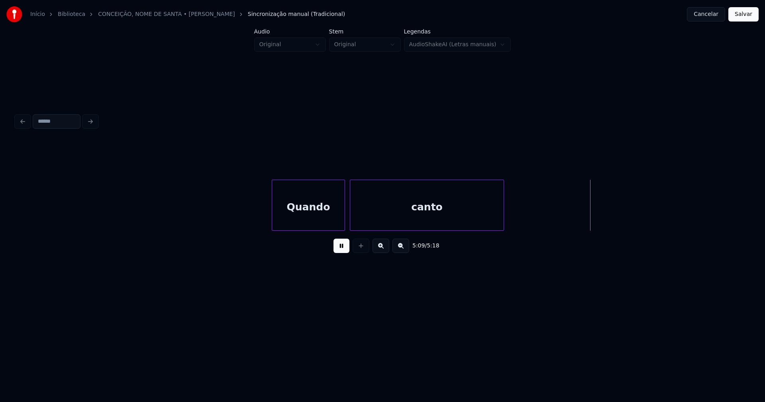
click at [503, 231] on div "Quando canto" at bounding box center [382, 205] width 733 height 51
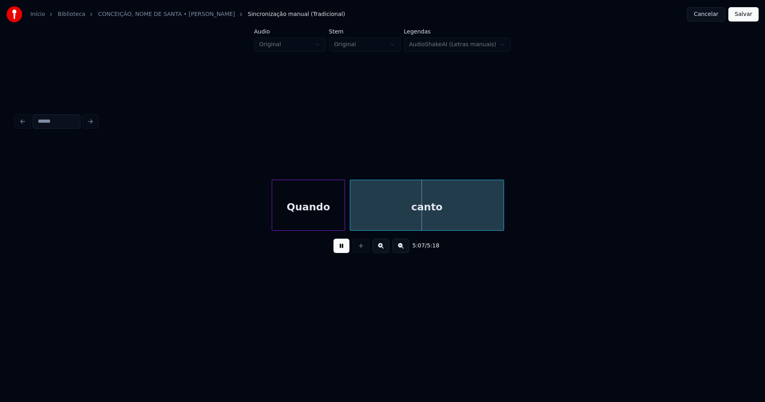
click at [742, 15] on button "Salvar" at bounding box center [743, 14] width 30 height 14
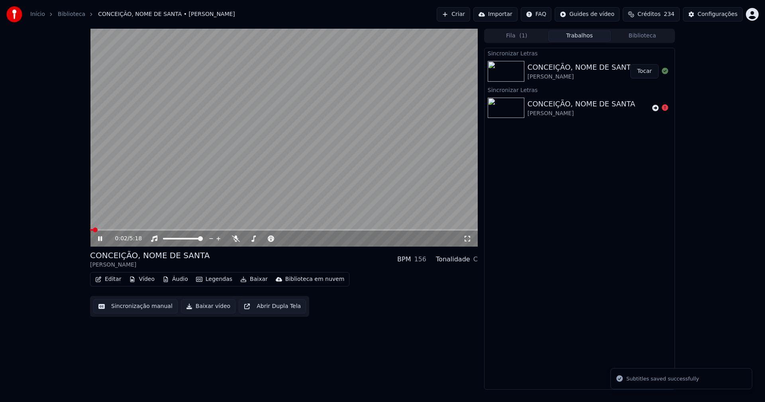
click at [467, 241] on icon at bounding box center [467, 238] width 8 height 6
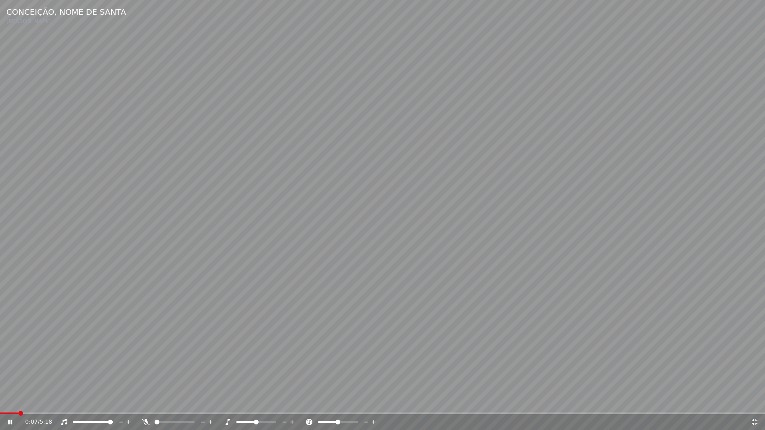
click at [142, 401] on span at bounding box center [382, 414] width 765 height 2
click at [758, 401] on icon at bounding box center [754, 422] width 8 height 6
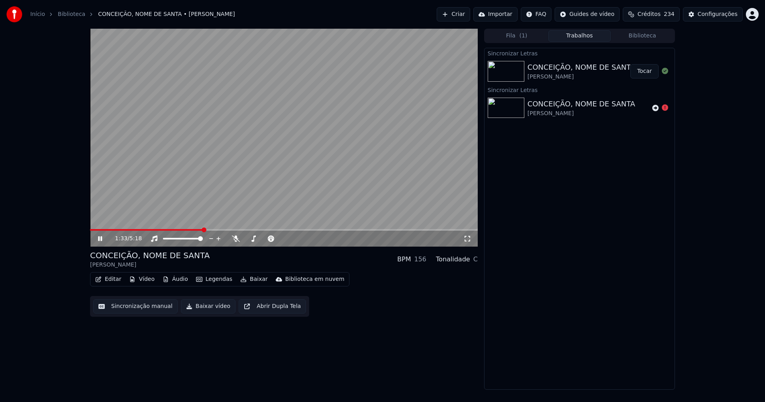
click at [203, 229] on span at bounding box center [284, 230] width 388 height 2
click at [100, 238] on icon at bounding box center [100, 238] width 4 height 5
click at [145, 281] on button "Vídeo" at bounding box center [142, 279] width 32 height 11
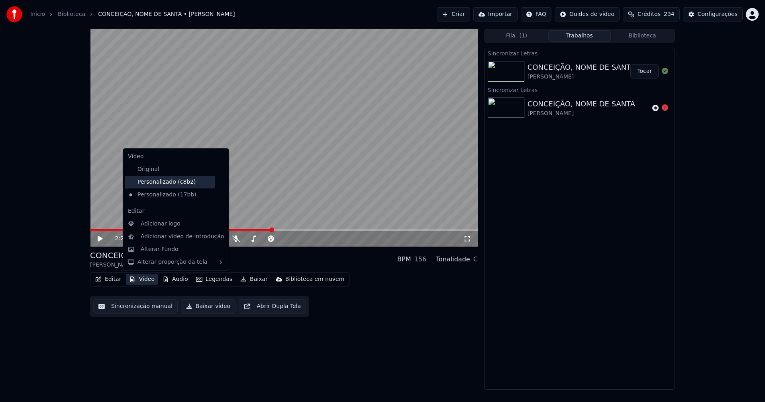
click at [161, 182] on div "Personalizado (c8b2)" at bounding box center [170, 182] width 90 height 13
click at [146, 279] on button "Vídeo" at bounding box center [142, 279] width 32 height 11
click at [218, 195] on icon at bounding box center [221, 195] width 6 height 6
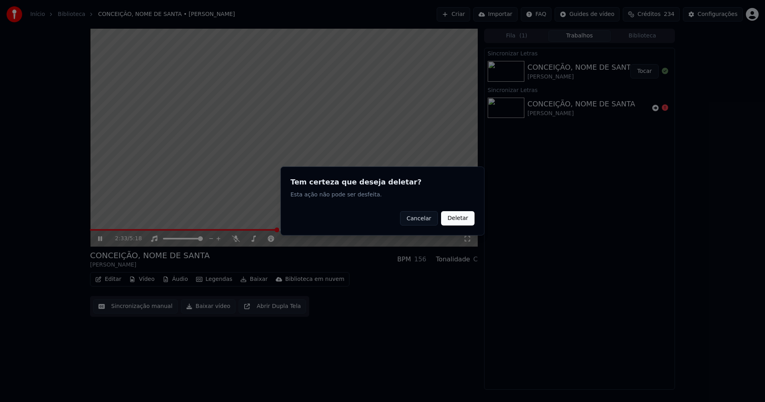
drag, startPoint x: 468, startPoint y: 220, endPoint x: 461, endPoint y: 219, distance: 6.8
click at [464, 220] on button "Deletar" at bounding box center [457, 218] width 33 height 14
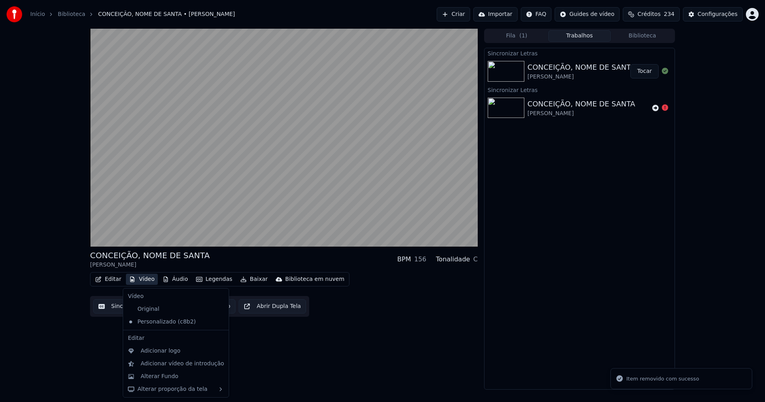
click at [137, 278] on button "Vídeo" at bounding box center [142, 279] width 32 height 11
click at [163, 349] on div "Adicionar logo" at bounding box center [161, 351] width 40 height 8
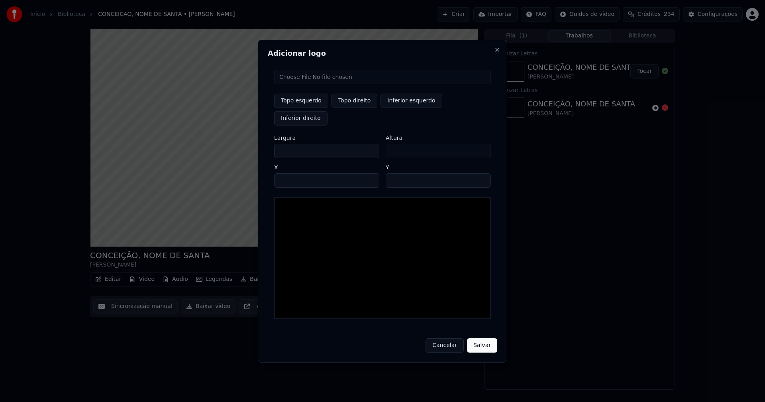
click at [299, 84] on input "file" at bounding box center [382, 77] width 217 height 14
type input "**********"
click at [352, 108] on button "Topo direito" at bounding box center [354, 101] width 46 height 14
type input "****"
drag, startPoint x: 287, startPoint y: 142, endPoint x: 276, endPoint y: 143, distance: 11.2
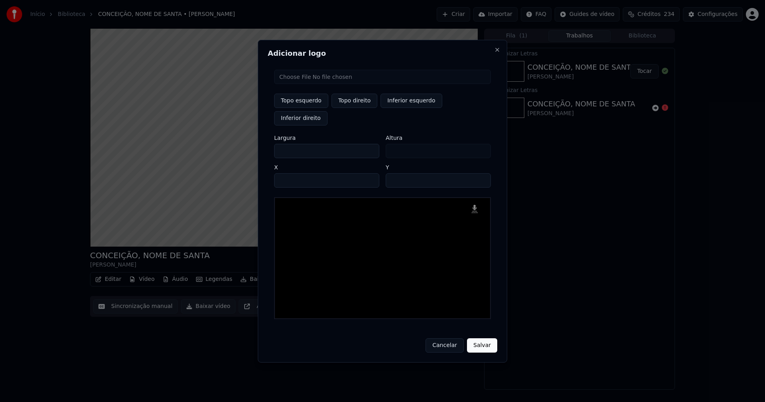
click at [276, 144] on input "***" at bounding box center [326, 151] width 105 height 14
type input "**"
type input "***"
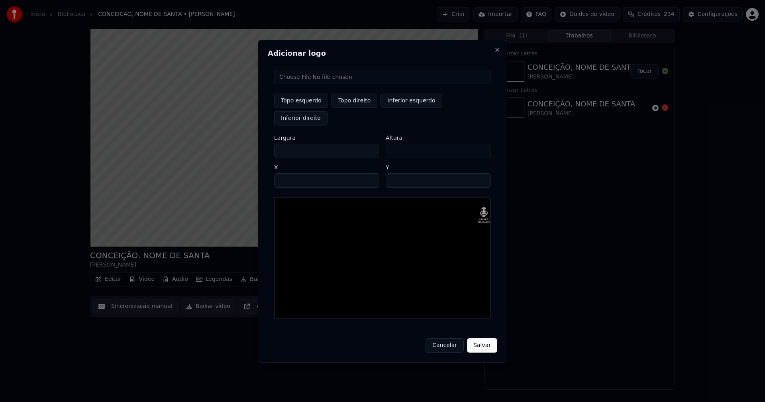
type input "***"
drag, startPoint x: 290, startPoint y: 171, endPoint x: 285, endPoint y: 172, distance: 5.2
click at [289, 173] on input "****" at bounding box center [326, 180] width 105 height 14
type input "****"
click at [394, 173] on input "**" at bounding box center [438, 180] width 105 height 14
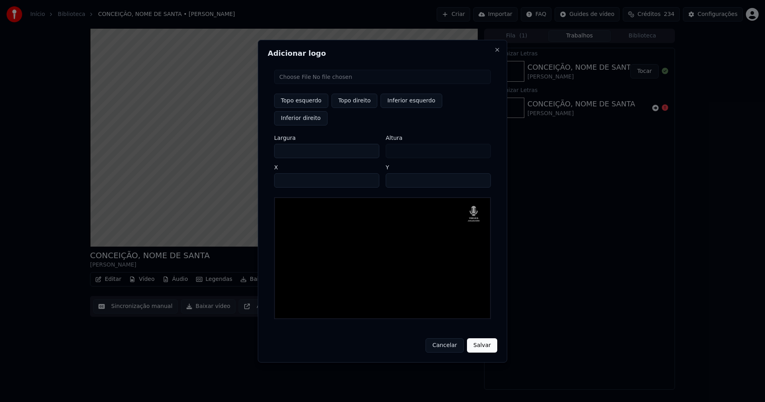
type input "**"
click at [484, 338] on button "Salvar" at bounding box center [482, 345] width 30 height 14
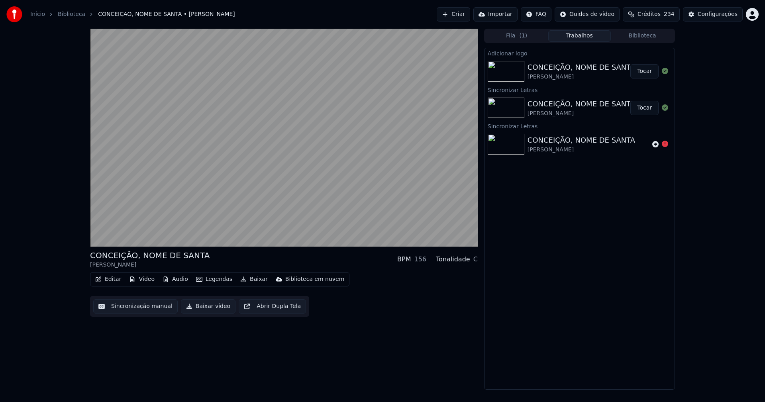
click at [645, 74] on button "Tocar" at bounding box center [644, 71] width 28 height 14
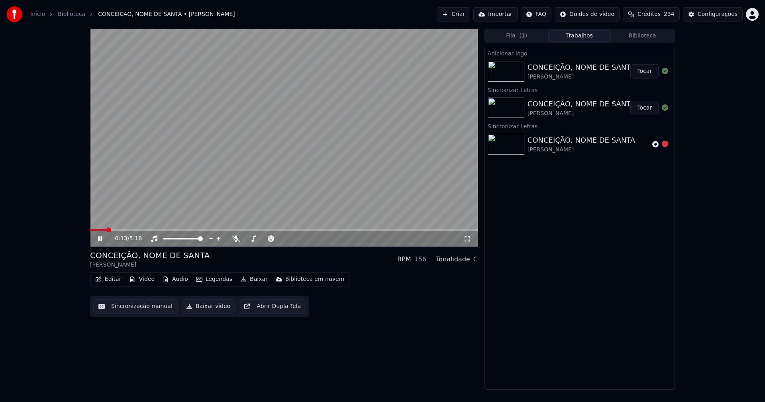
click at [468, 238] on icon at bounding box center [467, 238] width 8 height 6
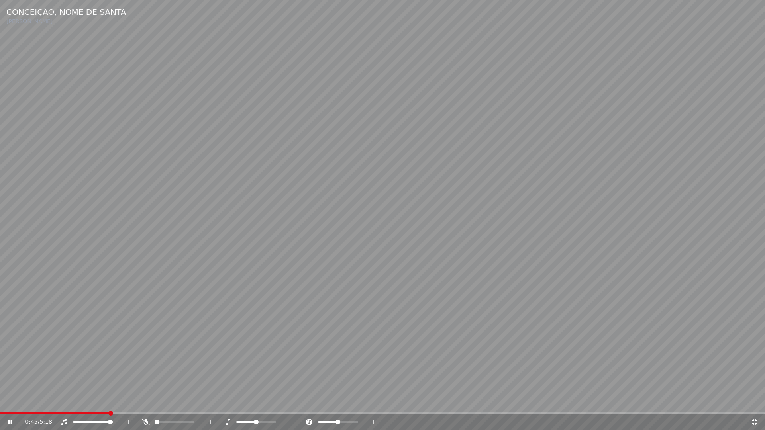
click at [756, 401] on icon at bounding box center [754, 422] width 8 height 6
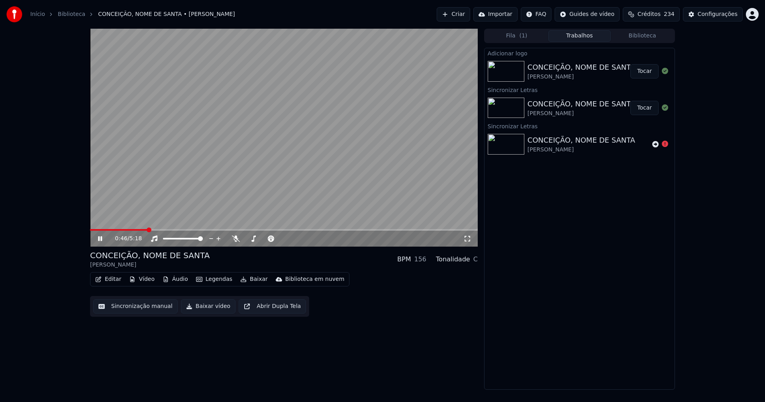
click at [100, 237] on icon at bounding box center [105, 238] width 19 height 6
click at [209, 309] on button "Baixar vídeo" at bounding box center [208, 306] width 55 height 14
